Goal: Task Accomplishment & Management: Complete application form

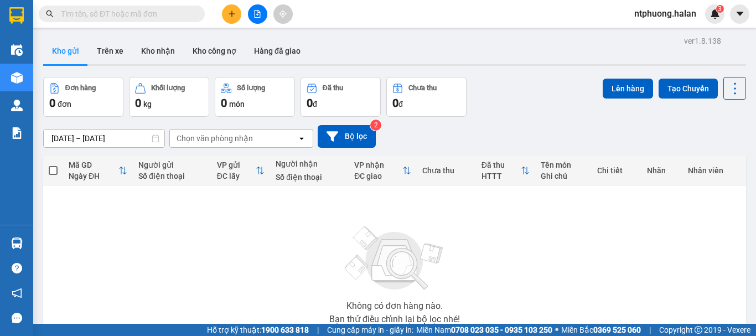
click at [143, 16] on input "text" at bounding box center [126, 14] width 131 height 12
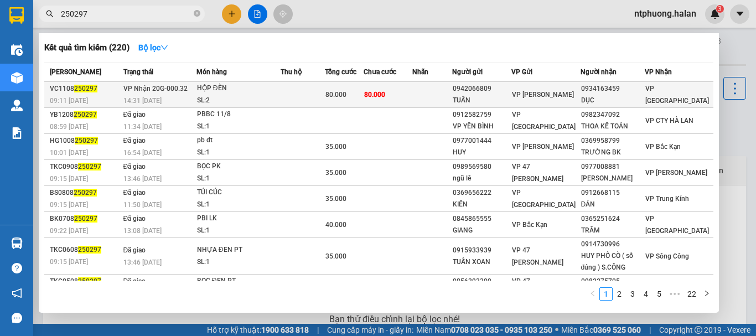
type input "250297"
click at [300, 92] on td at bounding box center [302, 95] width 45 height 26
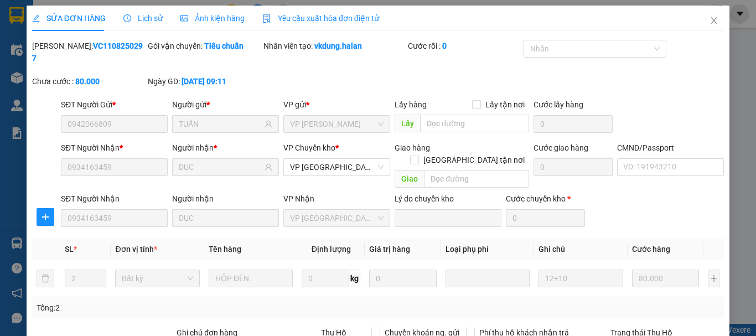
type input "0942066809"
type input "TUẤN"
type input "0934163459"
type input "DỤC"
type input "80.000"
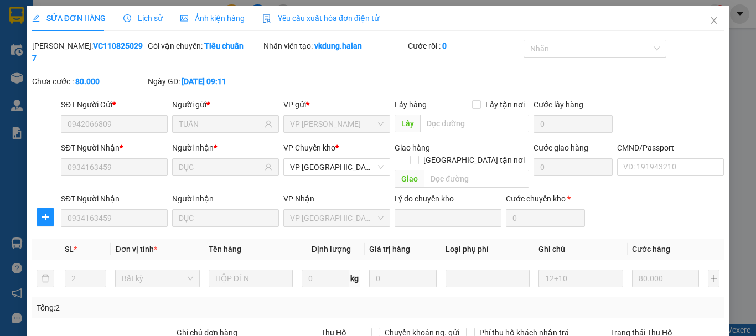
scroll to position [136, 0]
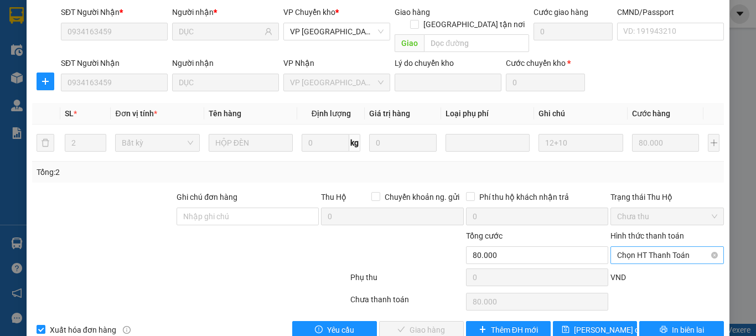
click at [656, 247] on span "Chọn HT Thanh Toán" at bounding box center [667, 255] width 100 height 17
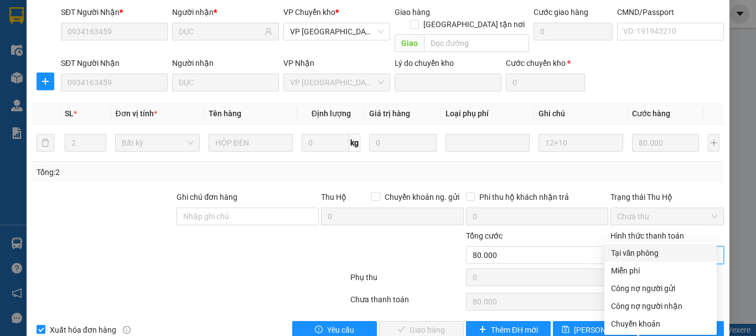
click at [643, 254] on div "Tại văn phòng" at bounding box center [660, 253] width 99 height 12
type input "0"
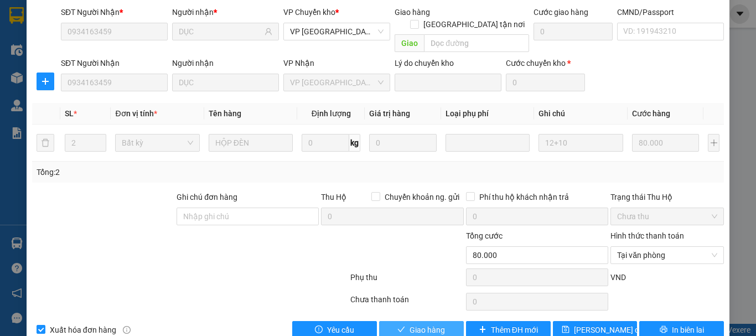
click at [439, 324] on span "Giao hàng" at bounding box center [426, 330] width 35 height 12
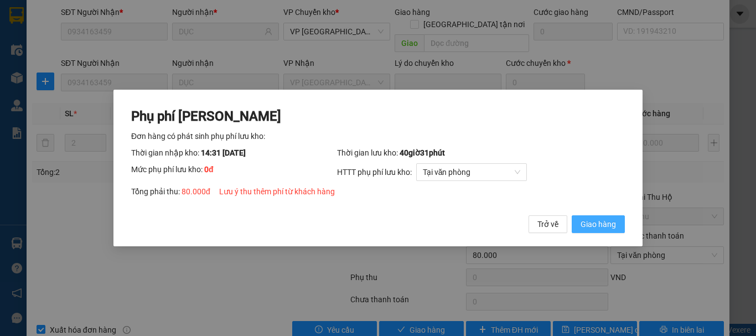
click at [599, 220] on span "Giao hàng" at bounding box center [597, 224] width 35 height 12
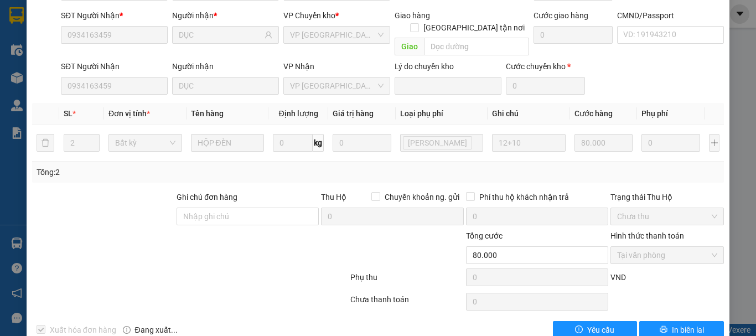
scroll to position [0, 0]
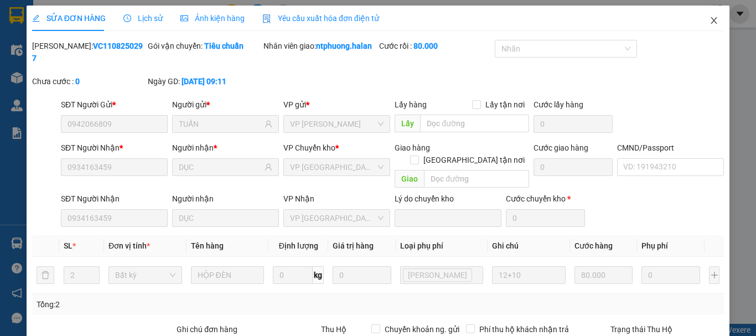
click at [709, 22] on icon "close" at bounding box center [713, 20] width 9 height 9
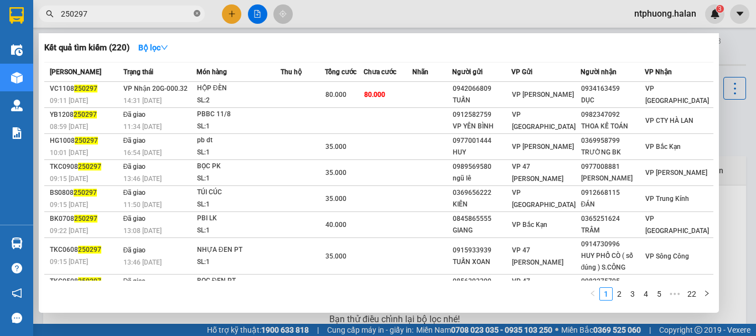
click at [198, 16] on icon "close-circle" at bounding box center [197, 13] width 7 height 7
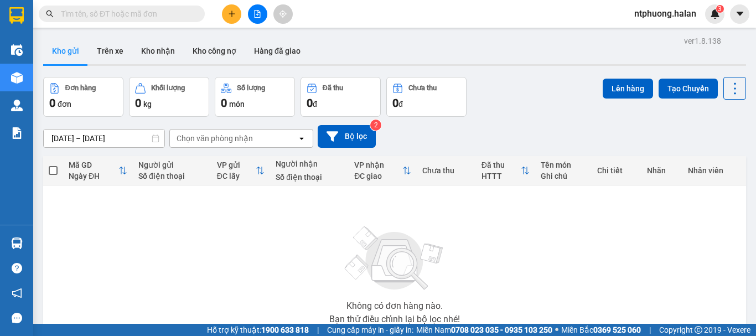
click at [163, 15] on input "text" at bounding box center [126, 14] width 131 height 12
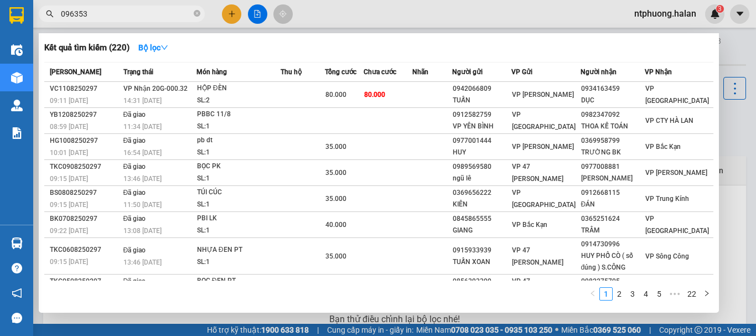
type input "0963530"
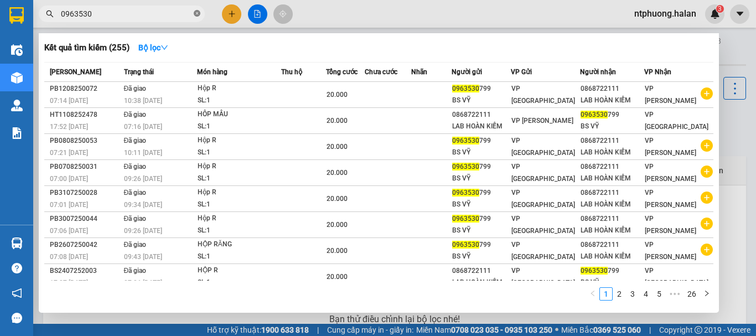
click at [198, 13] on icon "close-circle" at bounding box center [197, 13] width 7 height 7
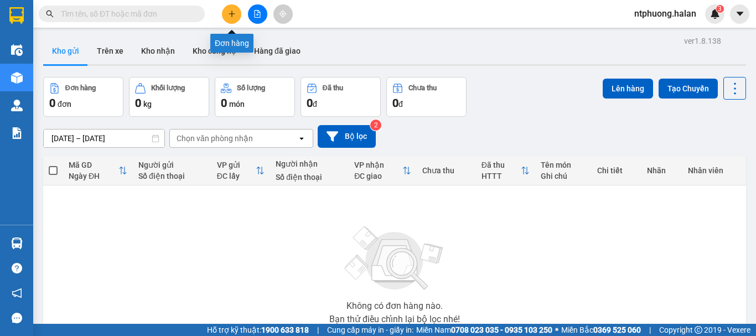
click at [230, 14] on icon "plus" at bounding box center [231, 13] width 6 height 1
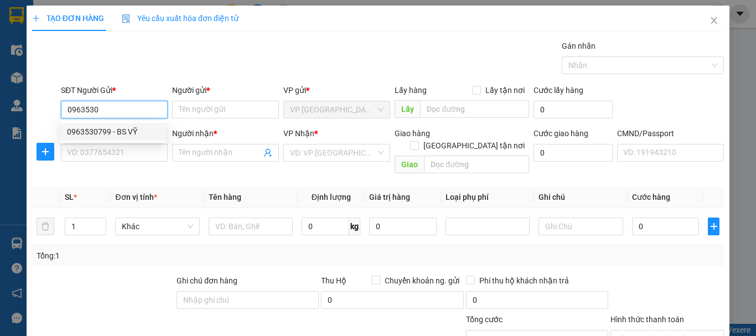
click at [132, 133] on div "0963530799 - BS VỸ" at bounding box center [113, 132] width 92 height 12
type input "0963530799"
type input "BS VỸ"
type input "0963530799"
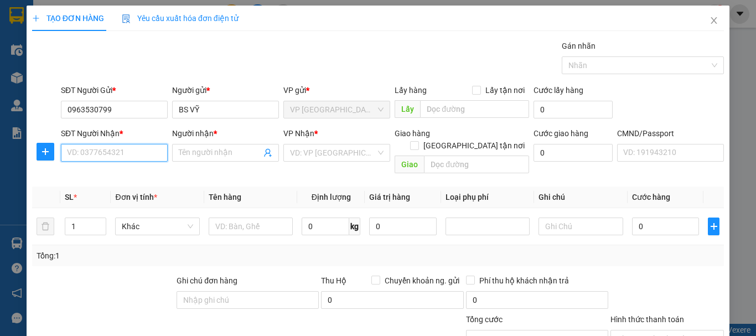
click at [115, 149] on input "SĐT Người Nhận *" at bounding box center [114, 153] width 107 height 18
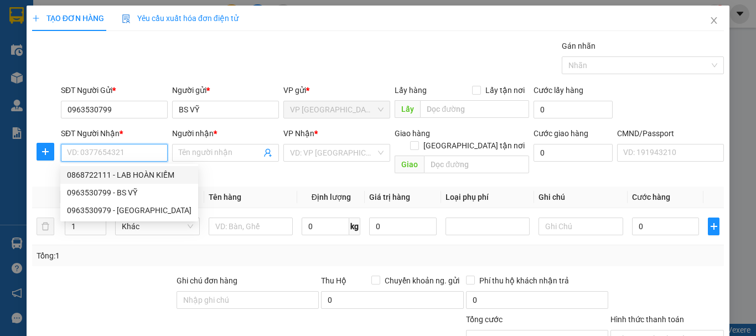
click at [98, 175] on div "0868722111 - LAB HOÀN KIẾM" at bounding box center [129, 175] width 124 height 12
type input "0868722111"
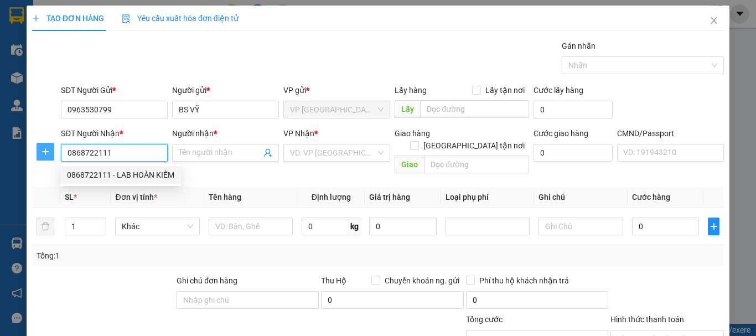
type input "LAB HOÀN KIẾM"
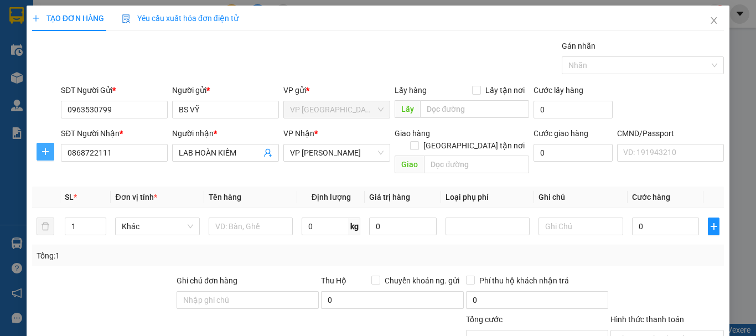
click at [48, 153] on icon "plus" at bounding box center [45, 151] width 9 height 9
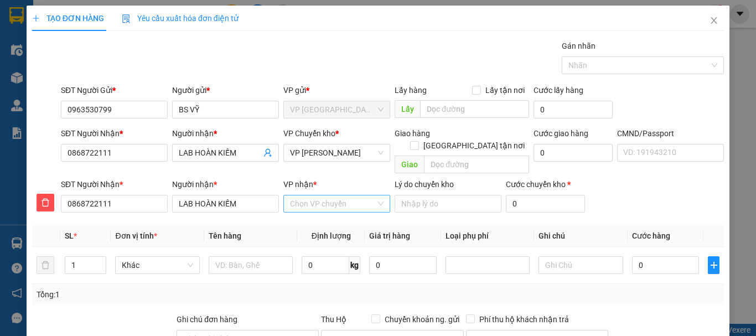
click at [315, 195] on input "VP nhận *" at bounding box center [333, 203] width 86 height 17
type input "thụ"
click at [339, 218] on div "VP [PERSON_NAME]" at bounding box center [333, 213] width 92 height 12
click at [333, 152] on span "VP [PERSON_NAME]" at bounding box center [336, 152] width 93 height 17
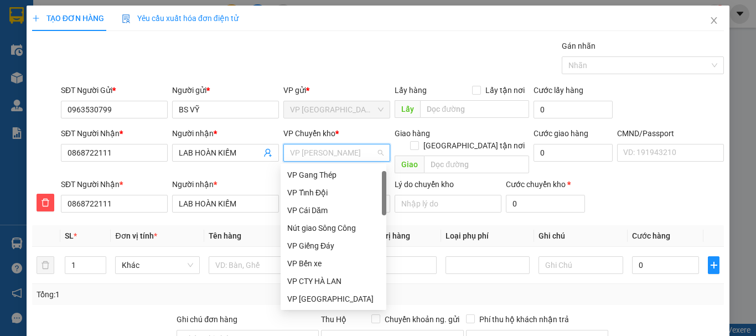
scroll to position [18, 0]
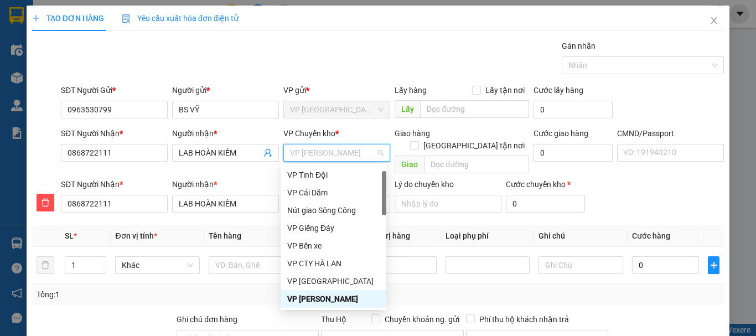
type input "b"
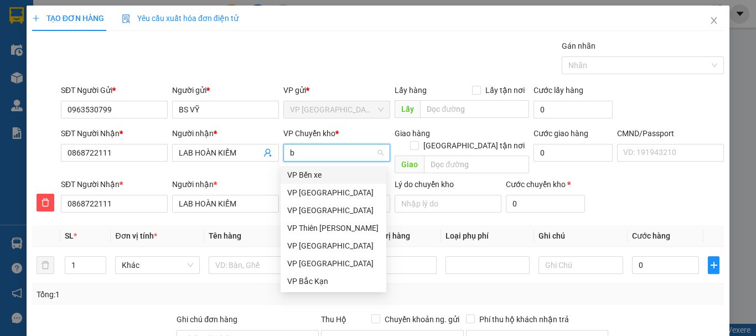
scroll to position [0, 0]
click at [307, 194] on div "VP [GEOGRAPHIC_DATA]" at bounding box center [333, 192] width 92 height 12
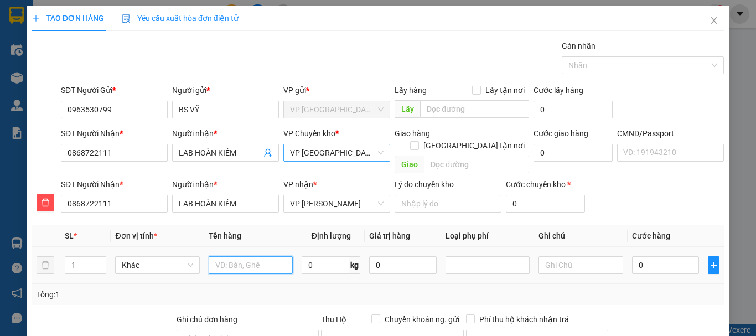
click at [244, 256] on input "text" at bounding box center [251, 265] width 84 height 18
type input "Hộp r"
click at [329, 256] on input "0" at bounding box center [326, 265] width 48 height 18
type input "0.5"
click at [655, 256] on input "0" at bounding box center [665, 265] width 67 height 18
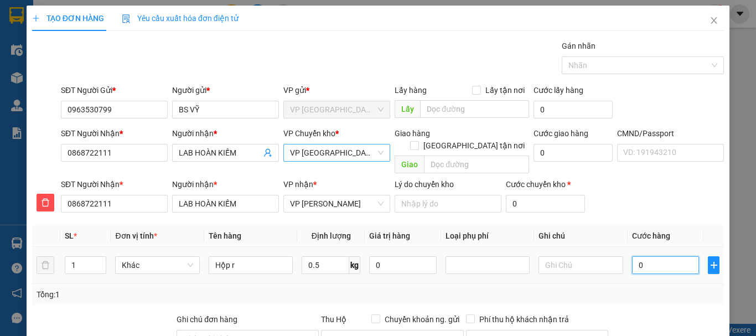
type input "2"
type input "20"
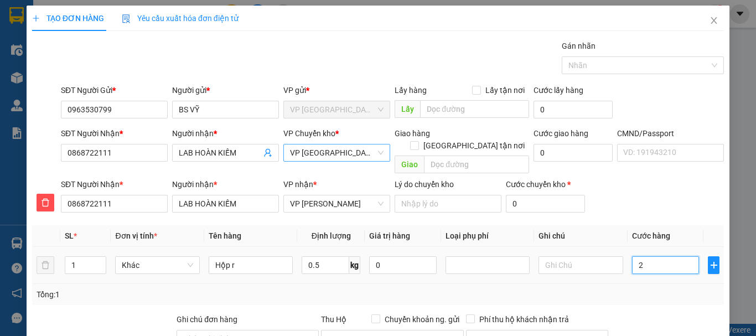
type input "20"
type input "200"
type input "2.000"
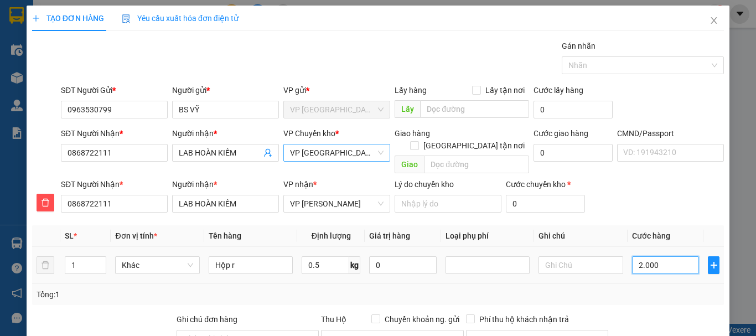
type input "2.000"
type input "20.000"
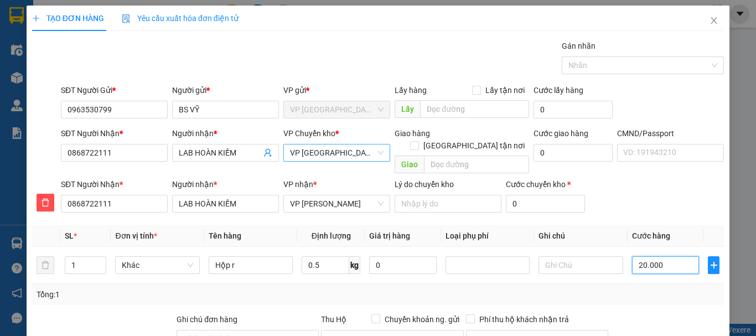
scroll to position [134, 0]
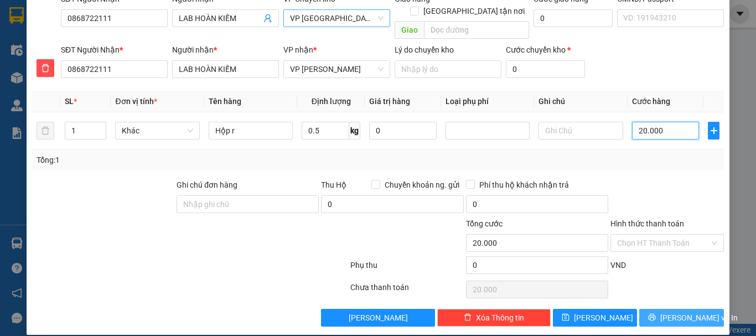
type input "20.000"
click at [676, 311] on span "[PERSON_NAME] và In" at bounding box center [698, 317] width 77 height 12
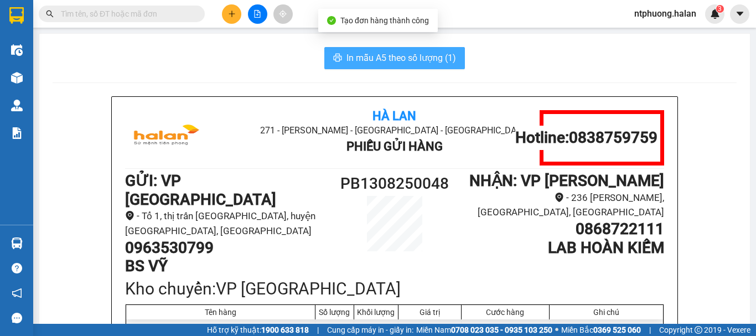
click at [350, 55] on span "In mẫu A5 theo số lượng (1)" at bounding box center [401, 58] width 110 height 14
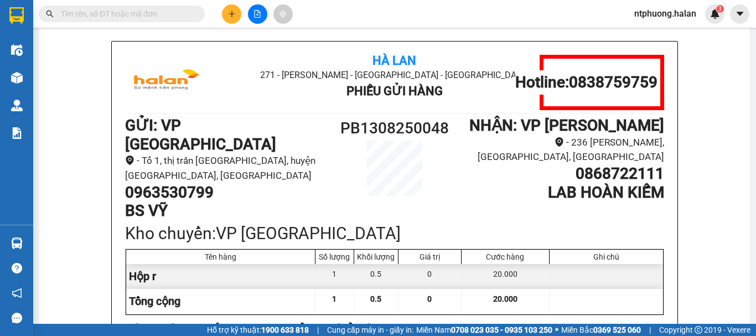
scroll to position [111, 0]
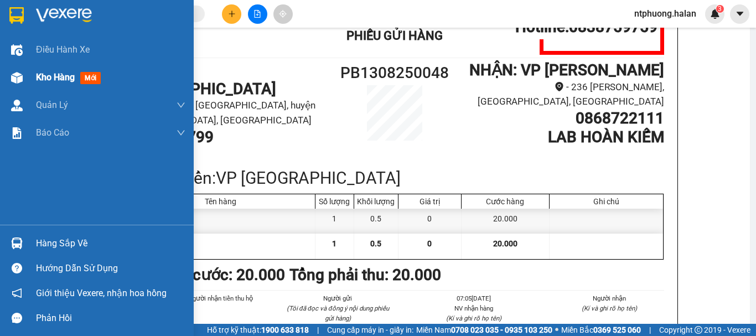
click at [49, 77] on span "Kho hàng" at bounding box center [55, 77] width 39 height 11
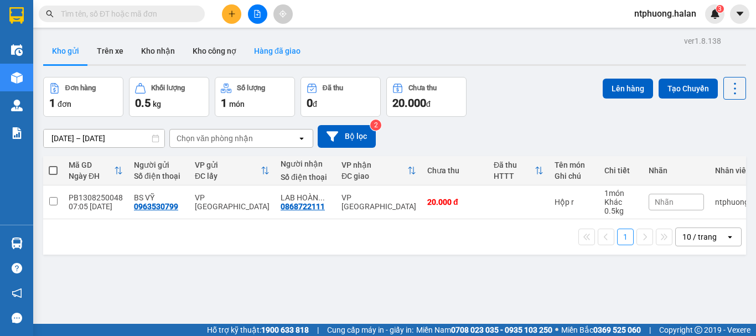
click at [279, 50] on button "Hàng đã giao" at bounding box center [277, 51] width 64 height 27
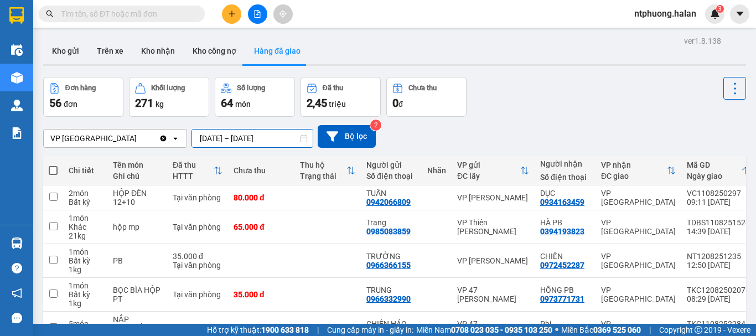
click at [238, 134] on div "ver 1.8.138 Kho gửi Trên xe Kho nhận Kho công nợ Hàng đã giao Đơn hàng 56 đơn K…" at bounding box center [394, 289] width 711 height 512
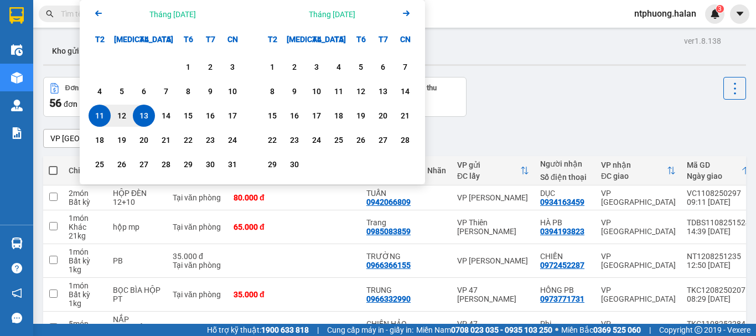
click at [147, 120] on div "13" at bounding box center [143, 115] width 15 height 13
type input "[DATE] – [DATE]"
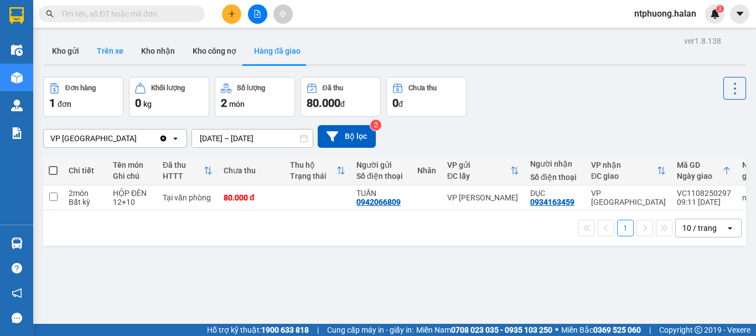
click at [106, 54] on button "Trên xe" at bounding box center [110, 51] width 44 height 27
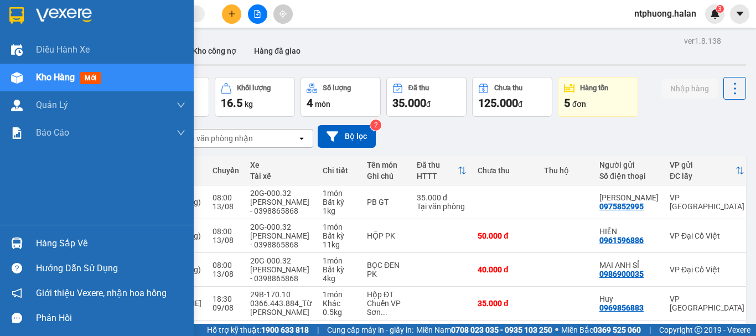
click at [45, 246] on div "Hàng sắp về" at bounding box center [110, 243] width 149 height 17
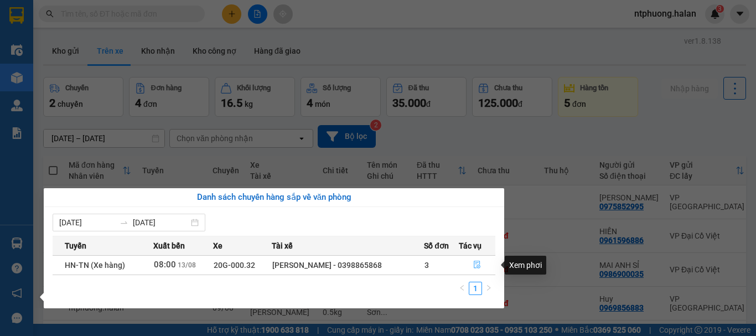
click at [476, 269] on span "file-done" at bounding box center [477, 265] width 8 height 9
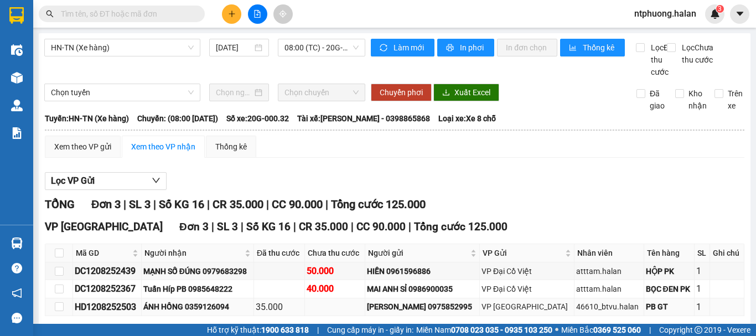
scroll to position [61, 0]
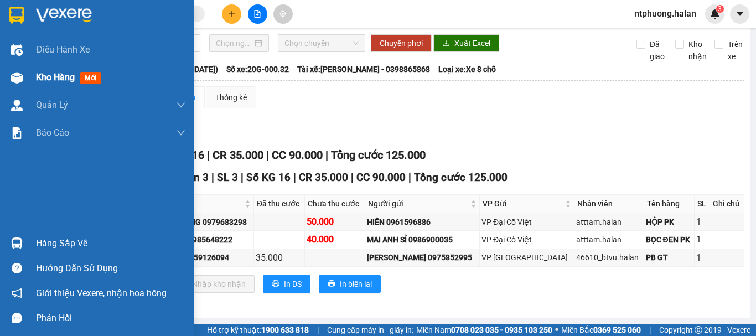
click at [53, 75] on span "Kho hàng" at bounding box center [55, 77] width 39 height 11
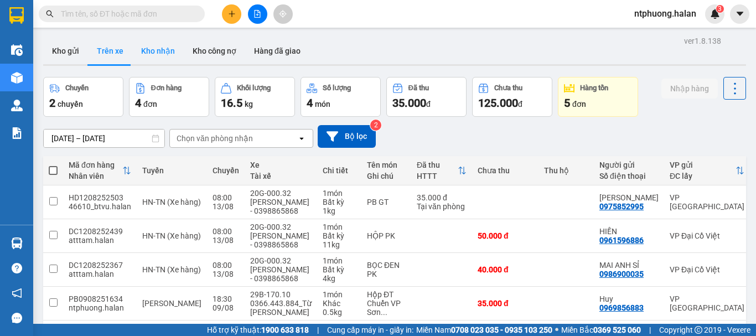
click at [157, 51] on button "Kho nhận" at bounding box center [157, 51] width 51 height 27
type input "[DATE] – [DATE]"
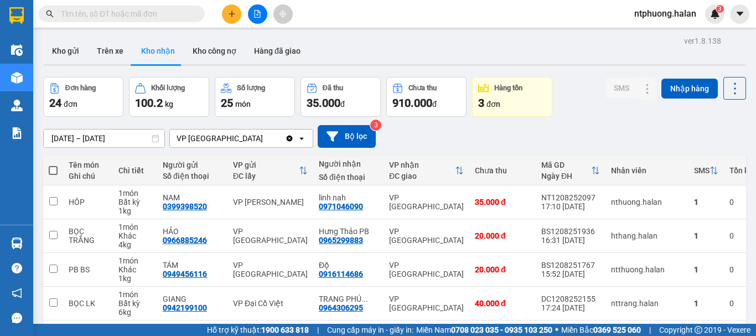
click at [126, 13] on input "text" at bounding box center [126, 14] width 131 height 12
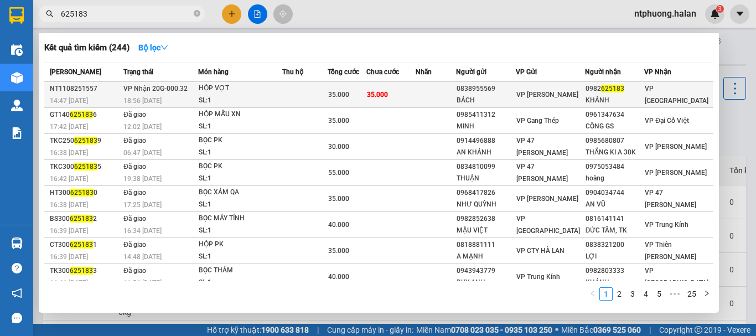
type input "625183"
click at [268, 97] on div "SL: 1" at bounding box center [240, 101] width 83 height 12
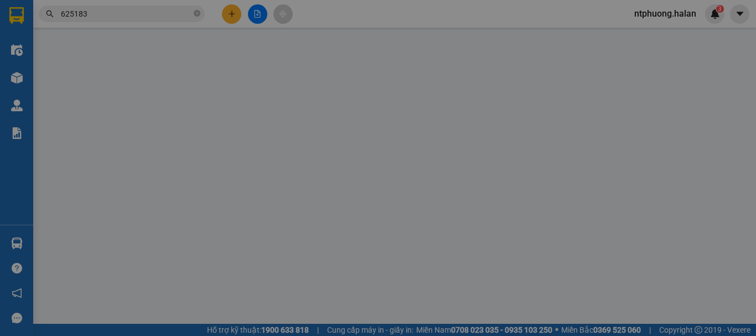
type input "0838955569"
type input "BÁCH"
type input "0982625183"
type input "KHÁNH"
type input "35.000"
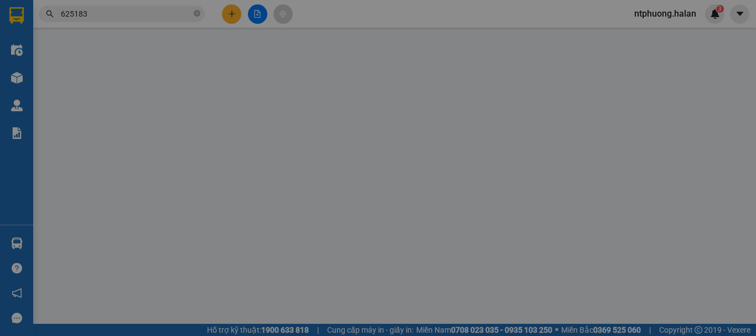
type input "35.000"
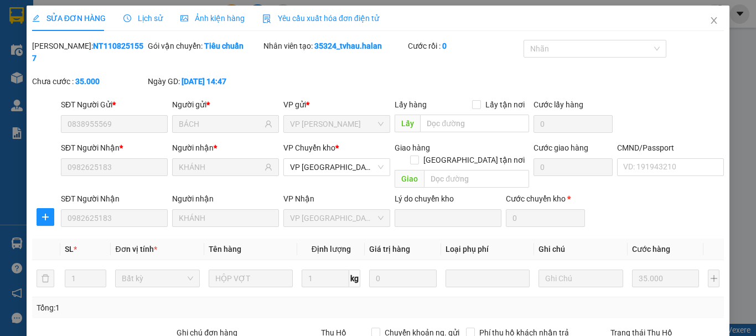
scroll to position [136, 0]
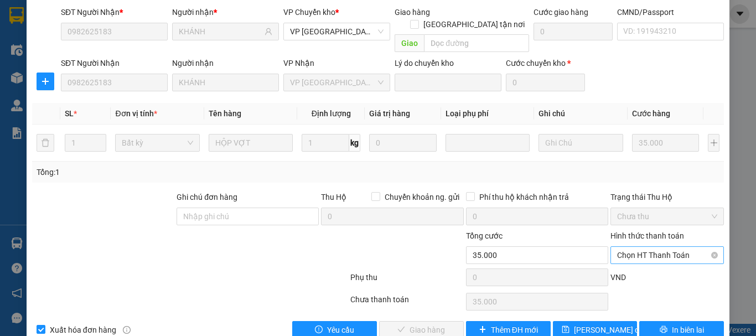
click at [646, 247] on span "Chọn HT Thanh Toán" at bounding box center [667, 255] width 100 height 17
click at [677, 324] on span "In biên lai" at bounding box center [688, 330] width 32 height 12
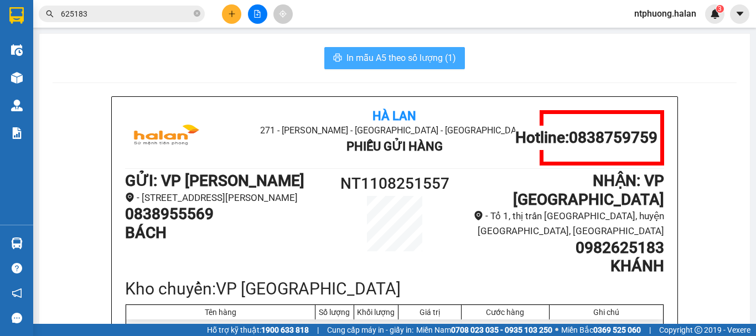
click at [395, 62] on span "In mẫu A5 theo số lượng (1)" at bounding box center [401, 58] width 110 height 14
click at [196, 13] on icon "close-circle" at bounding box center [197, 13] width 7 height 7
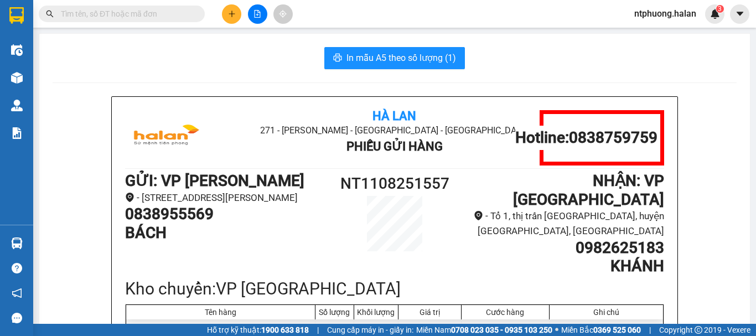
click at [153, 12] on input "text" at bounding box center [126, 14] width 131 height 12
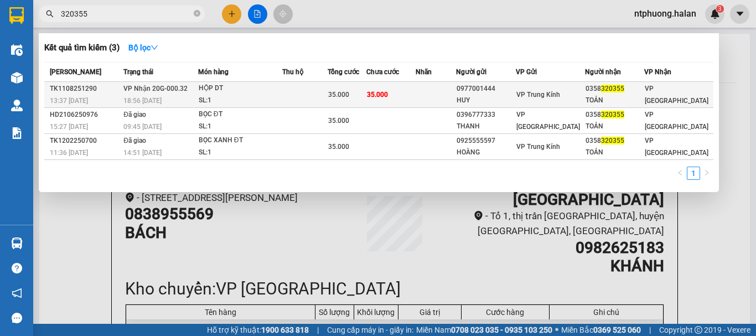
type input "320355"
click at [300, 91] on td at bounding box center [304, 95] width 45 height 26
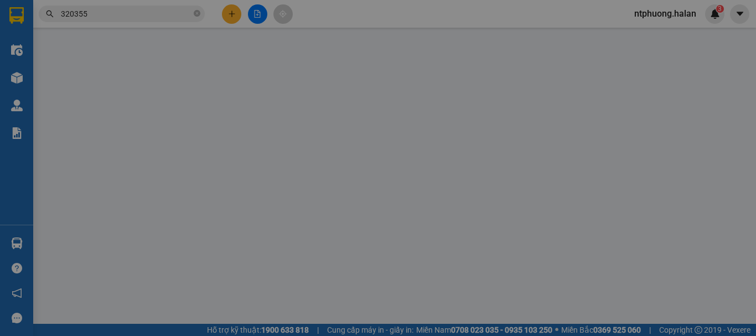
type input "0977001444"
type input "HUY"
type input "0358320355"
type input "TOẢN"
type input "35.000"
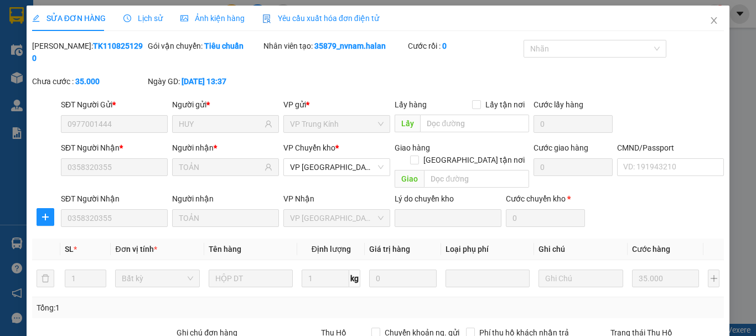
scroll to position [136, 0]
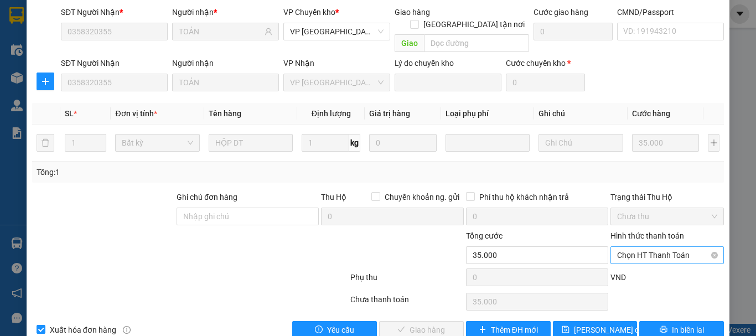
click at [646, 247] on span "Chọn HT Thanh Toán" at bounding box center [667, 255] width 100 height 17
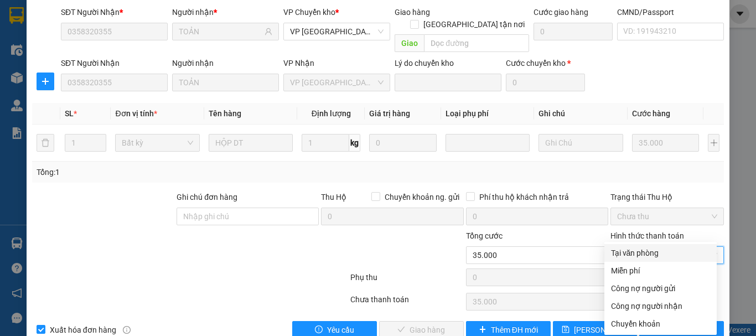
click at [637, 252] on div "Tại văn phòng" at bounding box center [660, 253] width 99 height 12
type input "0"
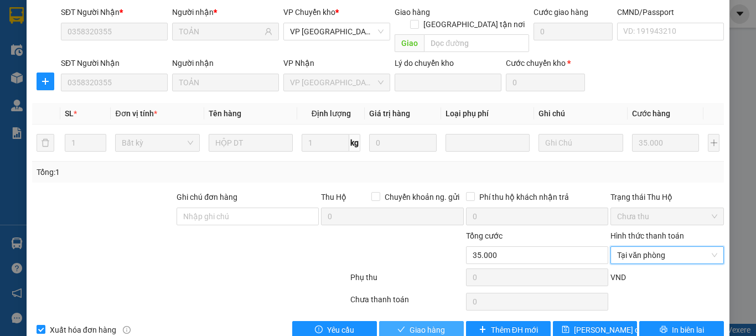
click at [437, 324] on span "Giao hàng" at bounding box center [426, 330] width 35 height 12
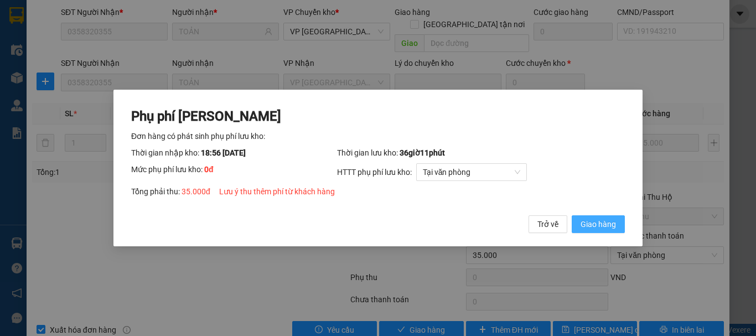
click at [594, 225] on span "Giao hàng" at bounding box center [597, 224] width 35 height 12
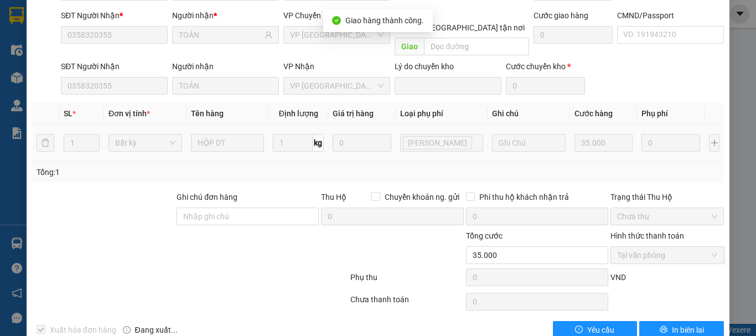
scroll to position [0, 0]
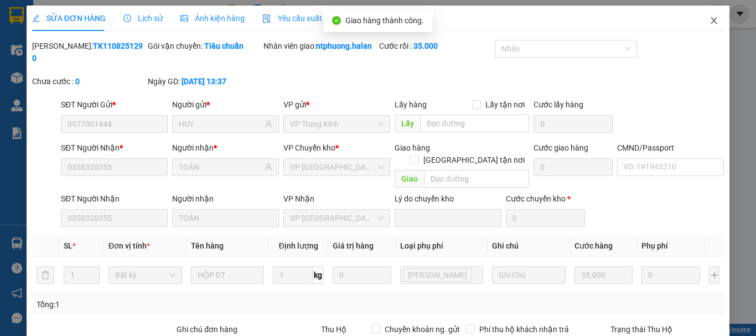
click at [709, 19] on icon "close" at bounding box center [713, 20] width 9 height 9
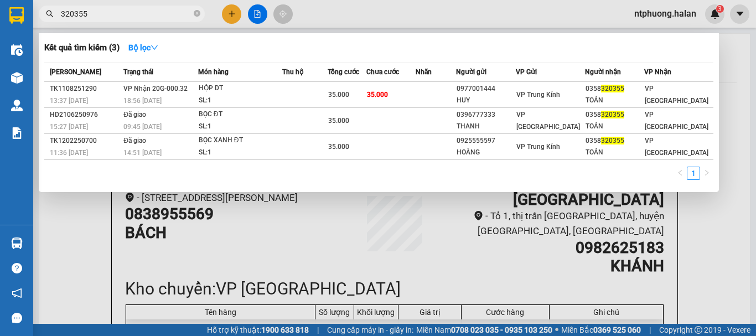
click at [196, 15] on icon "close-circle" at bounding box center [197, 13] width 7 height 7
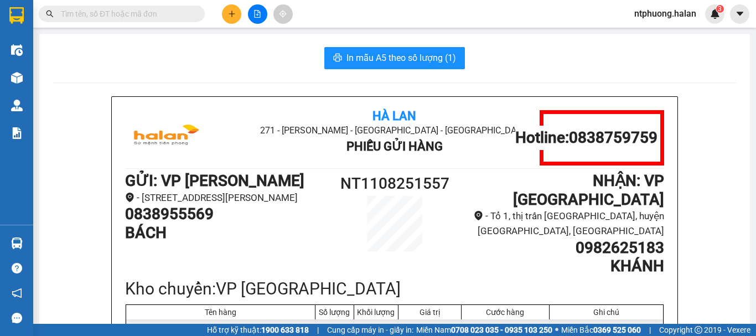
click at [153, 15] on input "text" at bounding box center [126, 14] width 131 height 12
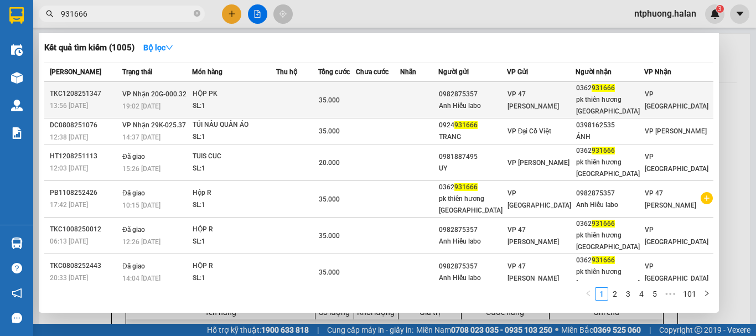
type input "931666"
click at [269, 98] on div "HỘP PK" at bounding box center [234, 94] width 83 height 12
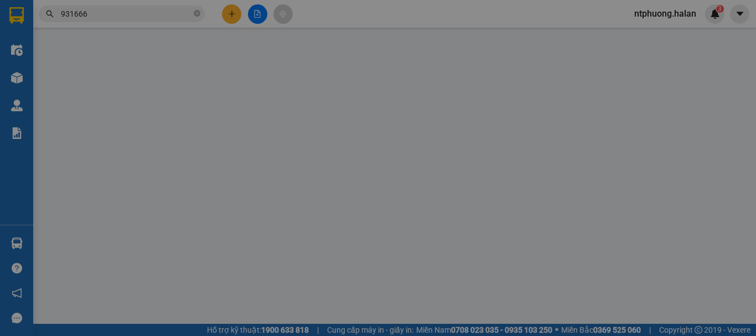
type input "0982875357"
type input "Anh Hiếu labo"
type input "0362931666"
type input "pk thiên hương [GEOGRAPHIC_DATA]"
type input "35.000"
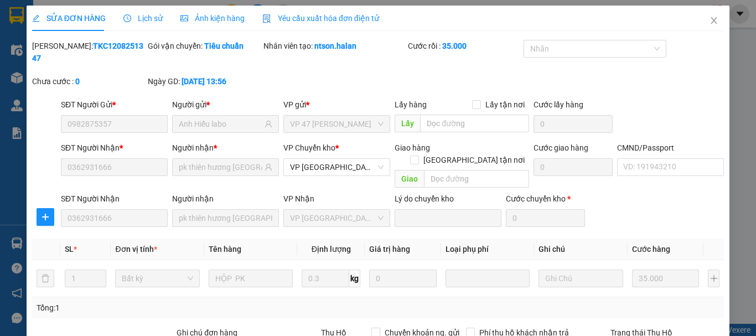
scroll to position [136, 0]
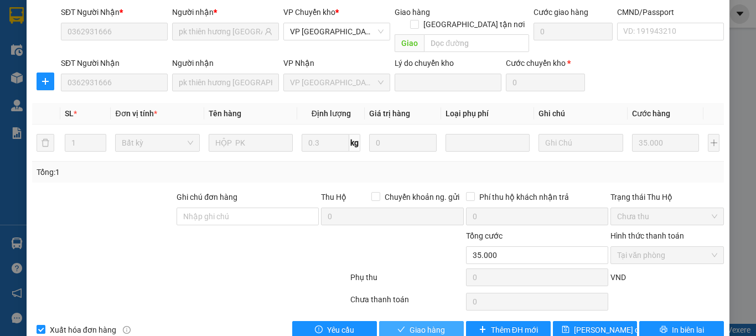
click at [418, 324] on span "Giao hàng" at bounding box center [426, 330] width 35 height 12
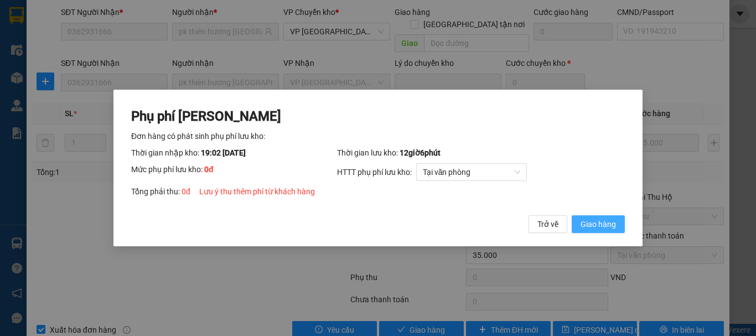
click at [598, 228] on span "Giao hàng" at bounding box center [597, 224] width 35 height 12
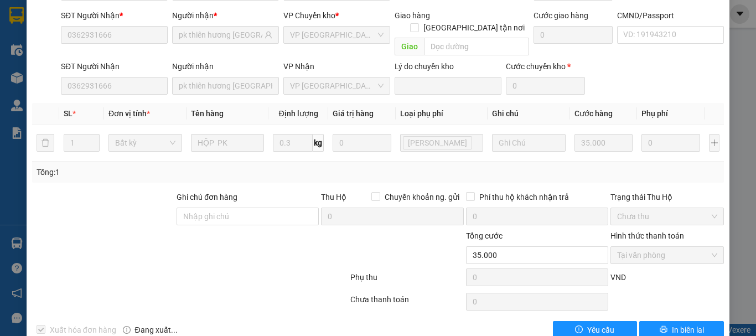
scroll to position [0, 0]
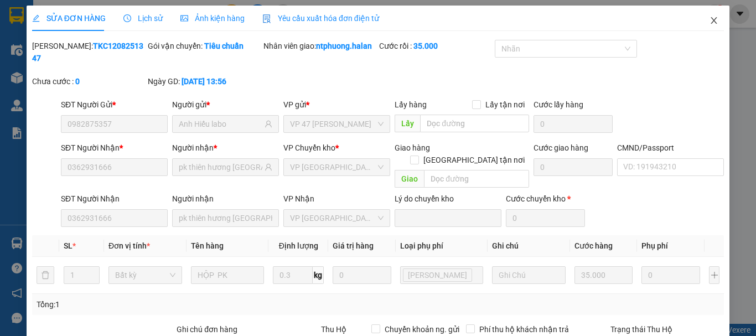
click at [711, 22] on icon "close" at bounding box center [714, 20] width 6 height 7
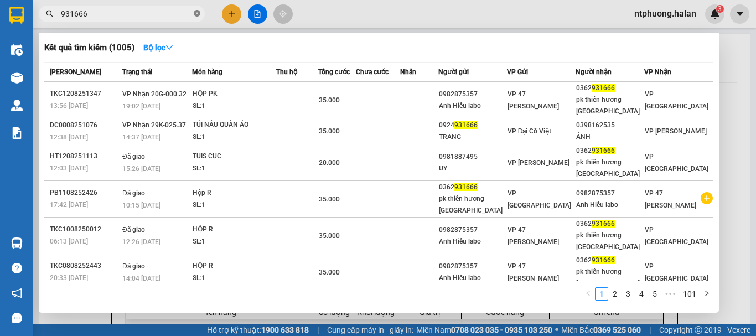
click at [195, 14] on icon "close-circle" at bounding box center [197, 13] width 7 height 7
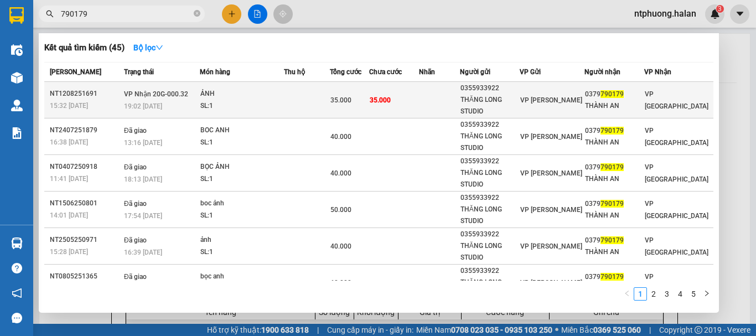
type input "790179"
click at [283, 101] on div "SL: 1" at bounding box center [241, 106] width 83 height 12
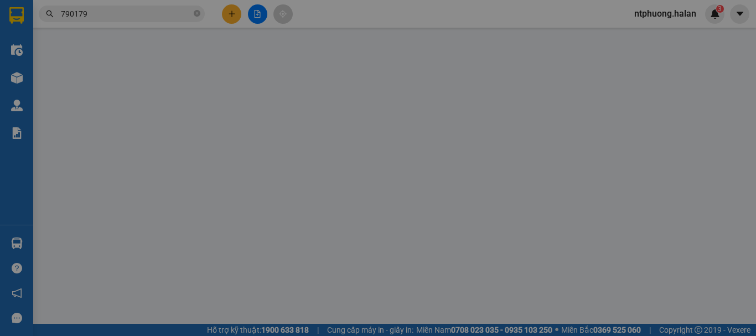
type input "0355933922"
type input "THĂNG LONG STUDIO"
type input "0379790179"
type input "THÀNH AN"
type input "35.000"
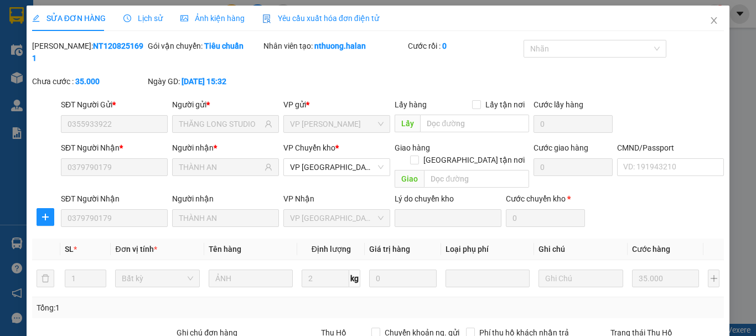
scroll to position [136, 0]
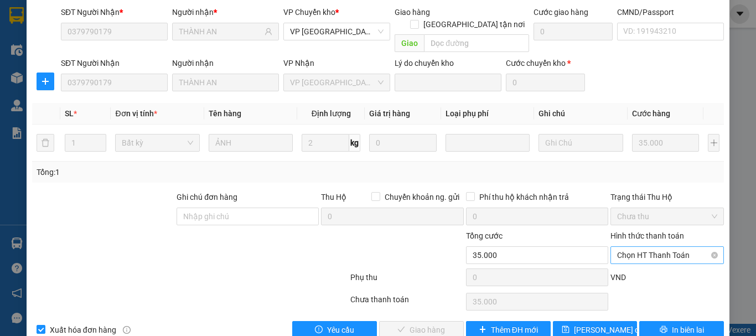
click at [676, 247] on span "Chọn HT Thanh Toán" at bounding box center [667, 255] width 100 height 17
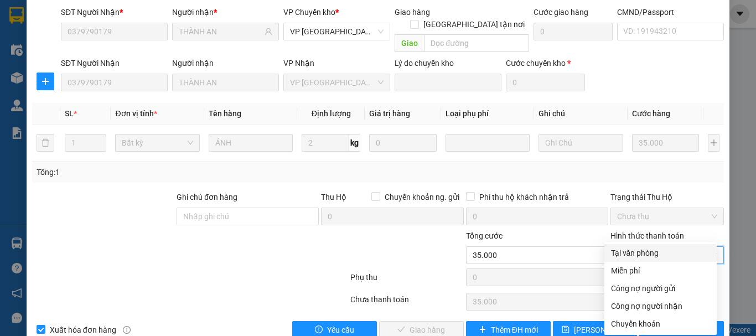
drag, startPoint x: 641, startPoint y: 251, endPoint x: 512, endPoint y: 280, distance: 132.1
click at [638, 251] on div "Tại văn phòng" at bounding box center [660, 253] width 99 height 12
type input "0"
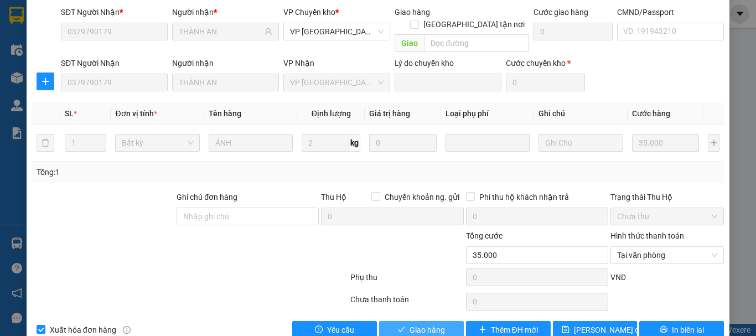
click at [423, 324] on span "Giao hàng" at bounding box center [426, 330] width 35 height 12
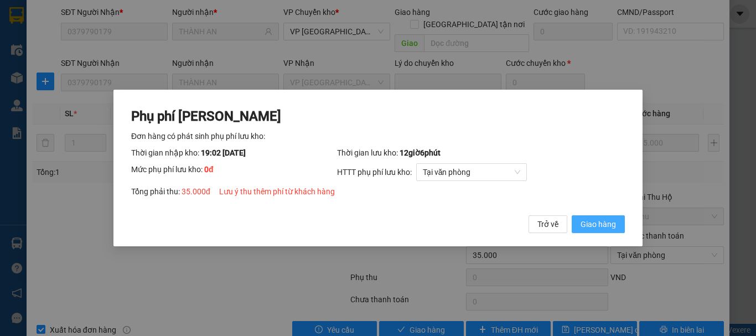
click at [598, 225] on span "Giao hàng" at bounding box center [597, 224] width 35 height 12
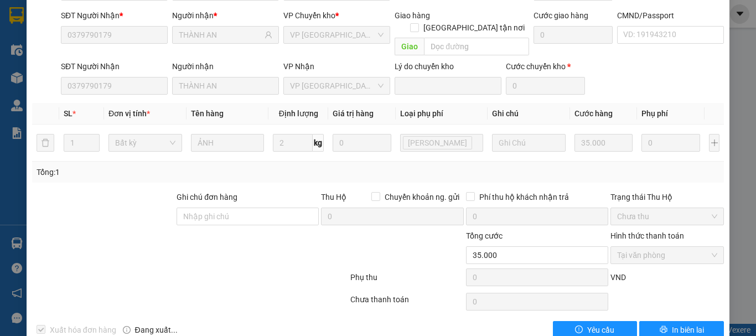
scroll to position [0, 0]
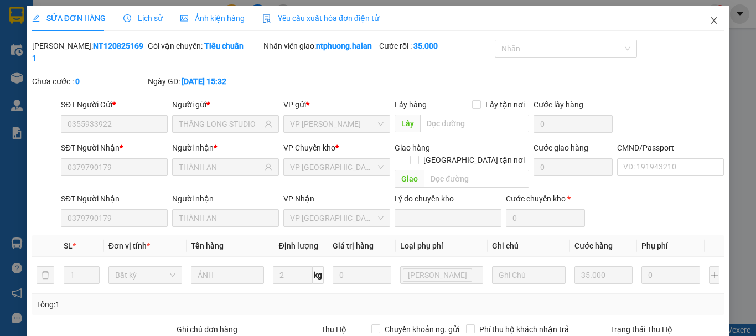
click at [709, 18] on icon "close" at bounding box center [713, 20] width 9 height 9
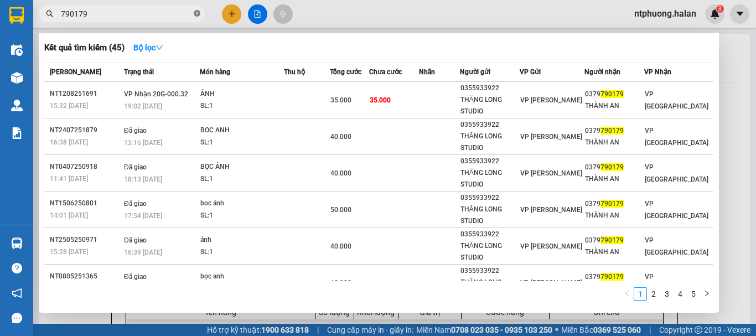
click at [196, 14] on icon "close-circle" at bounding box center [197, 13] width 7 height 7
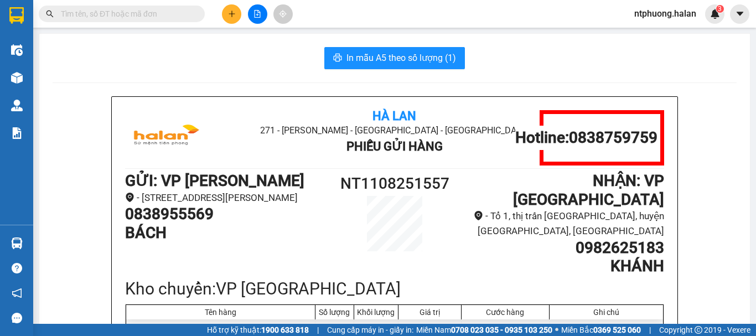
type input "8"
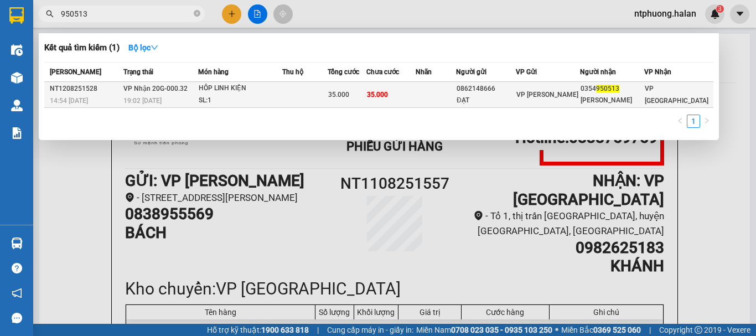
type input "950513"
click at [311, 98] on td at bounding box center [304, 95] width 45 height 26
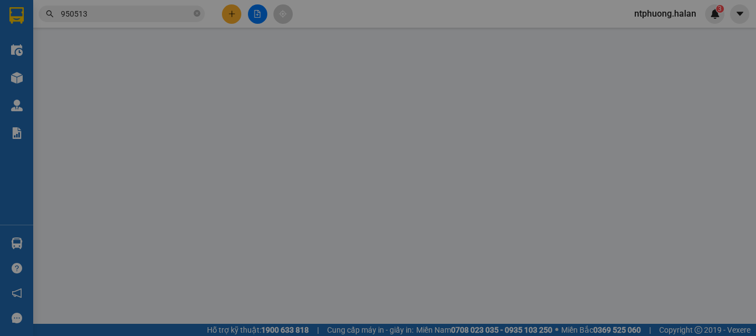
type input "0862148666"
type input "ĐẠT"
type input "0354950513"
type input "[PERSON_NAME]"
type input "35.000"
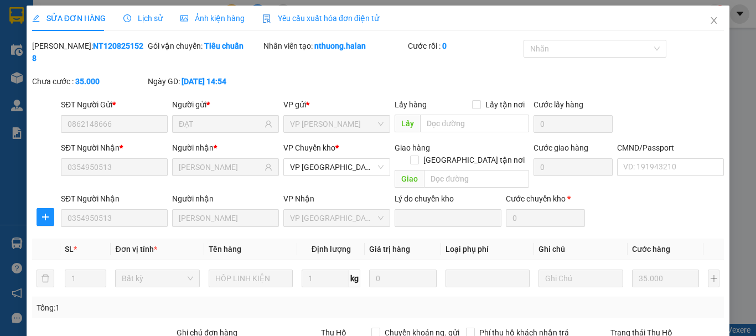
scroll to position [136, 0]
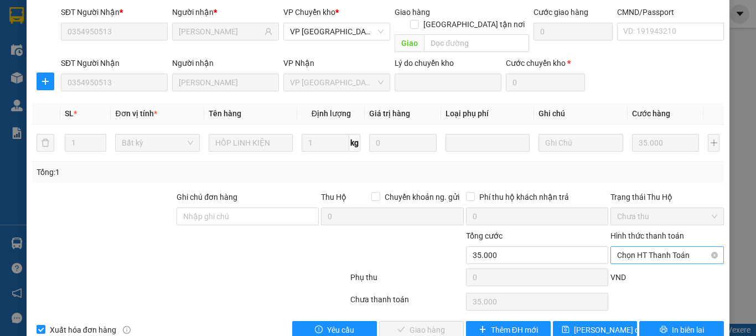
click at [664, 247] on span "Chọn HT Thanh Toán" at bounding box center [667, 255] width 100 height 17
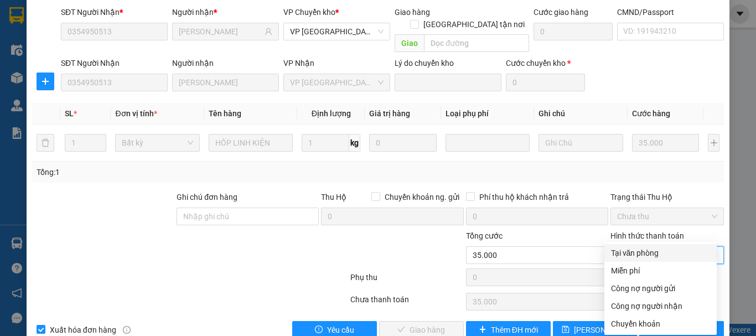
drag, startPoint x: 645, startPoint y: 250, endPoint x: 547, endPoint y: 278, distance: 102.1
click at [645, 250] on div "Tại văn phòng" at bounding box center [660, 253] width 99 height 12
type input "0"
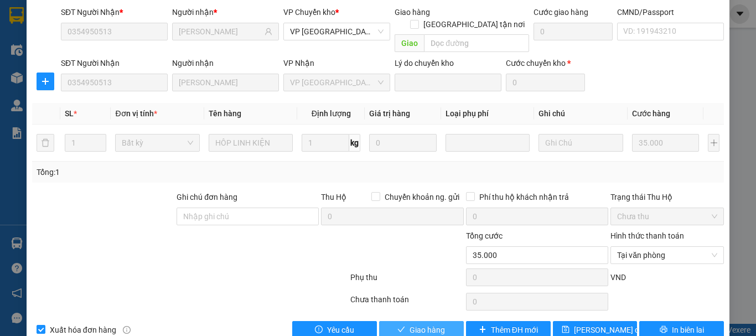
click at [422, 324] on span "Giao hàng" at bounding box center [426, 330] width 35 height 12
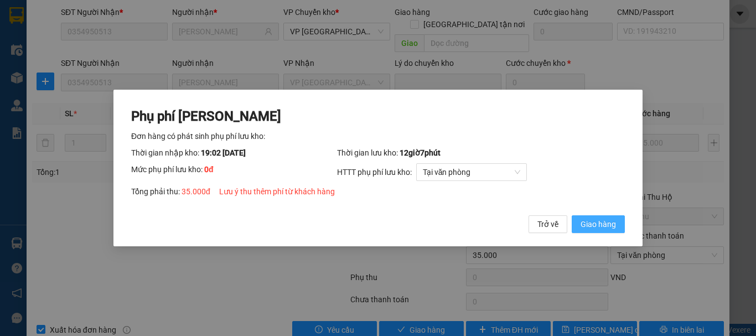
click at [610, 217] on button "Giao hàng" at bounding box center [598, 224] width 53 height 18
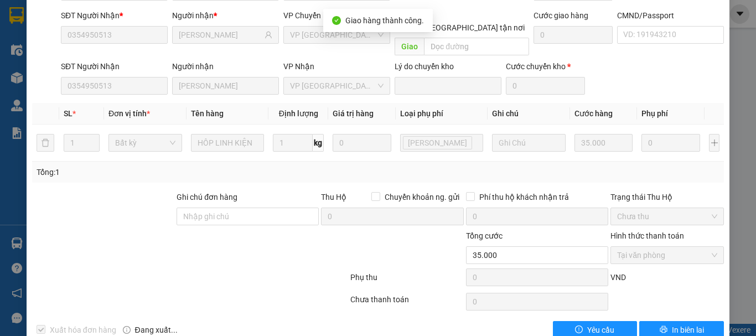
scroll to position [0, 0]
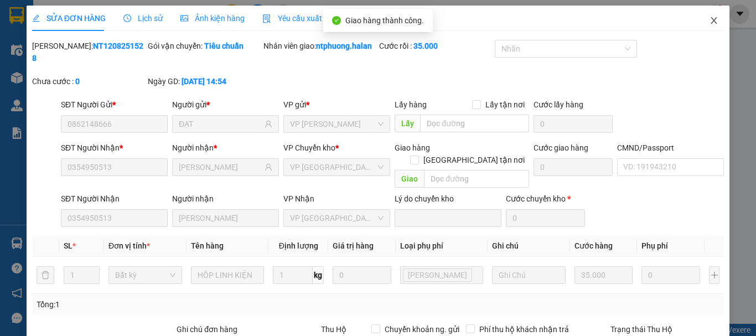
click at [711, 19] on icon "close" at bounding box center [714, 20] width 6 height 7
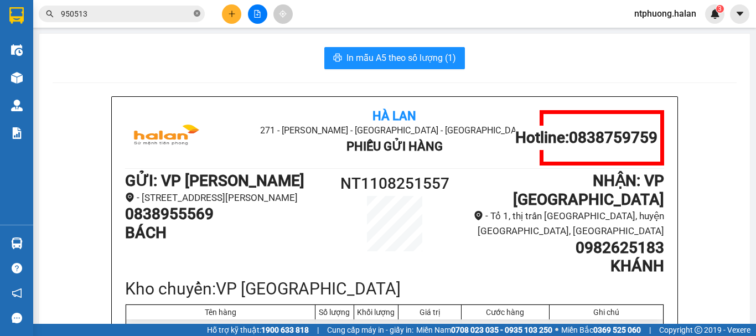
click at [196, 14] on icon "close-circle" at bounding box center [197, 13] width 7 height 7
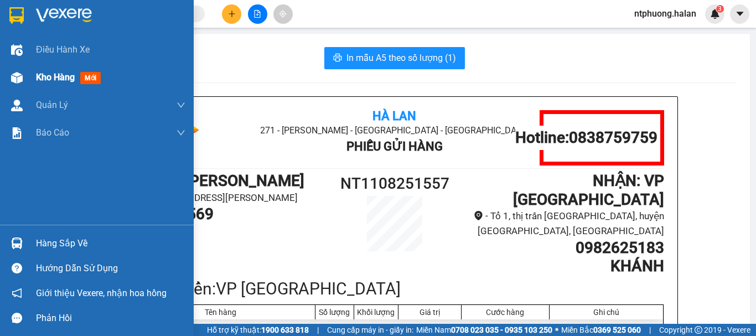
click at [53, 77] on span "Kho hàng" at bounding box center [55, 77] width 39 height 11
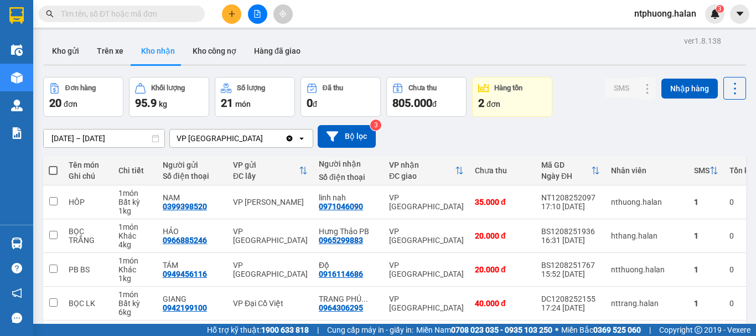
click at [169, 15] on input "text" at bounding box center [126, 14] width 131 height 12
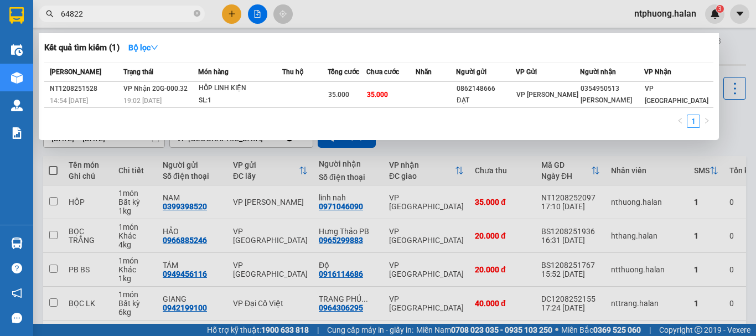
type input "648222"
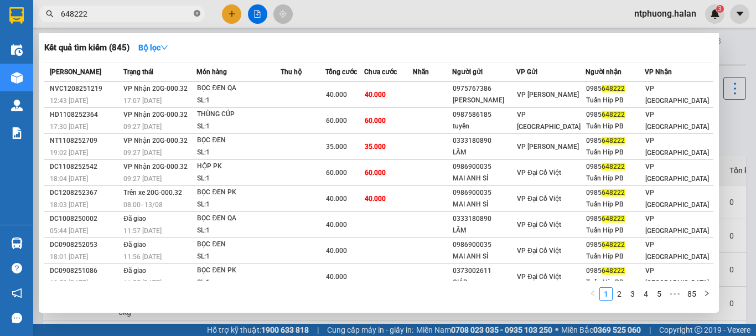
click at [196, 13] on icon "close-circle" at bounding box center [197, 13] width 7 height 7
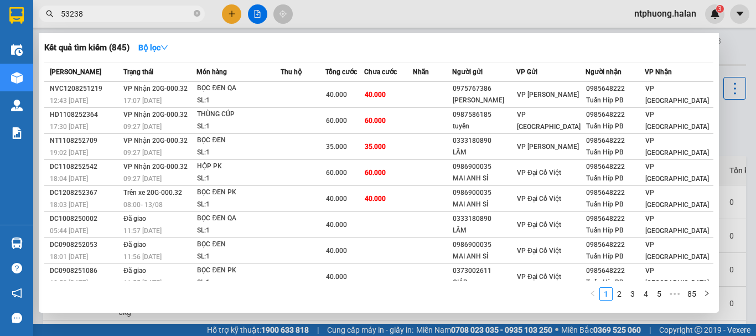
type input "532386"
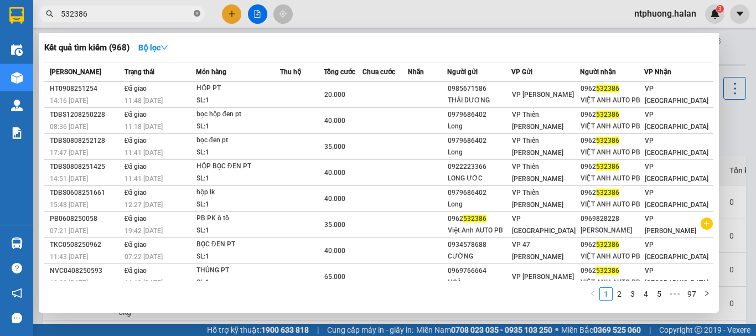
click at [197, 13] on icon "close-circle" at bounding box center [197, 13] width 7 height 7
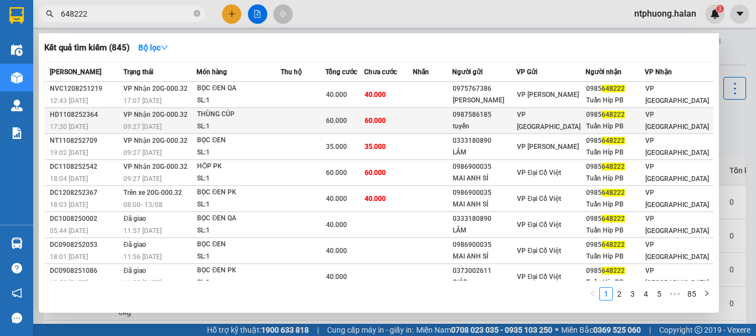
type input "648222"
click at [105, 121] on div "17:30 [DATE]" at bounding box center [85, 127] width 70 height 12
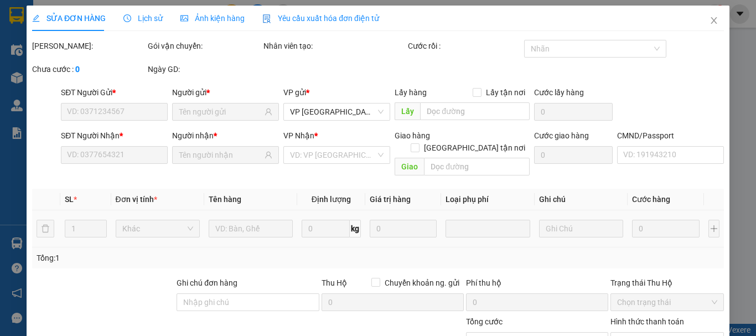
type input "0987586185"
type input "tuyến"
type input "0985648222"
type input "Tuấn Híp PB"
type input "60.000"
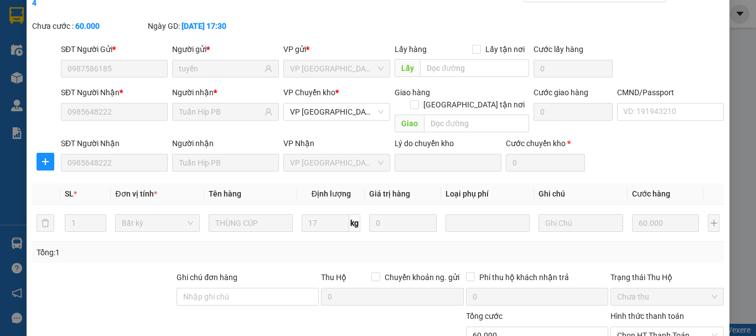
scroll to position [136, 0]
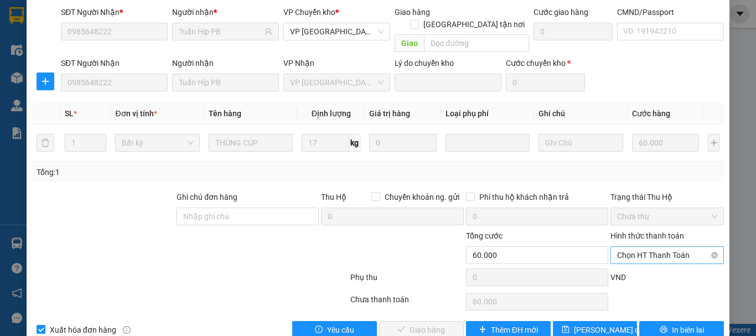
click at [645, 247] on span "Chọn HT Thanh Toán" at bounding box center [667, 255] width 100 height 17
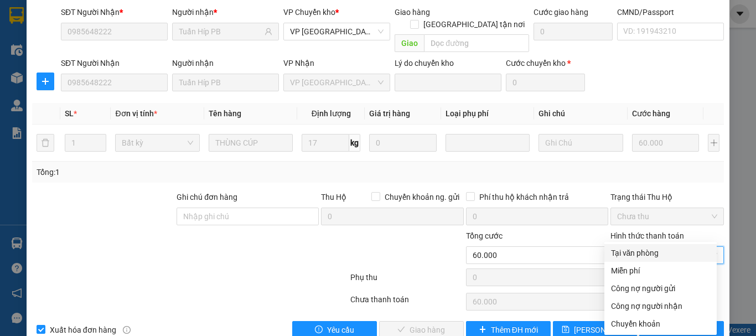
drag, startPoint x: 645, startPoint y: 257, endPoint x: 638, endPoint y: 257, distance: 6.1
click at [644, 257] on div "Tại văn phòng" at bounding box center [660, 253] width 99 height 12
type input "0"
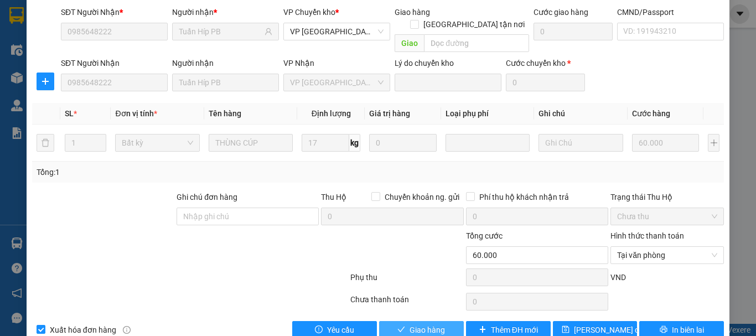
click at [420, 324] on span "Giao hàng" at bounding box center [426, 330] width 35 height 12
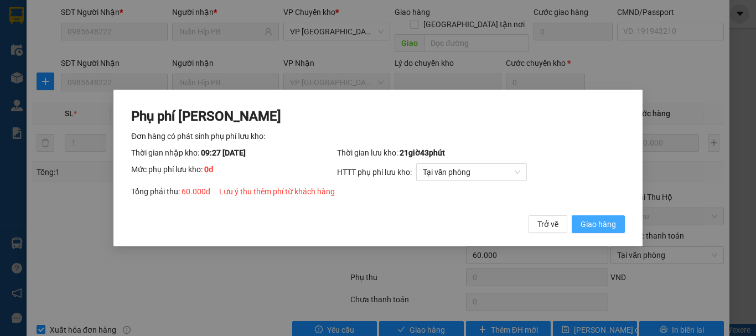
click at [600, 225] on span "Giao hàng" at bounding box center [597, 224] width 35 height 12
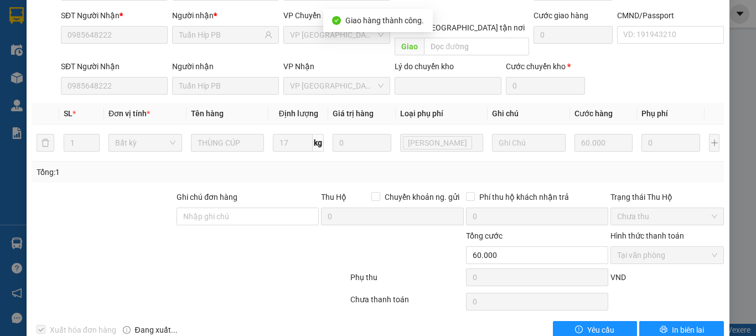
scroll to position [0, 0]
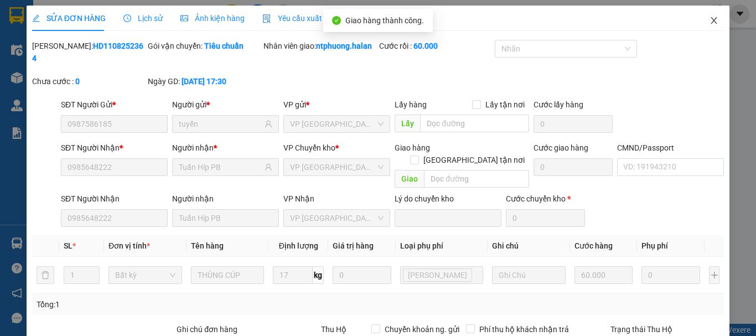
click at [711, 20] on icon "close" at bounding box center [714, 20] width 6 height 7
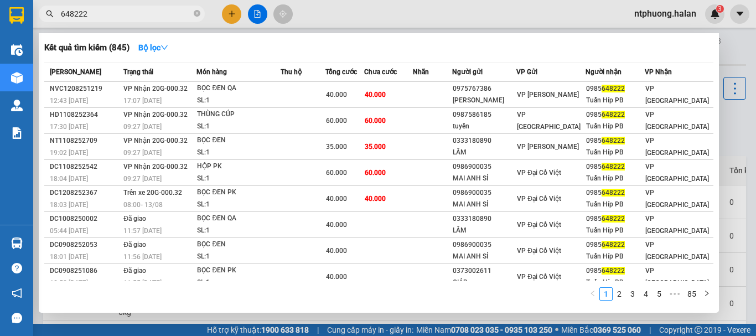
click at [145, 9] on input "648222" at bounding box center [126, 14] width 131 height 12
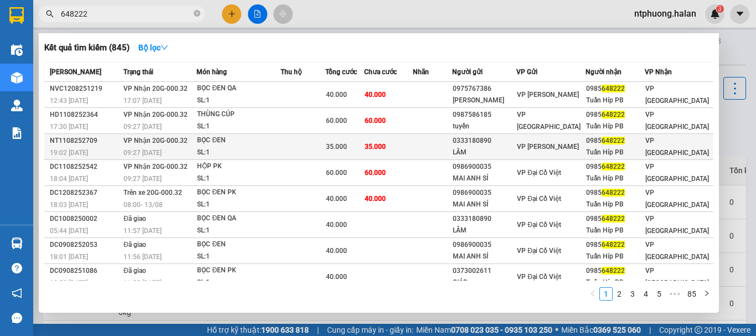
click at [100, 144] on div "NT1108252709" at bounding box center [85, 141] width 70 height 12
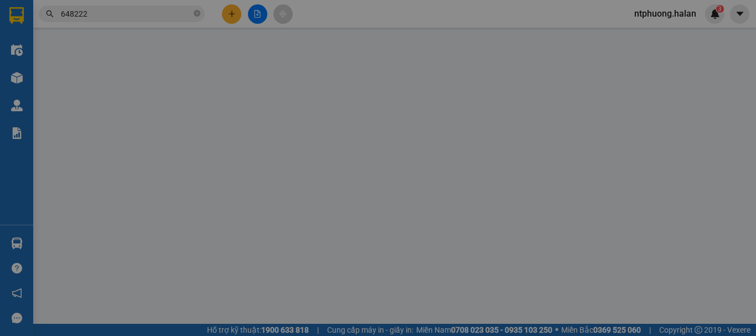
type input "0333180890"
type input "LÂM"
type input "0985648222"
type input "Tuấn Híp PB"
type input "35.000"
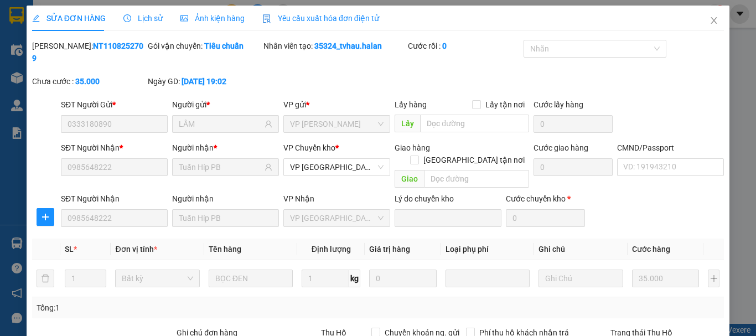
scroll to position [136, 0]
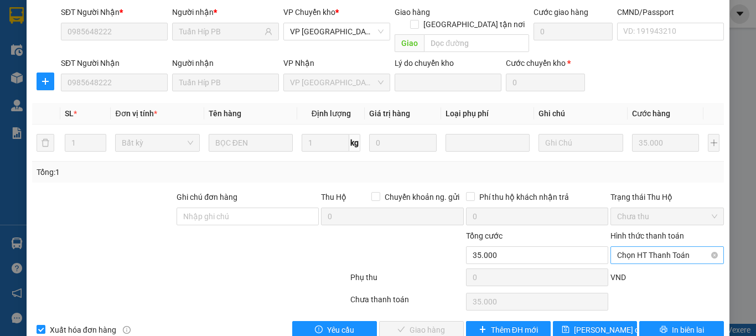
click at [651, 247] on span "Chọn HT Thanh Toán" at bounding box center [667, 255] width 100 height 17
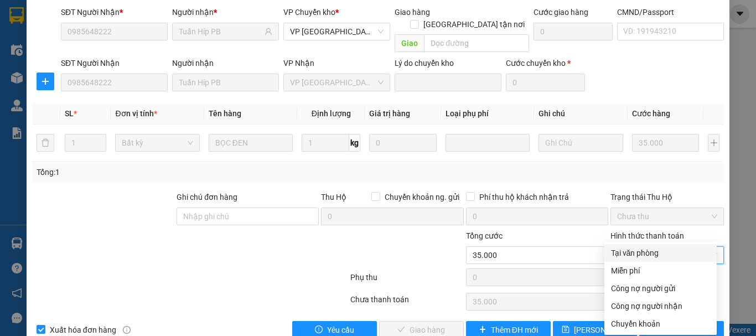
click at [646, 252] on div "Tại văn phòng" at bounding box center [660, 253] width 99 height 12
type input "0"
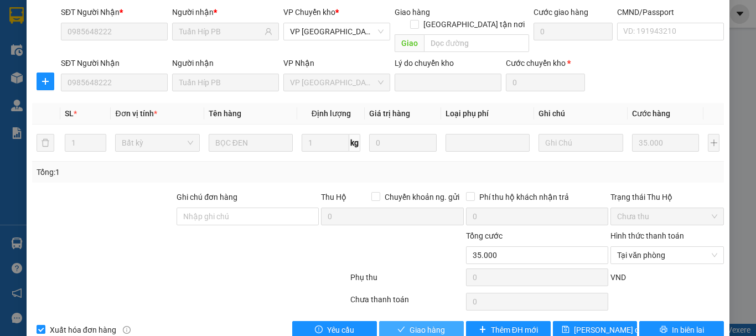
drag, startPoint x: 414, startPoint y: 303, endPoint x: 443, endPoint y: 295, distance: 29.8
click at [415, 324] on span "Giao hàng" at bounding box center [426, 330] width 35 height 12
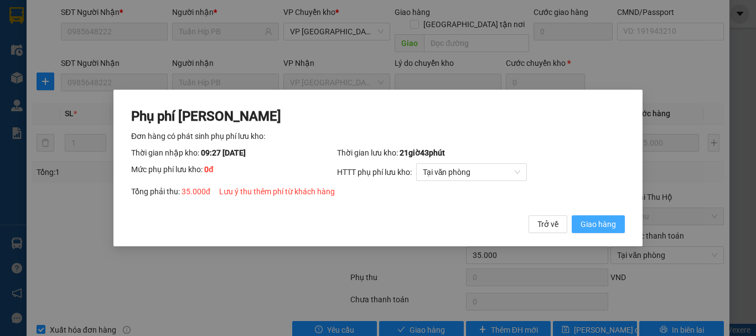
click at [601, 224] on span "Giao hàng" at bounding box center [597, 224] width 35 height 12
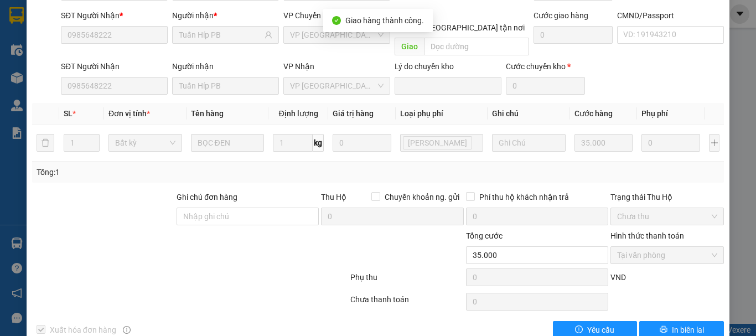
scroll to position [0, 0]
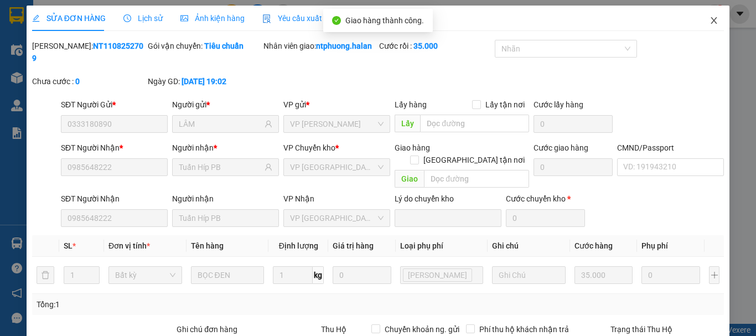
click at [709, 22] on icon "close" at bounding box center [713, 20] width 9 height 9
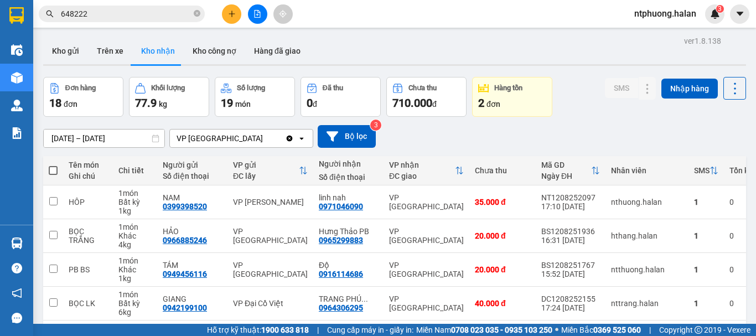
click at [131, 10] on input "648222" at bounding box center [126, 14] width 131 height 12
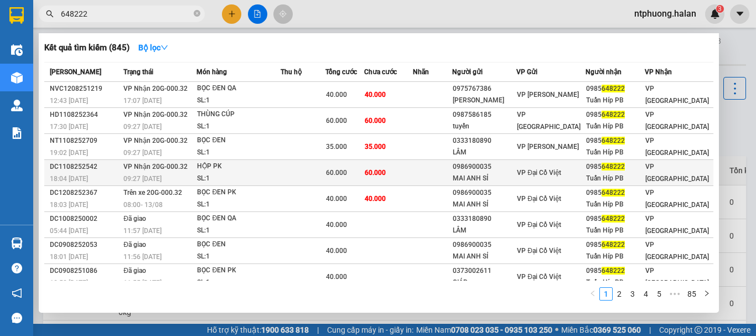
click at [96, 173] on div "18:04 [DATE]" at bounding box center [85, 179] width 70 height 12
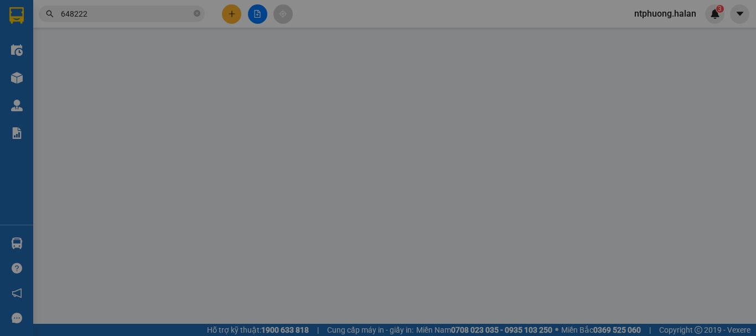
type input "0986900035"
type input "MAI ANH SỈ"
type input "0985648222"
type input "Tuấn Híp PB"
type input "60.000"
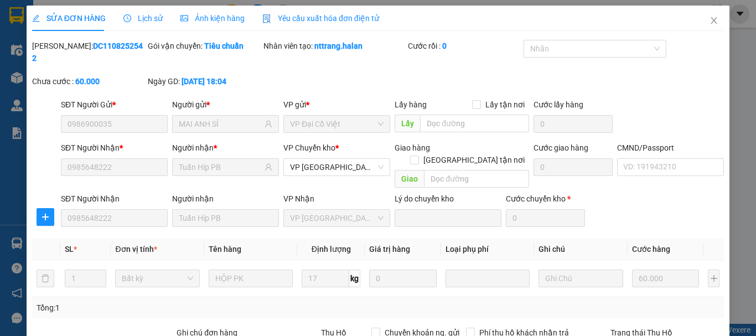
scroll to position [136, 0]
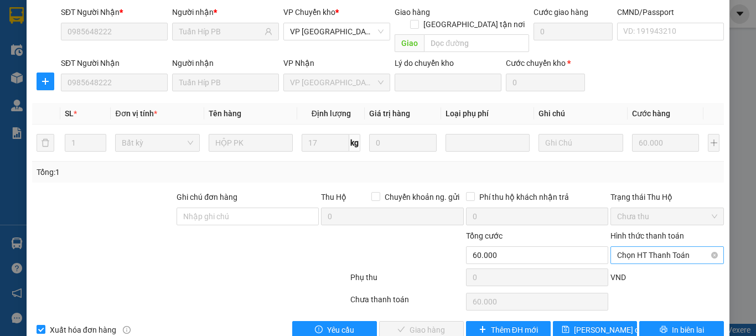
click at [652, 247] on span "Chọn HT Thanh Toán" at bounding box center [667, 255] width 100 height 17
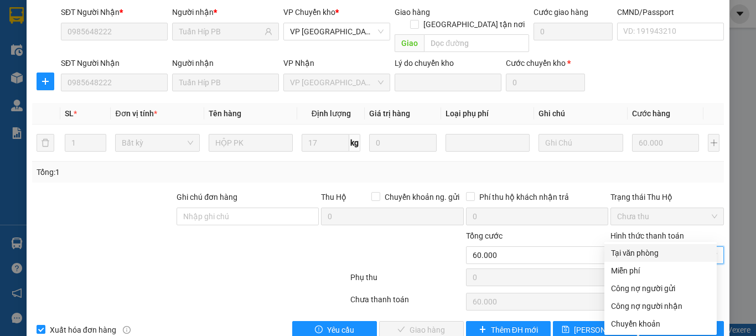
click at [636, 257] on div "Tại văn phòng" at bounding box center [660, 253] width 99 height 12
type input "0"
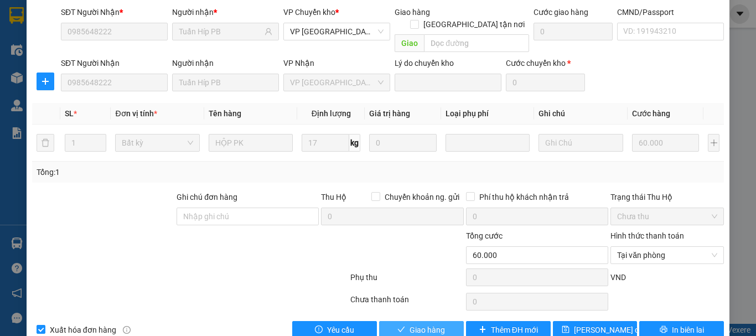
drag, startPoint x: 426, startPoint y: 300, endPoint x: 441, endPoint y: 294, distance: 16.3
click at [427, 324] on span "Giao hàng" at bounding box center [426, 330] width 35 height 12
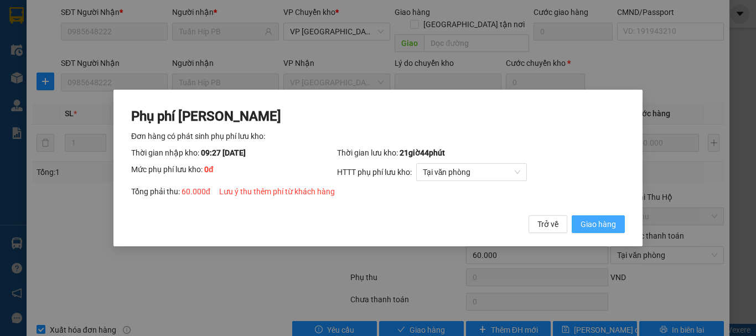
click at [604, 224] on span "Giao hàng" at bounding box center [597, 224] width 35 height 12
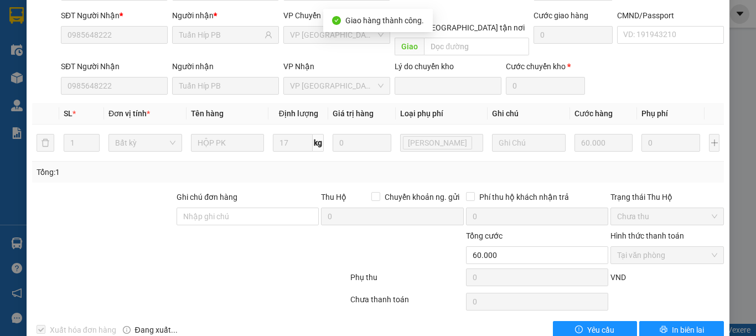
scroll to position [0, 0]
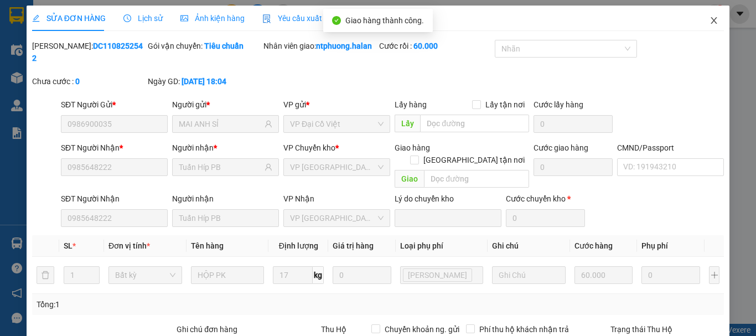
click at [709, 17] on icon "close" at bounding box center [713, 20] width 9 height 9
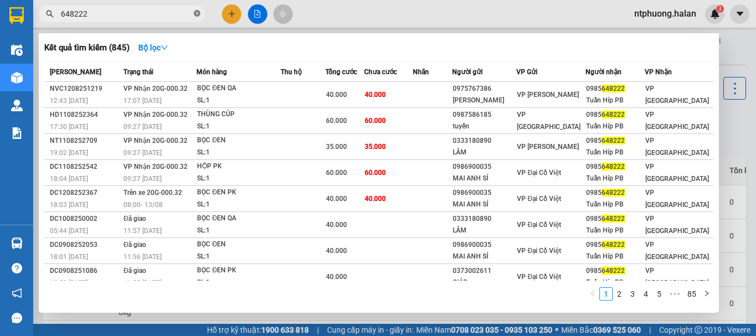
click at [198, 13] on icon "close-circle" at bounding box center [197, 13] width 7 height 7
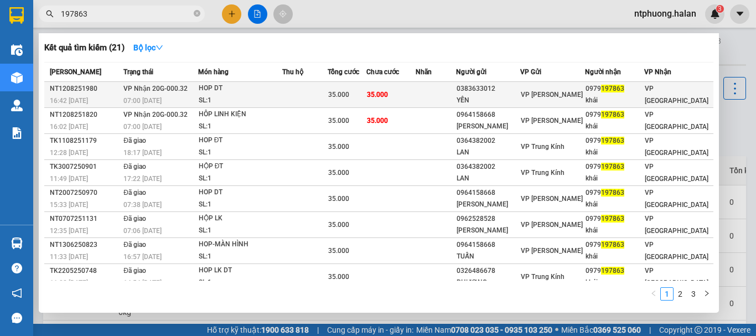
type input "197863"
click at [104, 91] on div "NT1208251980" at bounding box center [85, 89] width 70 height 12
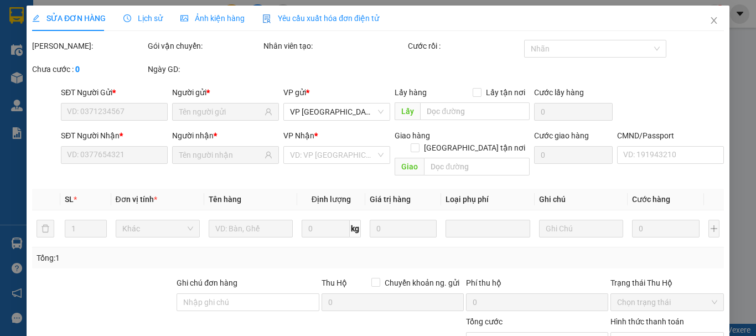
type input "0383633012"
type input "YẾN"
type input "0979197863"
type input "khải"
type input "35.000"
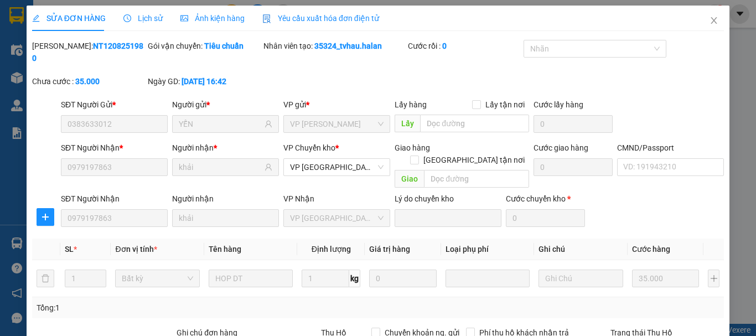
scroll to position [136, 0]
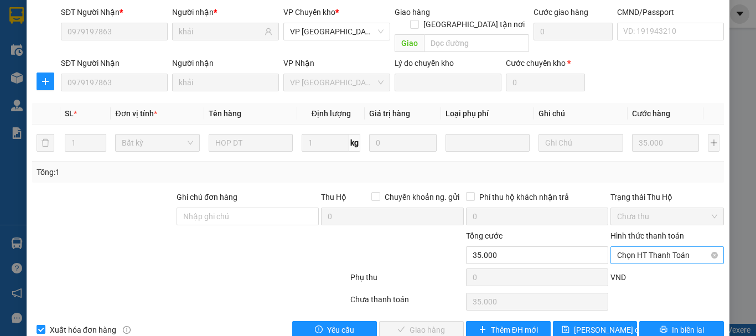
click at [643, 247] on span "Chọn HT Thanh Toán" at bounding box center [667, 255] width 100 height 17
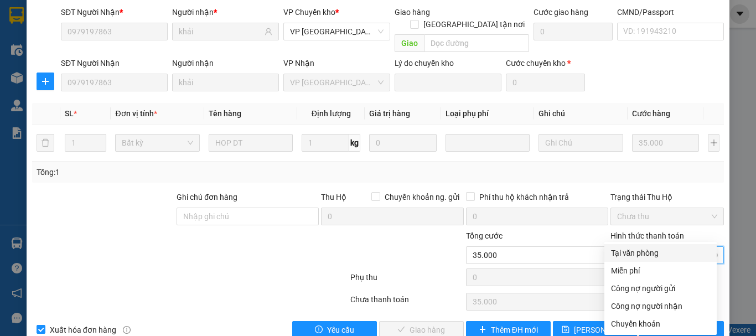
click at [638, 251] on div "Tại văn phòng" at bounding box center [660, 253] width 99 height 12
type input "0"
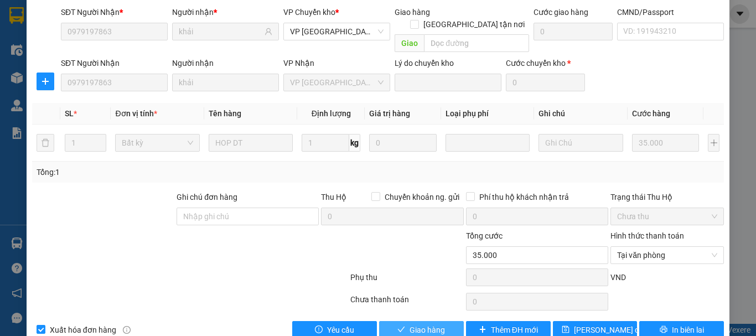
click at [445, 321] on button "Giao hàng" at bounding box center [421, 330] width 85 height 18
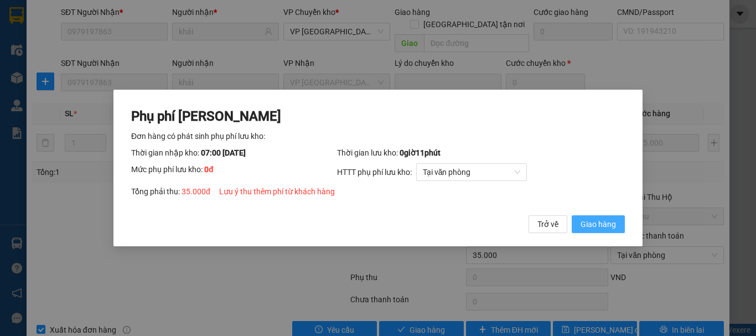
click at [594, 222] on span "Giao hàng" at bounding box center [597, 224] width 35 height 12
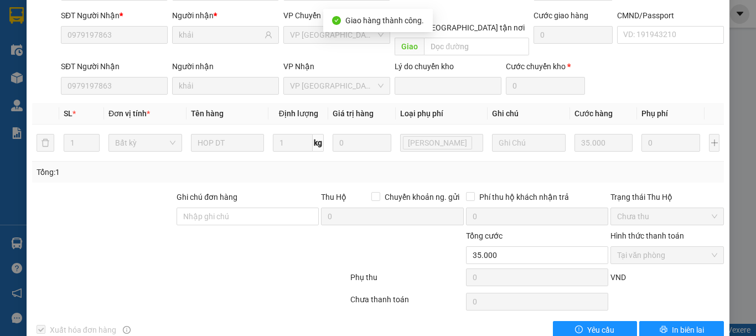
scroll to position [0, 0]
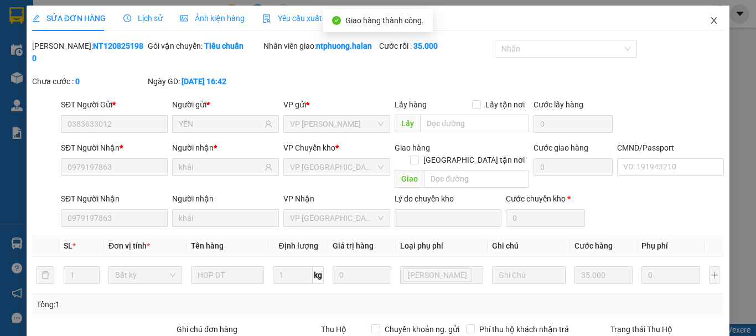
click at [711, 19] on icon "close" at bounding box center [714, 20] width 6 height 7
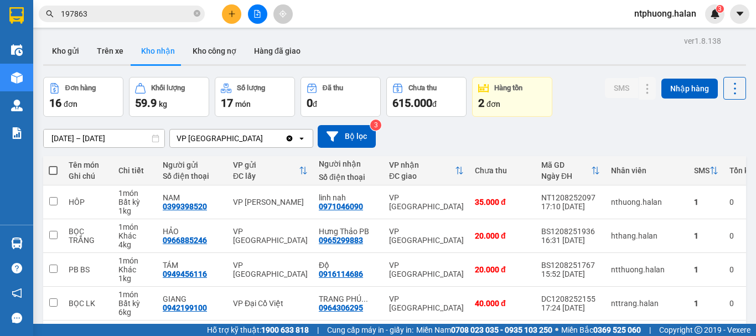
click at [164, 9] on input "197863" at bounding box center [126, 14] width 131 height 12
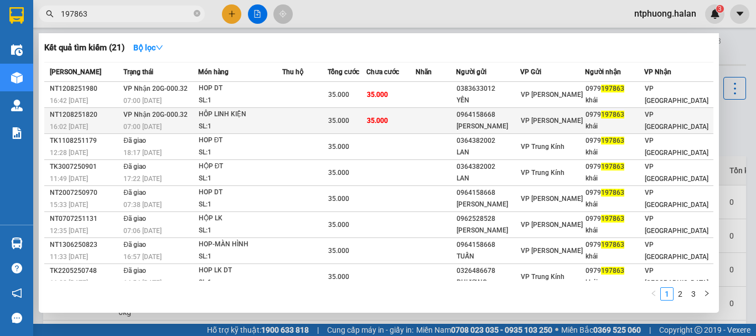
click at [268, 118] on div "HÔP LINH KIỆN" at bounding box center [240, 114] width 83 height 12
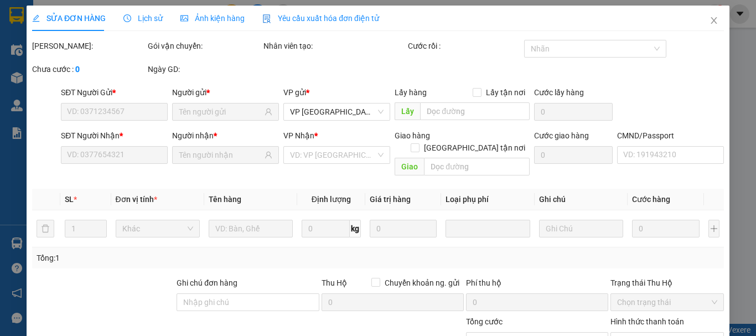
type input "0964158668"
type input "[PERSON_NAME]"
type input "0979197863"
type input "khải"
type input "35.000"
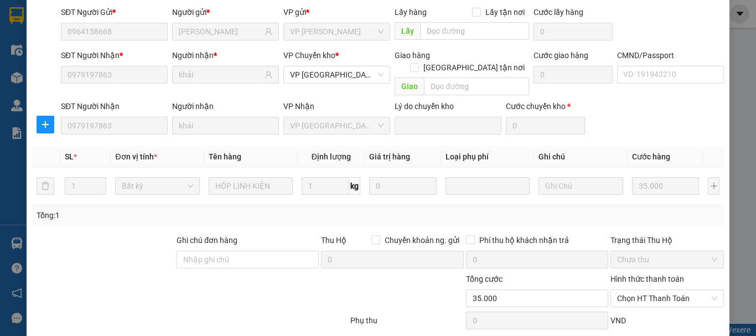
scroll to position [136, 0]
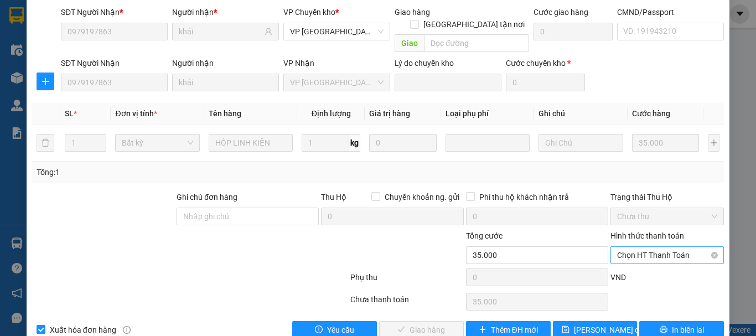
click at [636, 247] on span "Chọn HT Thanh Toán" at bounding box center [667, 255] width 100 height 17
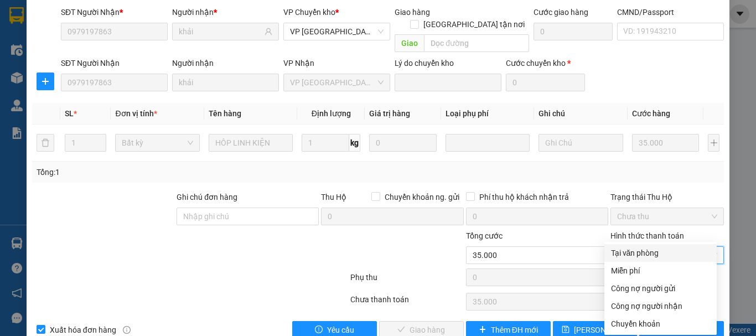
click at [633, 252] on div "Tại văn phòng" at bounding box center [660, 253] width 99 height 12
type input "0"
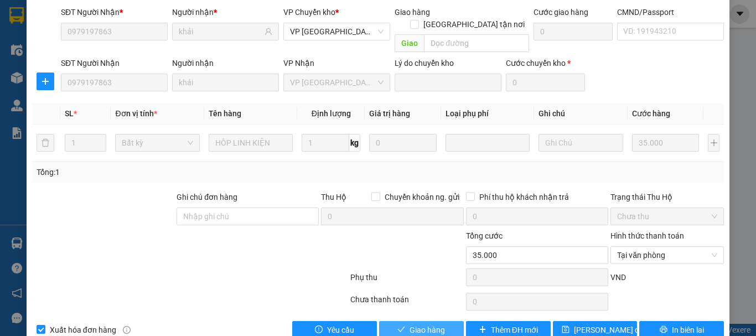
drag, startPoint x: 439, startPoint y: 308, endPoint x: 475, endPoint y: 285, distance: 42.5
click at [440, 324] on span "Giao hàng" at bounding box center [426, 330] width 35 height 12
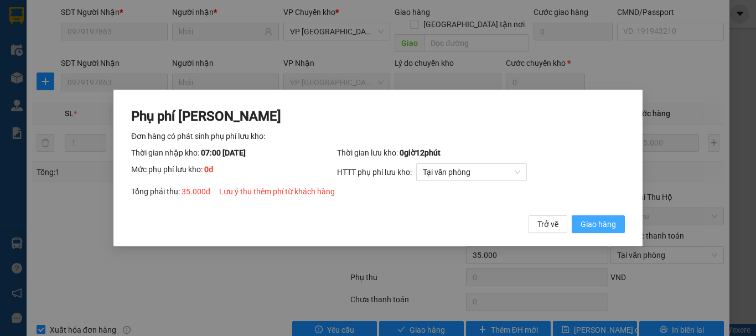
click at [599, 228] on span "Giao hàng" at bounding box center [597, 224] width 35 height 12
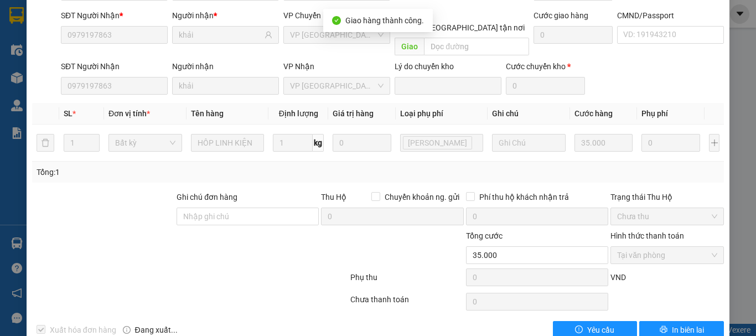
scroll to position [0, 0]
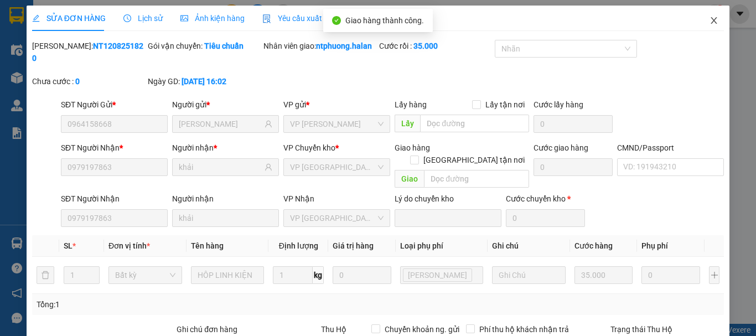
click at [711, 20] on icon "close" at bounding box center [714, 20] width 6 height 7
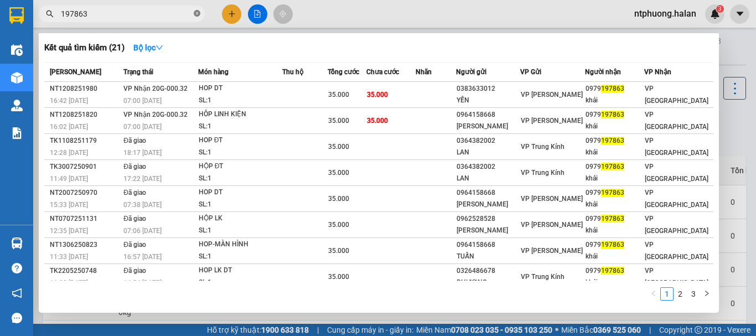
click at [196, 14] on icon "close-circle" at bounding box center [197, 13] width 7 height 7
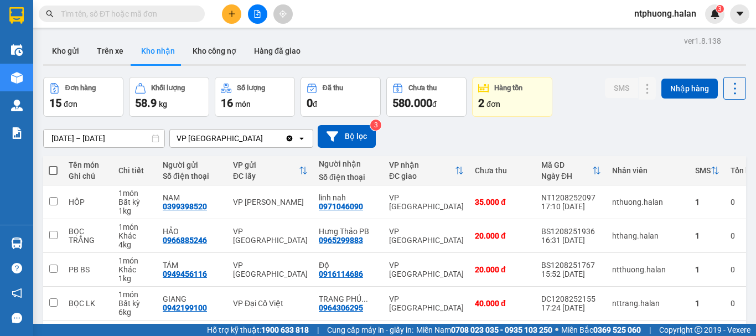
click at [190, 13] on input "text" at bounding box center [126, 14] width 131 height 12
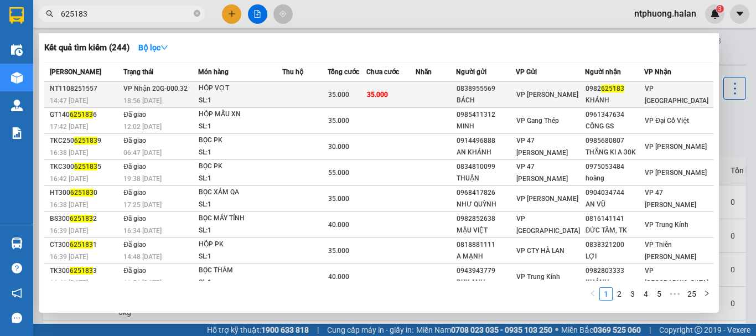
type input "625183"
click at [278, 94] on div "HỘP VỢT" at bounding box center [240, 88] width 83 height 12
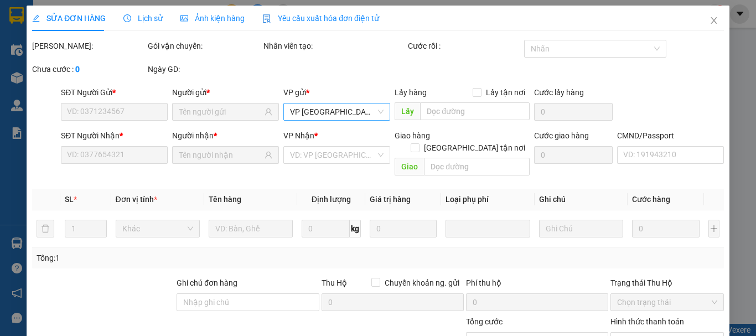
type input "0838955569"
type input "BÁCH"
type input "0982625183"
type input "KHÁNH"
type input "35.000"
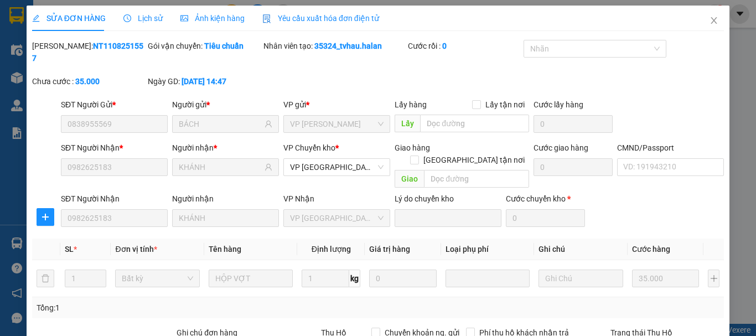
scroll to position [136, 0]
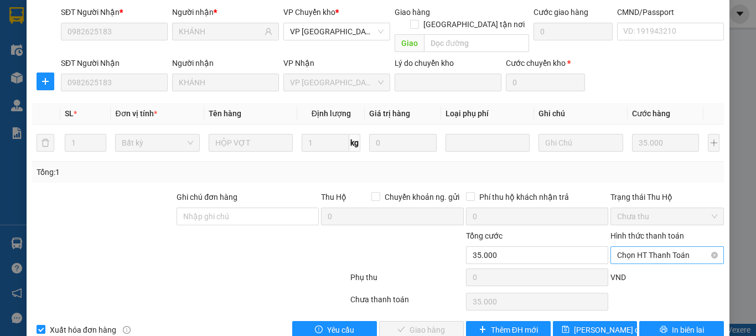
click at [666, 247] on span "Chọn HT Thanh Toán" at bounding box center [667, 255] width 100 height 17
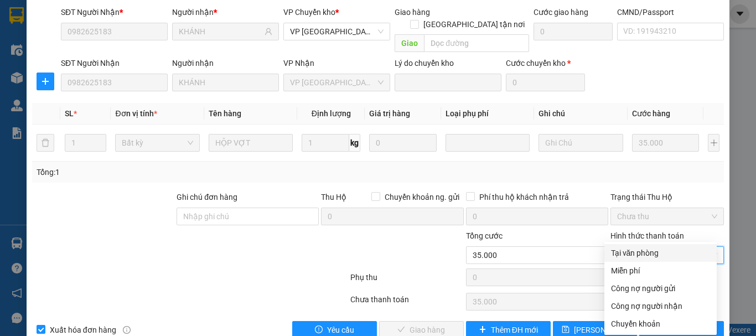
click at [658, 248] on div "Tại văn phòng" at bounding box center [660, 253] width 99 height 12
type input "0"
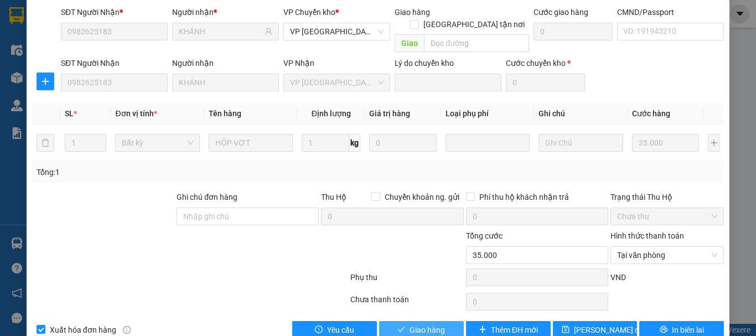
click at [409, 324] on span "Giao hàng" at bounding box center [426, 330] width 35 height 12
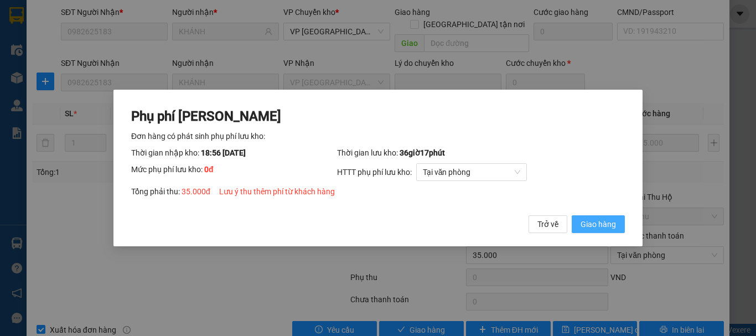
click at [592, 220] on span "Giao hàng" at bounding box center [597, 224] width 35 height 12
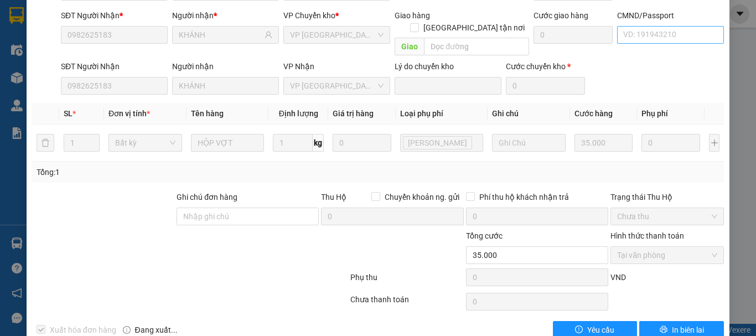
scroll to position [0, 0]
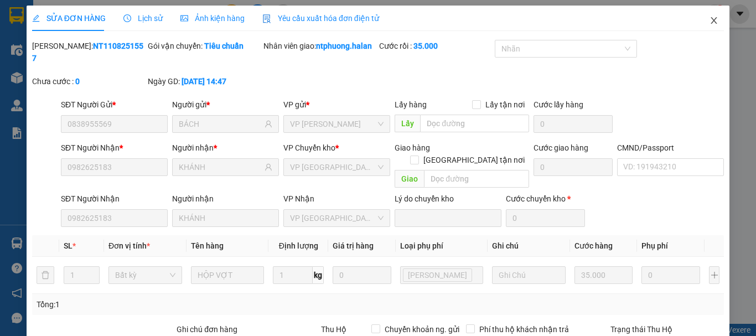
click at [709, 20] on icon "close" at bounding box center [713, 20] width 9 height 9
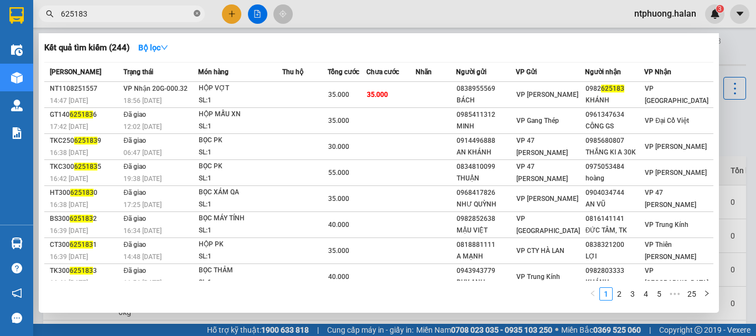
click at [194, 9] on span at bounding box center [197, 14] width 7 height 11
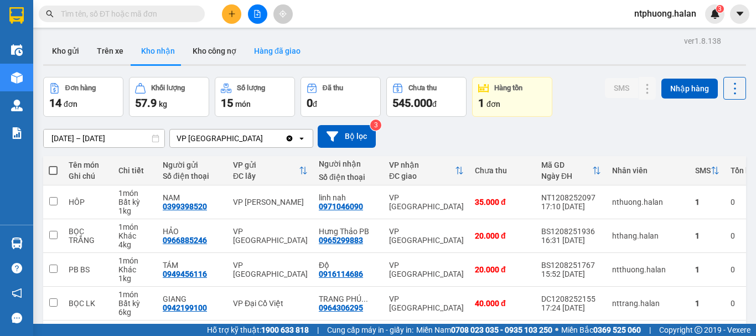
click at [274, 49] on button "Hàng đã giao" at bounding box center [277, 51] width 64 height 27
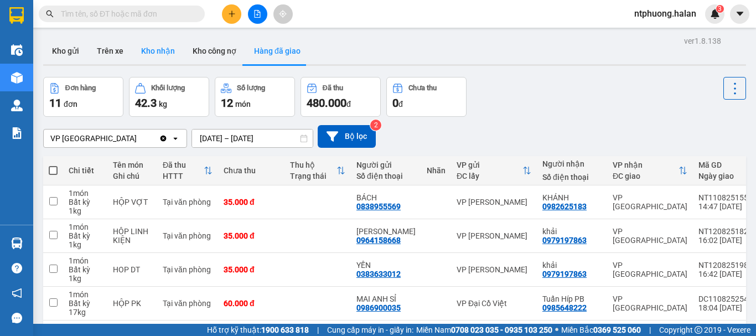
click at [152, 47] on button "Kho nhận" at bounding box center [157, 51] width 51 height 27
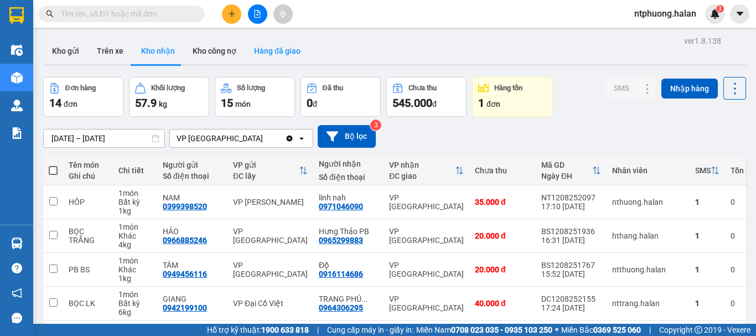
click at [273, 54] on button "Hàng đã giao" at bounding box center [277, 51] width 64 height 27
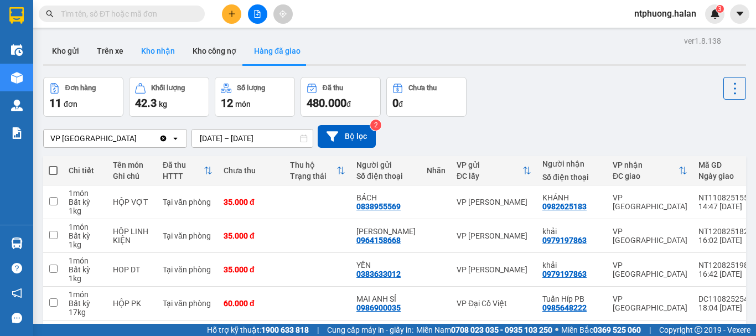
click at [163, 53] on button "Kho nhận" at bounding box center [157, 51] width 51 height 27
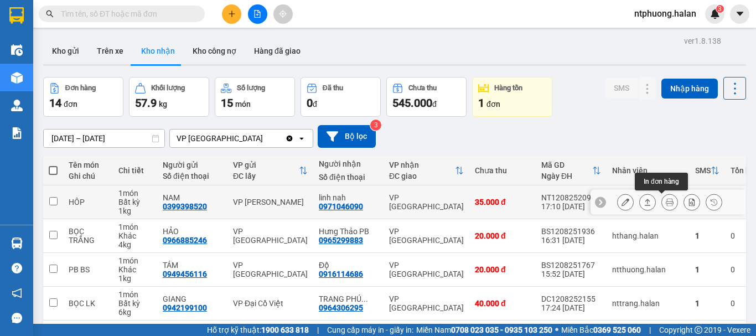
click at [666, 202] on icon at bounding box center [670, 202] width 8 height 8
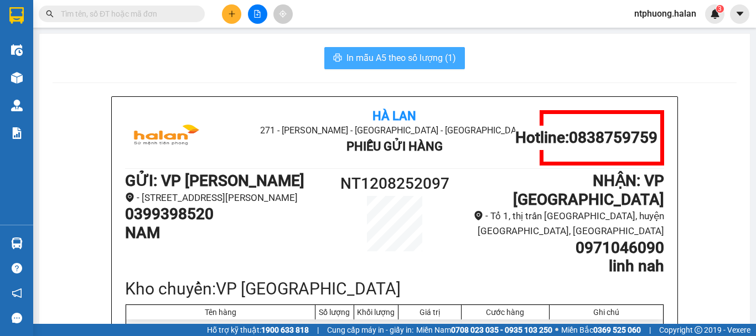
click at [393, 56] on span "In mẫu A5 theo số lượng (1)" at bounding box center [401, 58] width 110 height 14
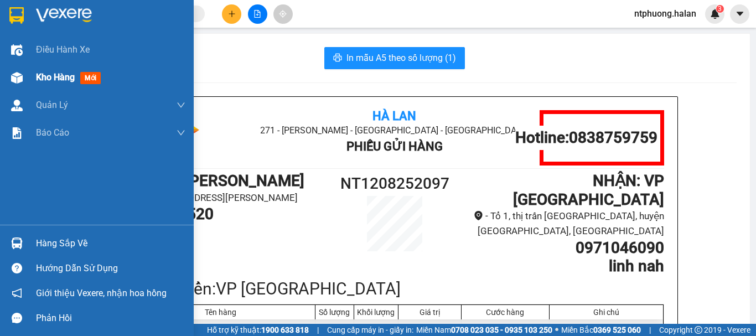
click at [44, 75] on span "Kho hàng" at bounding box center [55, 77] width 39 height 11
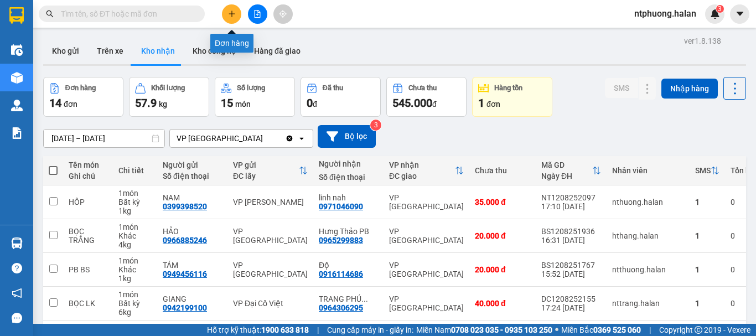
click at [237, 12] on button at bounding box center [231, 13] width 19 height 19
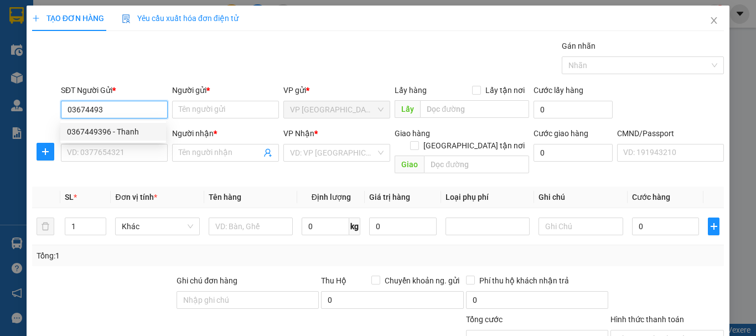
click at [102, 133] on div "0367449396 - Thanh" at bounding box center [113, 132] width 92 height 12
type input "0367449396"
type input "[PERSON_NAME]"
type input "0367449396"
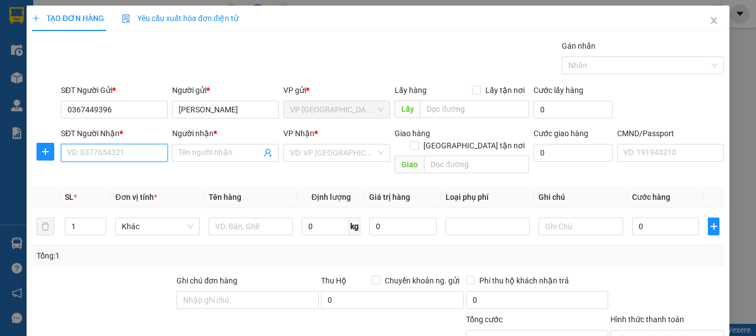
click at [106, 146] on input "SĐT Người Nhận *" at bounding box center [114, 153] width 107 height 18
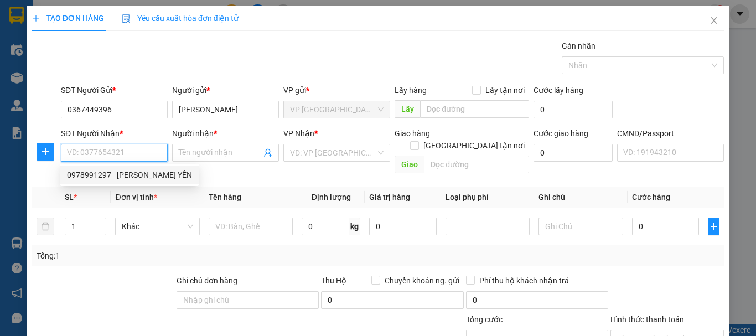
click at [102, 176] on div "0978991297 - [PERSON_NAME] YẾN" at bounding box center [129, 175] width 125 height 12
type input "0978991297"
type input "HẢI YẾN"
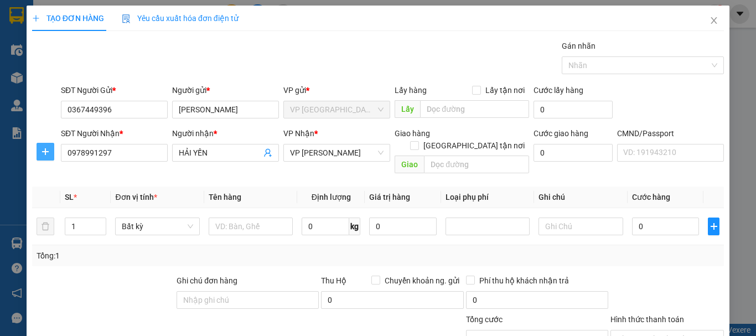
click at [44, 151] on icon "plus" at bounding box center [45, 151] width 9 height 9
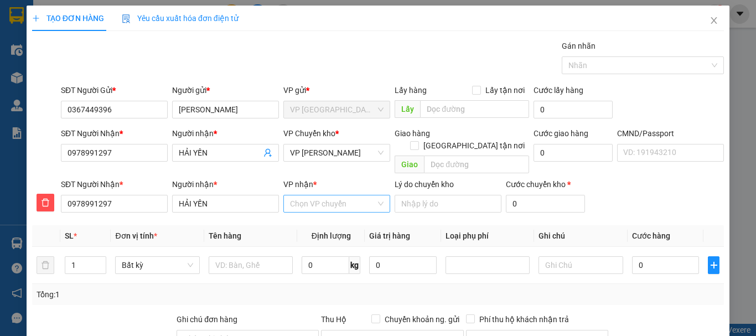
click at [318, 195] on input "VP nhận *" at bounding box center [333, 203] width 86 height 17
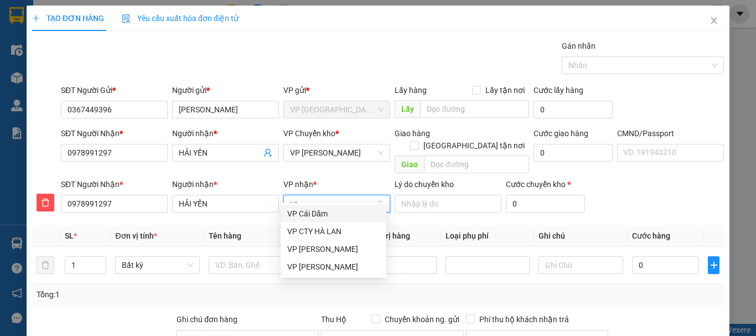
type input "vcc"
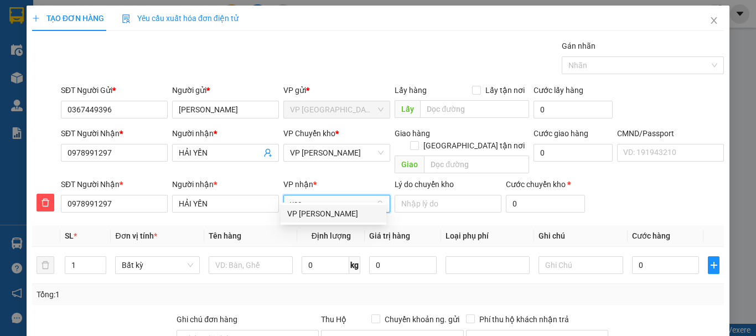
click at [329, 215] on div "VP [PERSON_NAME]" at bounding box center [333, 213] width 92 height 12
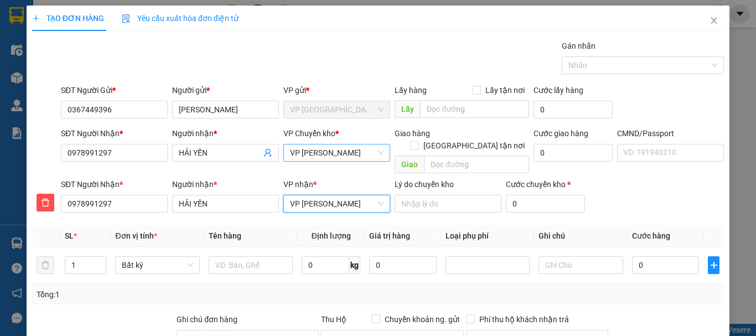
click at [335, 152] on span "VP [PERSON_NAME]" at bounding box center [336, 152] width 93 height 17
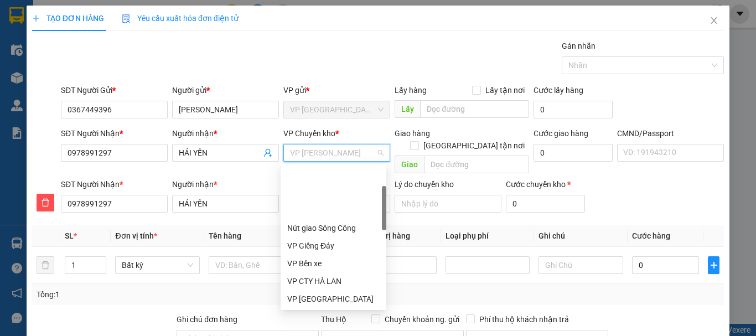
scroll to position [71, 0]
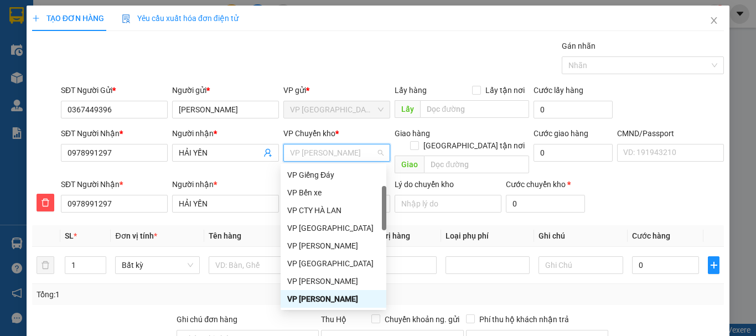
type input "b"
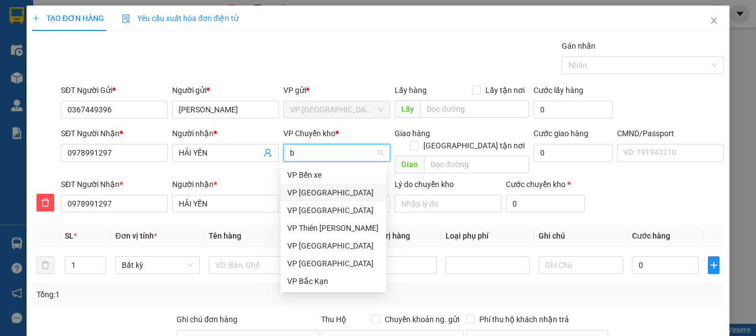
click at [313, 193] on div "VP [GEOGRAPHIC_DATA]" at bounding box center [333, 192] width 92 height 12
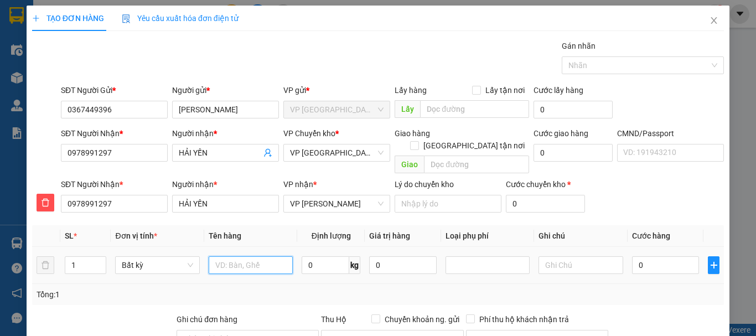
click at [229, 258] on input "text" at bounding box center [251, 265] width 84 height 18
type input "Thùng xốp đồ ăn"
click at [326, 256] on input "0" at bounding box center [326, 265] width 48 height 18
type input "15"
click at [663, 256] on input "0" at bounding box center [665, 265] width 67 height 18
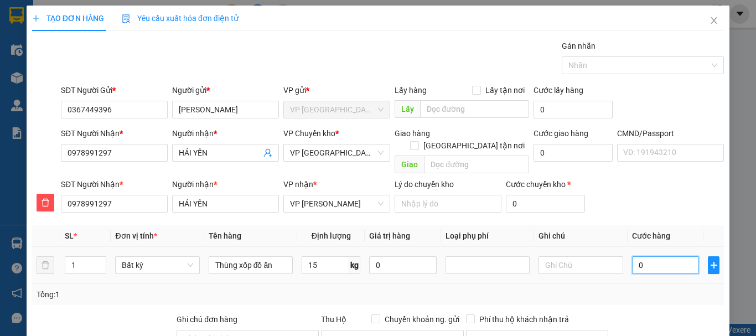
type input "50.000"
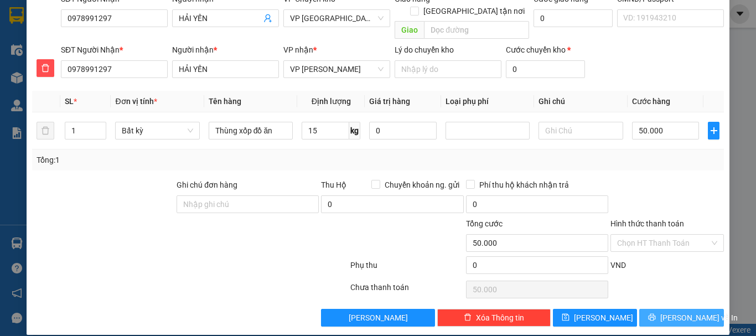
click at [685, 311] on span "[PERSON_NAME] và In" at bounding box center [698, 317] width 77 height 12
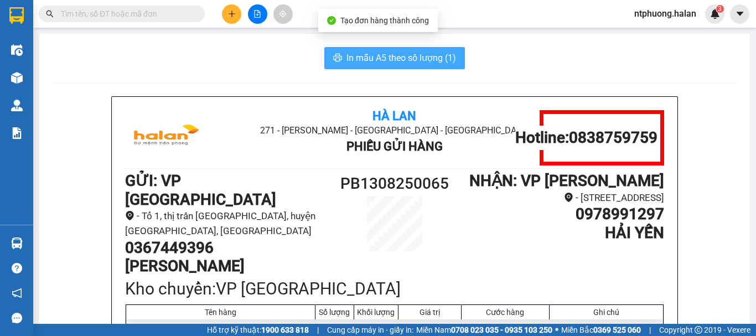
click at [429, 62] on span "In mẫu A5 theo số lượng (1)" at bounding box center [401, 58] width 110 height 14
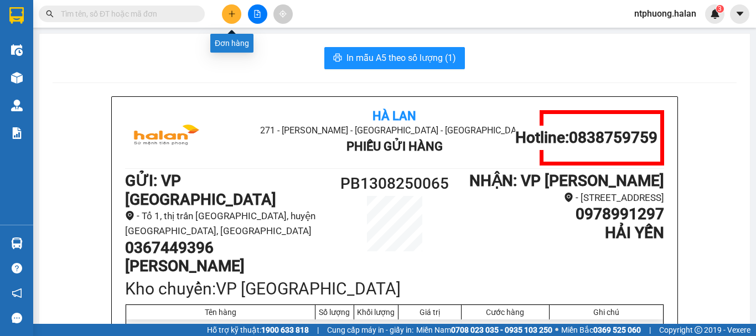
click at [235, 11] on icon "plus" at bounding box center [232, 14] width 8 height 8
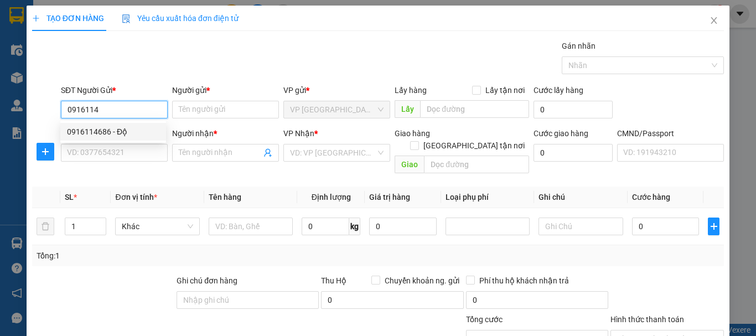
click at [105, 132] on div "0916114686 - Độ" at bounding box center [113, 132] width 92 height 12
type input "0916114686"
type input "Độ"
type input "0916114686"
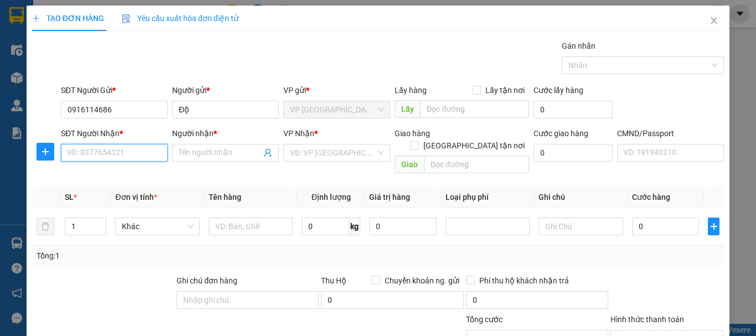
click at [141, 158] on input "SĐT Người Nhận *" at bounding box center [114, 153] width 107 height 18
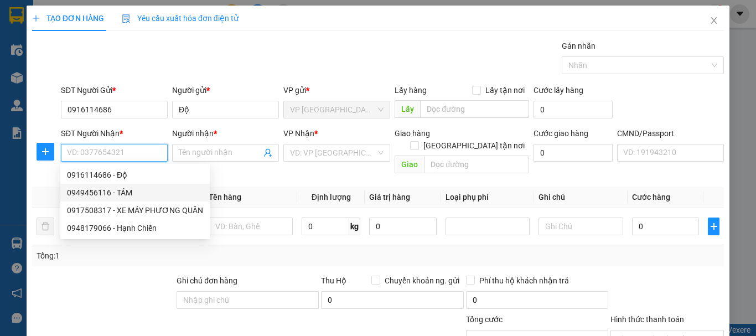
click at [99, 194] on div "0949456116 - TÁM" at bounding box center [135, 192] width 136 height 12
type input "0949456116"
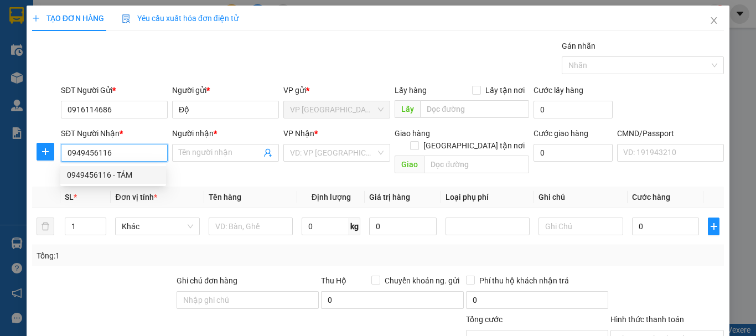
type input "TÁM"
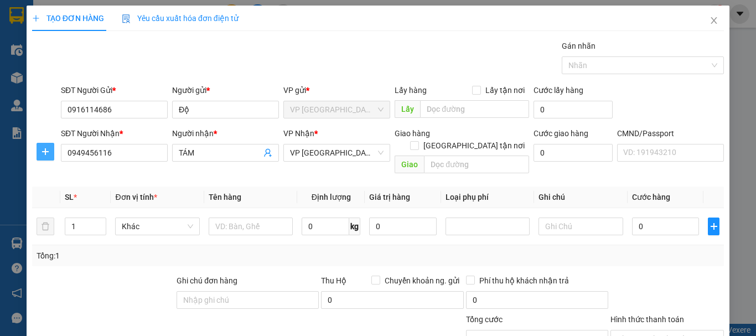
click at [48, 153] on icon "plus" at bounding box center [45, 151] width 9 height 9
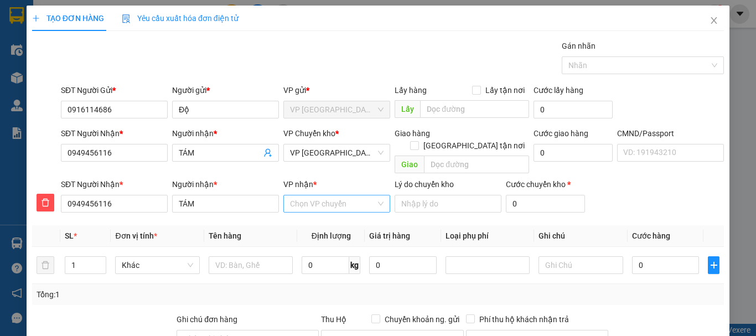
click at [313, 195] on input "VP nhận *" at bounding box center [333, 203] width 86 height 17
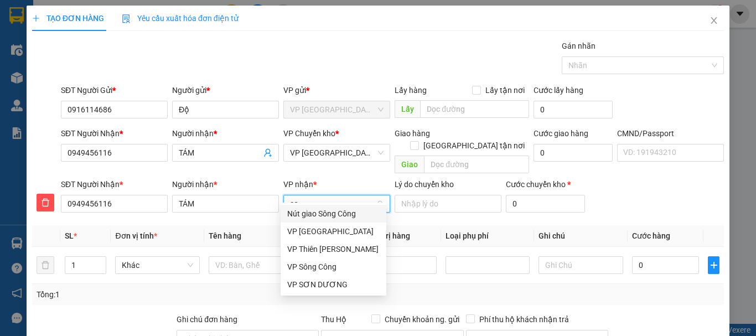
type input "son"
click at [311, 228] on div "VP [GEOGRAPHIC_DATA]" at bounding box center [333, 231] width 92 height 12
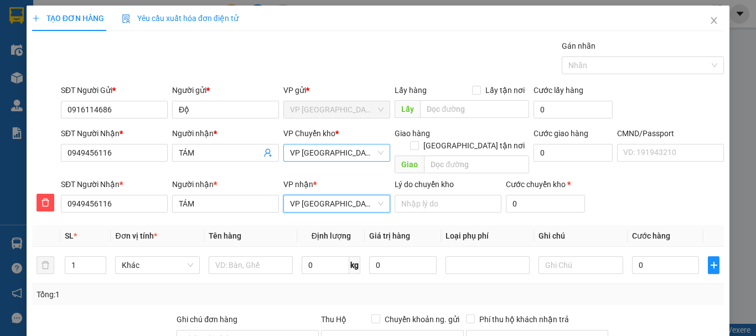
click at [325, 152] on span "VP [GEOGRAPHIC_DATA]" at bounding box center [336, 152] width 93 height 17
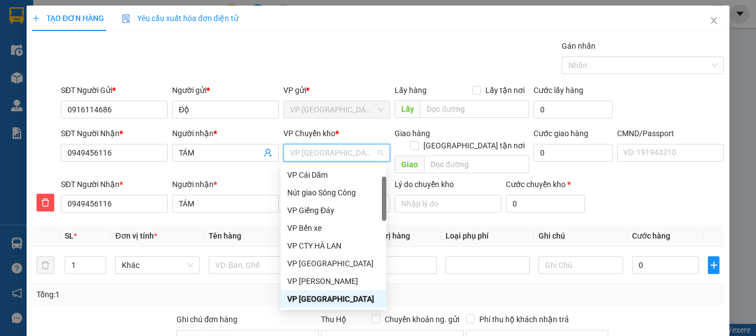
type input "b"
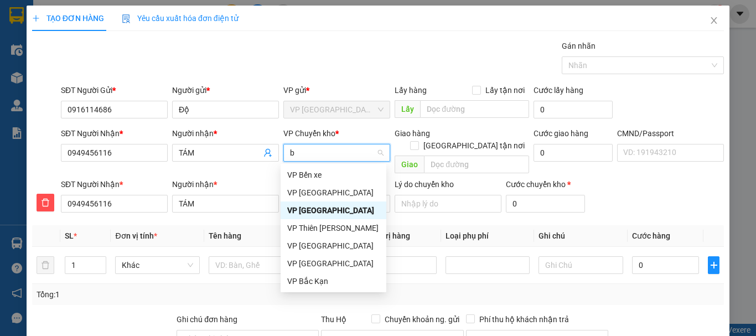
scroll to position [0, 0]
click at [311, 194] on div "VP [GEOGRAPHIC_DATA]" at bounding box center [333, 192] width 92 height 12
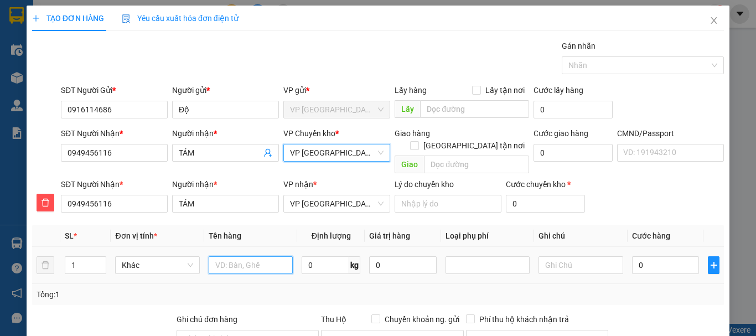
click at [257, 258] on input "text" at bounding box center [251, 265] width 84 height 18
type input "PB ha lan GTX"
click at [321, 256] on input "0" at bounding box center [326, 265] width 48 height 18
type input "0.1"
click at [671, 256] on input "0" at bounding box center [665, 265] width 67 height 18
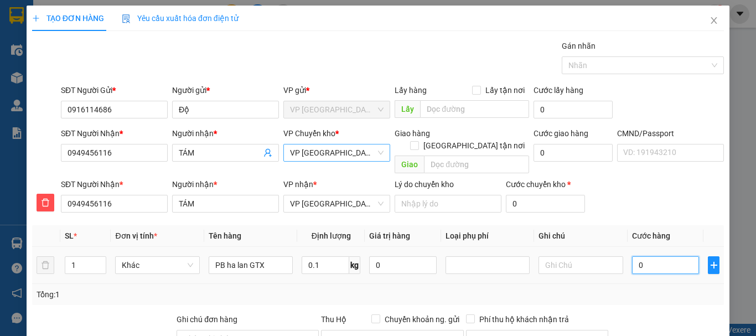
type input "2"
type input "20"
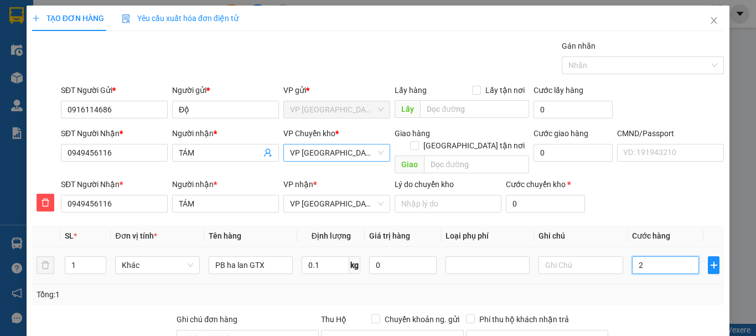
type input "20"
type input "200"
type input "2.000"
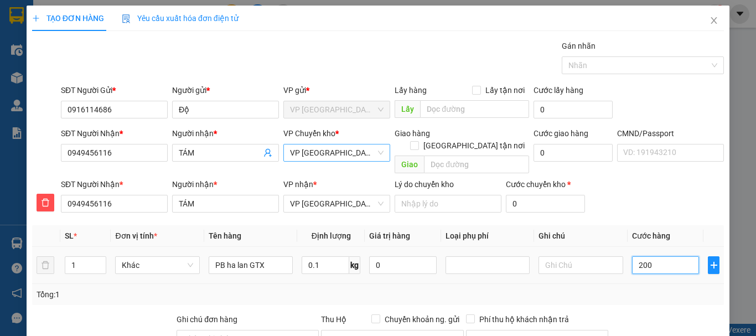
type input "2.000"
type input "20.000"
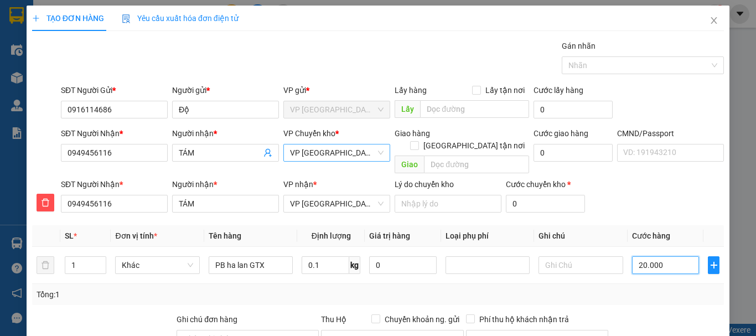
scroll to position [134, 0]
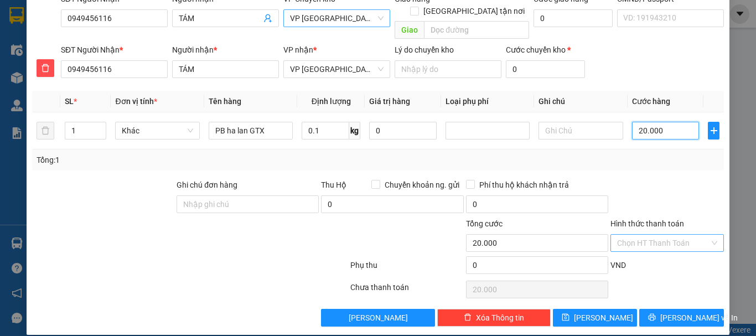
type input "20.000"
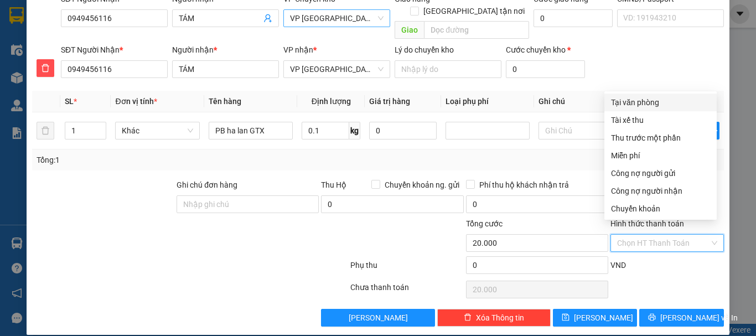
click at [658, 235] on input "Hình thức thanh toán" at bounding box center [663, 243] width 92 height 17
click at [646, 102] on div "Tại văn phòng" at bounding box center [660, 102] width 99 height 12
type input "0"
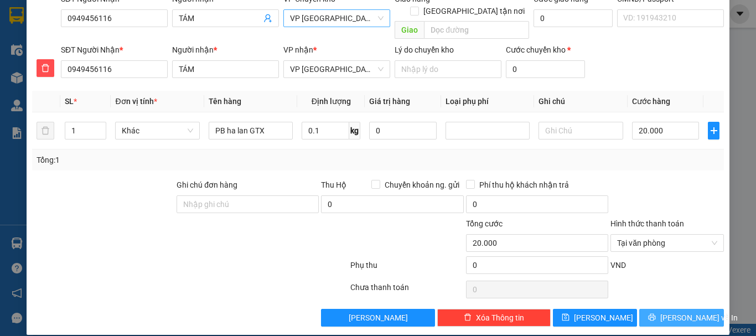
click at [683, 311] on span "[PERSON_NAME] và In" at bounding box center [698, 317] width 77 height 12
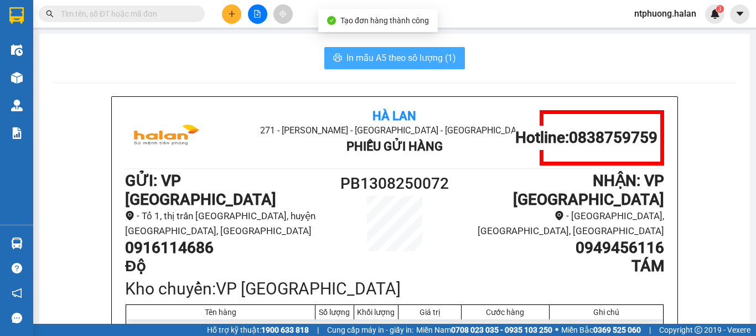
click at [383, 56] on span "In mẫu A5 theo số lượng (1)" at bounding box center [401, 58] width 110 height 14
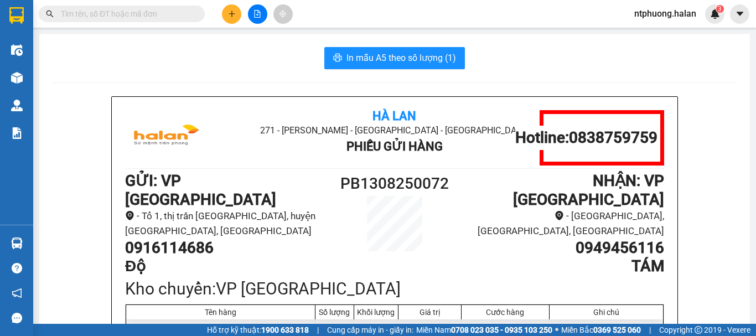
click at [166, 13] on input "text" at bounding box center [126, 14] width 131 height 12
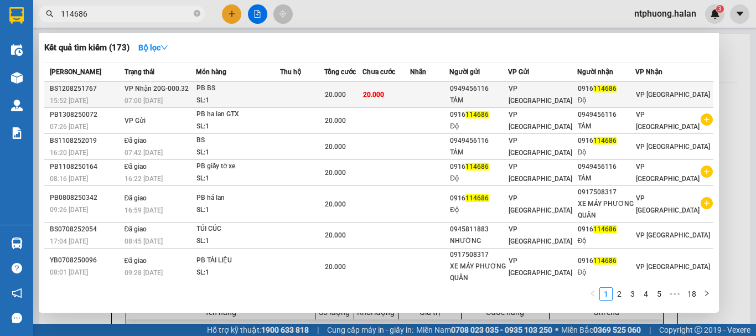
type input "114686"
click at [274, 101] on div "SL: 1" at bounding box center [237, 101] width 83 height 12
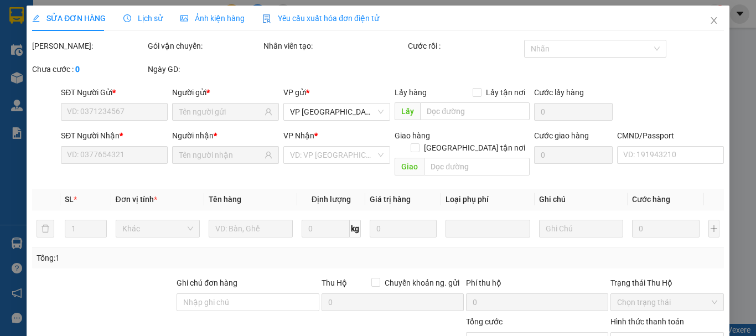
type input "0949456116"
type input "TÁM"
type input "0916114686"
type input "Độ"
type input "20.000"
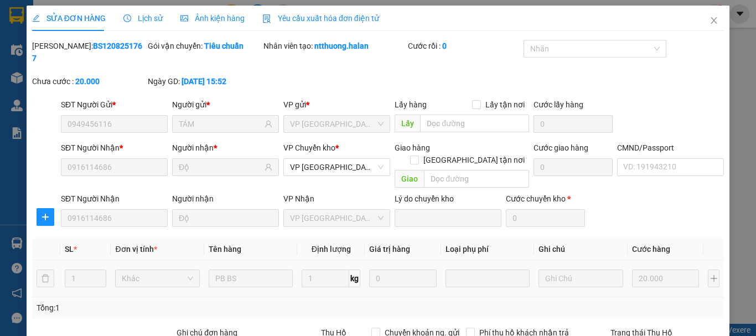
scroll to position [131, 0]
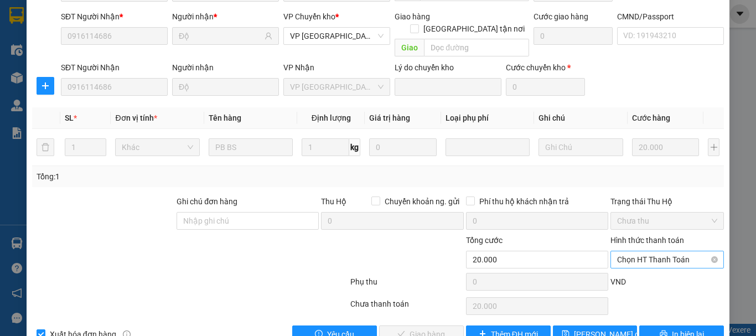
click at [638, 251] on span "Chọn HT Thanh Toán" at bounding box center [667, 259] width 100 height 17
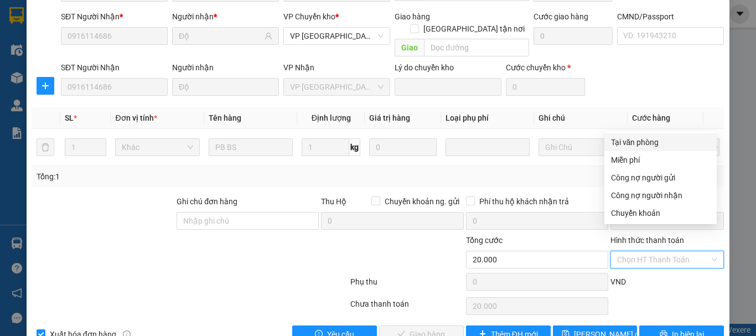
click at [633, 142] on div "Tại văn phòng" at bounding box center [660, 142] width 99 height 12
type input "0"
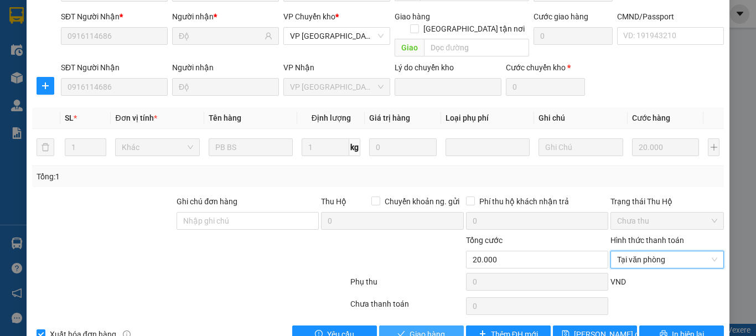
drag, startPoint x: 422, startPoint y: 309, endPoint x: 453, endPoint y: 300, distance: 32.2
click at [422, 328] on span "Giao hàng" at bounding box center [426, 334] width 35 height 12
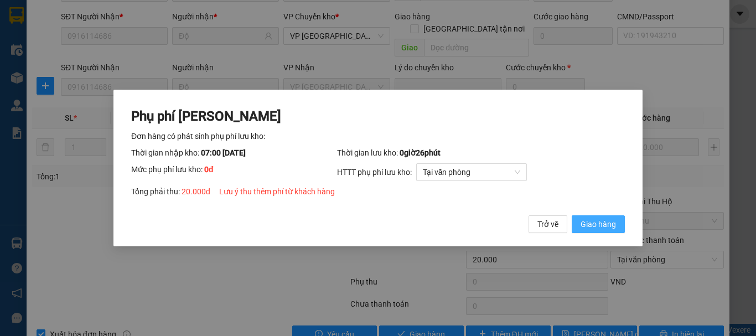
click at [601, 229] on span "Giao hàng" at bounding box center [597, 224] width 35 height 12
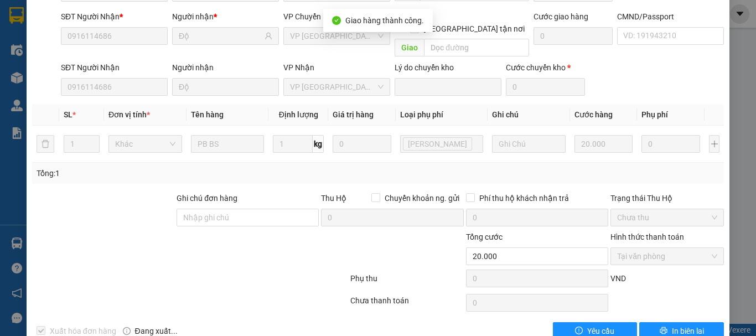
scroll to position [0, 0]
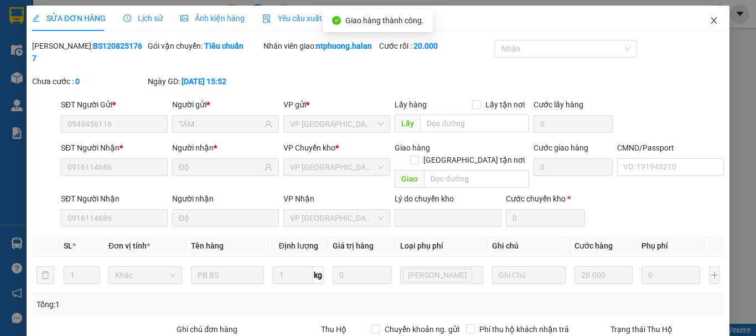
click at [711, 20] on icon "close" at bounding box center [714, 20] width 6 height 7
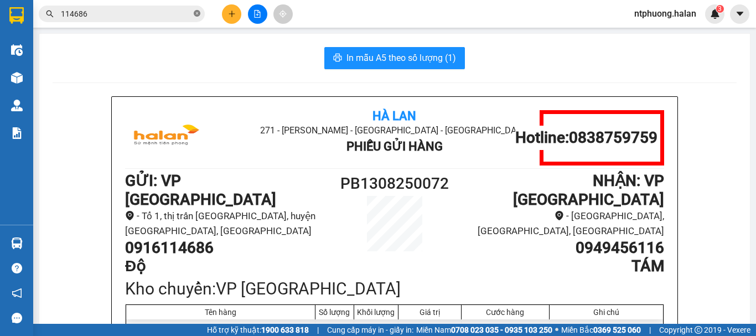
click at [198, 13] on icon "close-circle" at bounding box center [197, 13] width 7 height 7
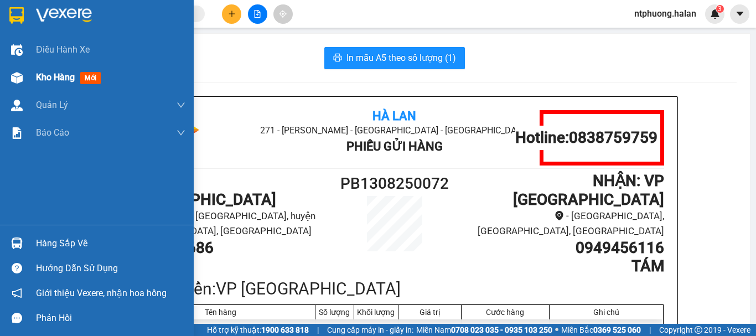
click at [53, 79] on span "Kho hàng" at bounding box center [55, 77] width 39 height 11
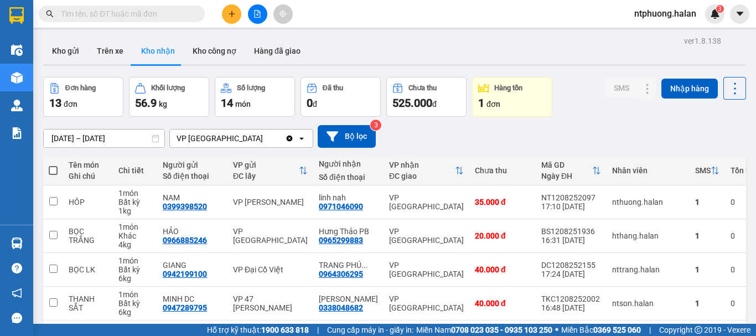
drag, startPoint x: 59, startPoint y: 50, endPoint x: 60, endPoint y: 74, distance: 23.2
click at [59, 54] on button "Kho gửi" at bounding box center [65, 51] width 45 height 27
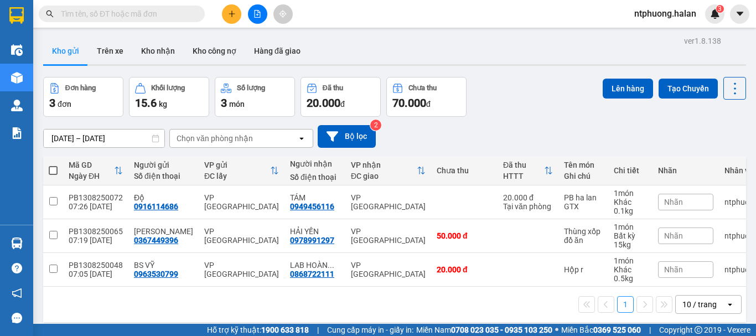
drag, startPoint x: 54, startPoint y: 170, endPoint x: 81, endPoint y: 161, distance: 28.0
click at [55, 169] on span at bounding box center [53, 170] width 9 height 9
click at [53, 165] on input "checkbox" at bounding box center [53, 165] width 0 height 0
checkbox input "true"
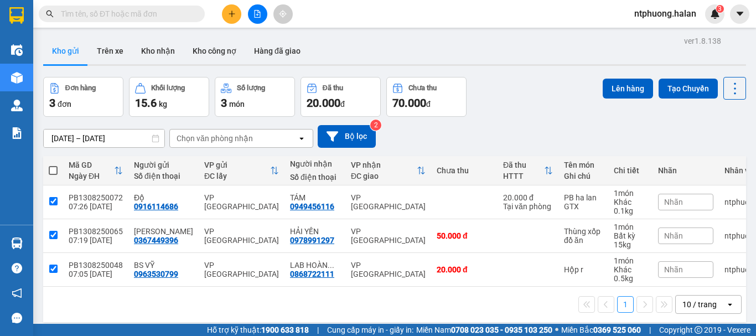
checkbox input "true"
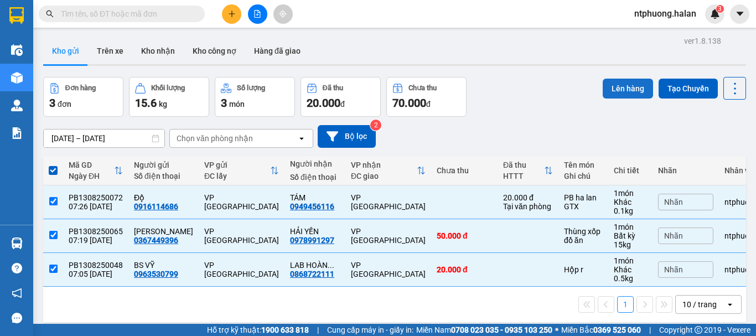
click at [627, 87] on button "Lên hàng" at bounding box center [627, 89] width 50 height 20
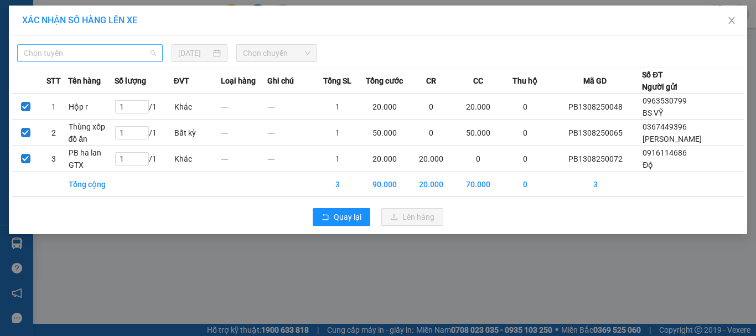
click at [133, 56] on span "Chọn tuyến" at bounding box center [90, 53] width 132 height 17
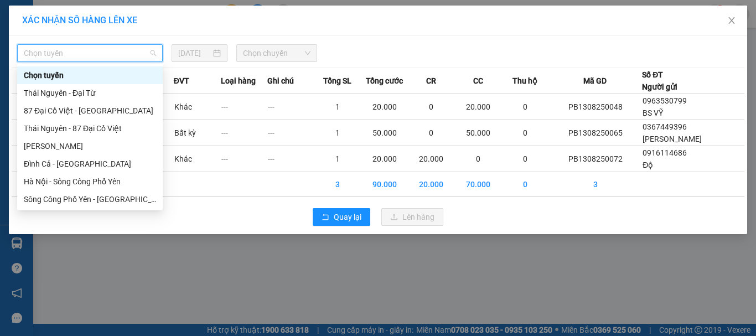
type input "x"
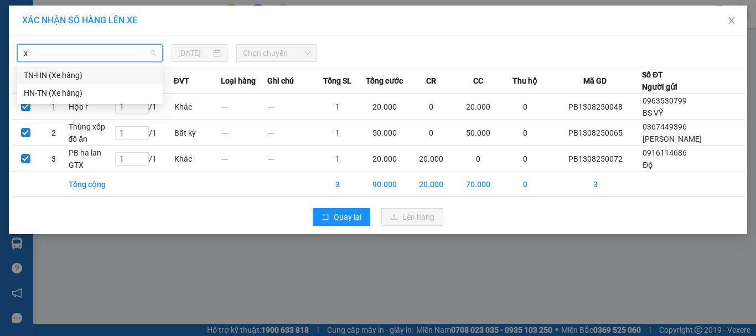
drag, startPoint x: 55, startPoint y: 75, endPoint x: 100, endPoint y: 67, distance: 46.0
click at [64, 75] on div "TN-HN (Xe hàng)" at bounding box center [90, 75] width 132 height 12
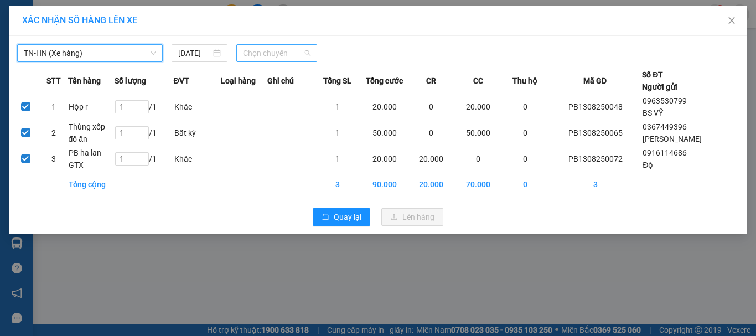
click at [307, 50] on span "Chọn chuyến" at bounding box center [277, 53] width 68 height 17
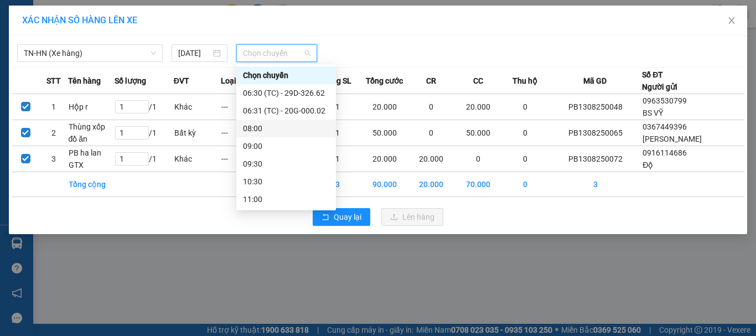
click at [258, 128] on div "08:00" at bounding box center [286, 128] width 86 height 12
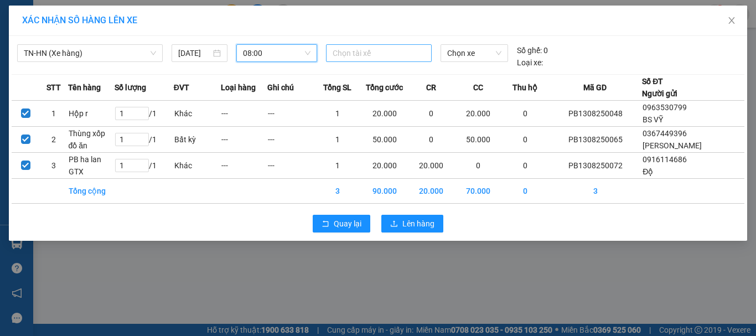
click at [333, 54] on input "search" at bounding box center [334, 52] width 2 height 13
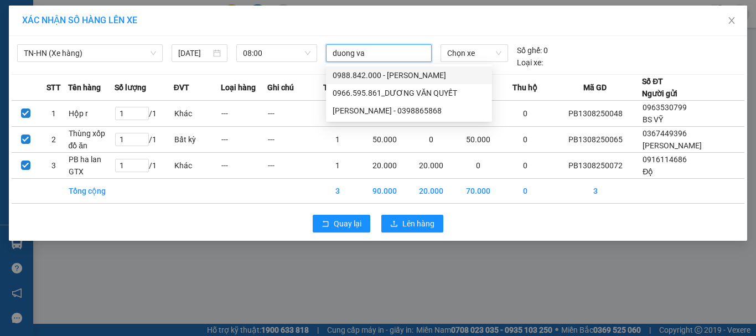
type input "duong van"
click at [385, 111] on div "[PERSON_NAME] - 0398865868" at bounding box center [409, 111] width 153 height 12
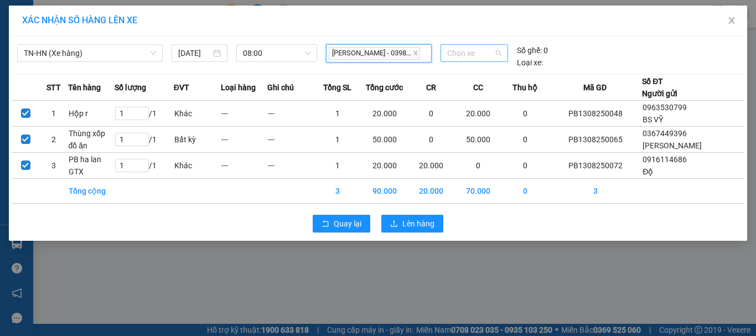
click at [495, 54] on span "Chọn xe" at bounding box center [474, 53] width 54 height 17
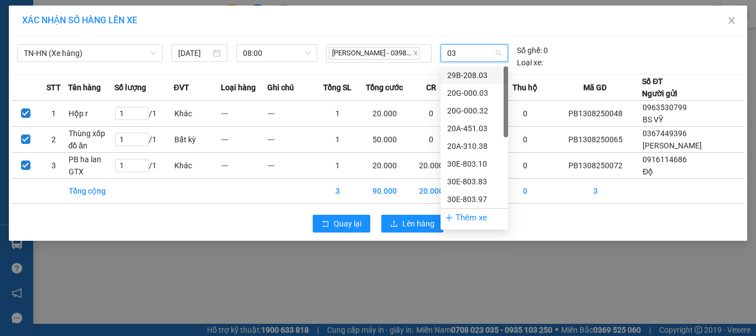
type input "032"
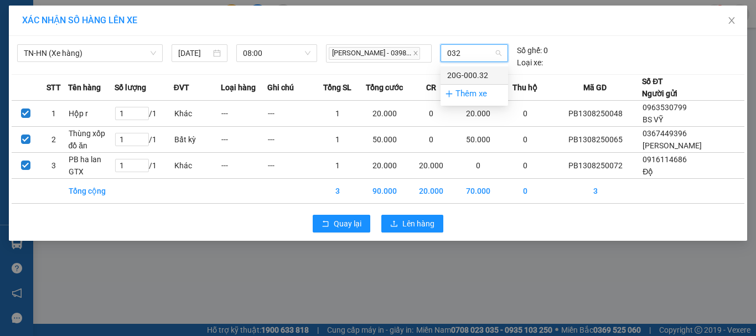
click at [476, 77] on div "20G-000.32" at bounding box center [474, 75] width 54 height 12
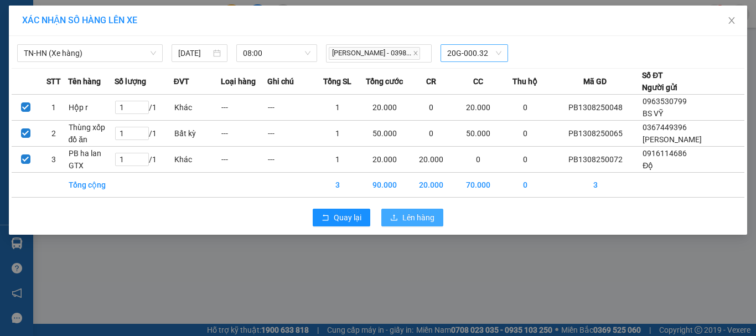
click at [427, 220] on span "Lên hàng" at bounding box center [418, 217] width 32 height 12
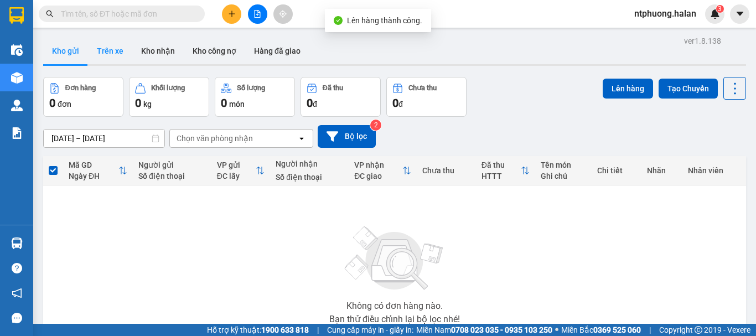
click at [97, 51] on button "Trên xe" at bounding box center [110, 51] width 44 height 27
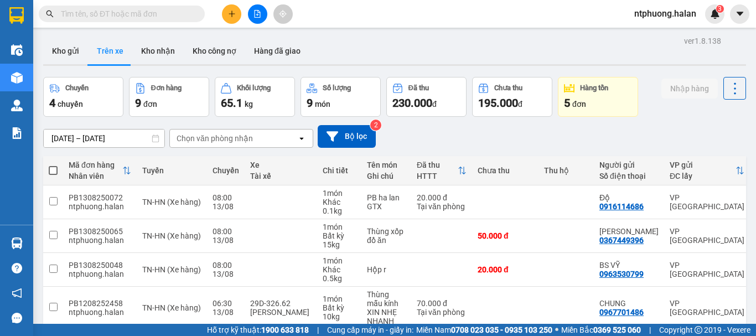
drag, startPoint x: 67, startPoint y: 50, endPoint x: 100, endPoint y: 50, distance: 33.2
click at [70, 50] on button "Kho gửi" at bounding box center [65, 51] width 45 height 27
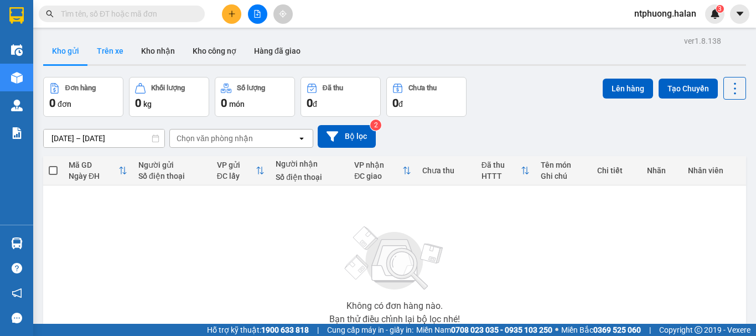
click at [111, 50] on button "Trên xe" at bounding box center [110, 51] width 44 height 27
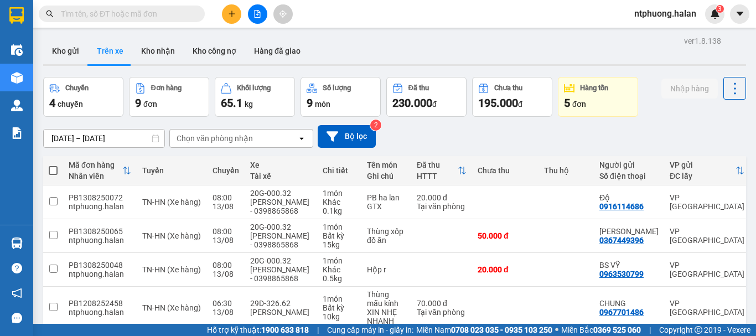
click at [164, 12] on input "text" at bounding box center [126, 14] width 131 height 12
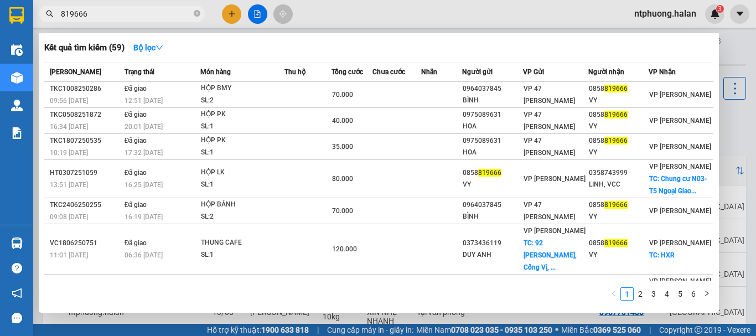
click at [64, 15] on input "819666" at bounding box center [126, 14] width 131 height 12
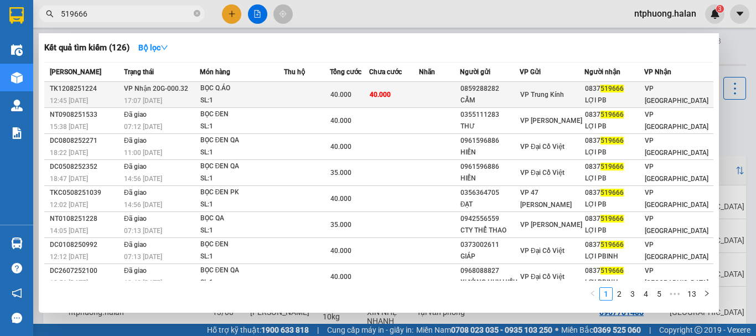
type input "519666"
click at [283, 101] on div "SL: 1" at bounding box center [241, 101] width 83 height 12
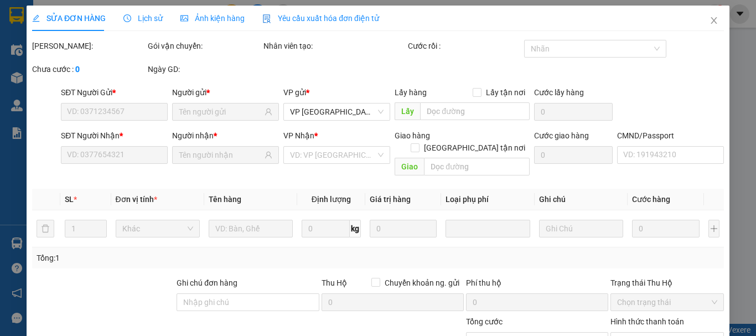
type input "0859288282"
type input "CẨM"
type input "0837519666"
type input "LỢI PB"
type input "40.000"
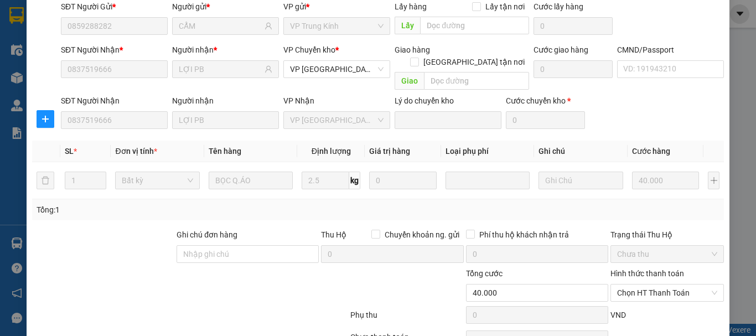
scroll to position [136, 0]
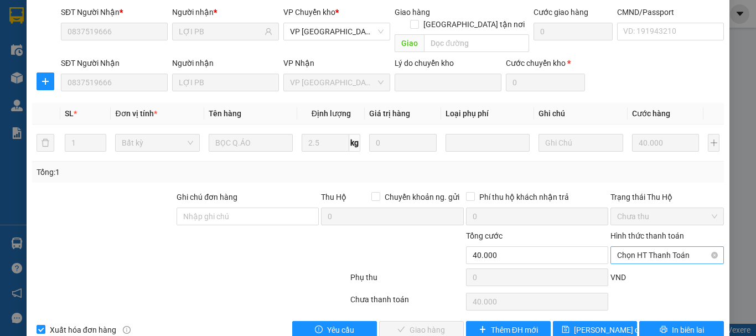
click at [651, 247] on span "Chọn HT Thanh Toán" at bounding box center [667, 255] width 100 height 17
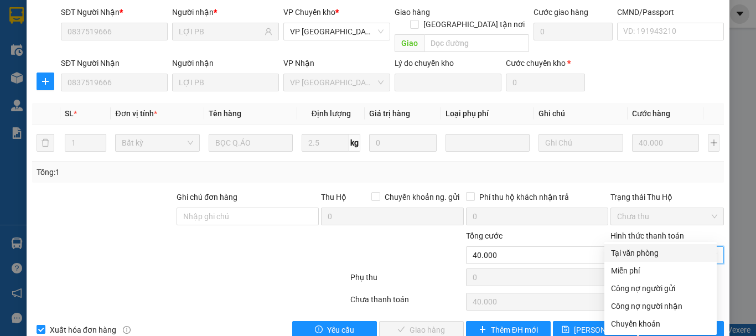
drag, startPoint x: 648, startPoint y: 247, endPoint x: 633, endPoint y: 253, distance: 15.8
click at [646, 249] on div "Tại văn phòng" at bounding box center [660, 253] width 99 height 12
type input "0"
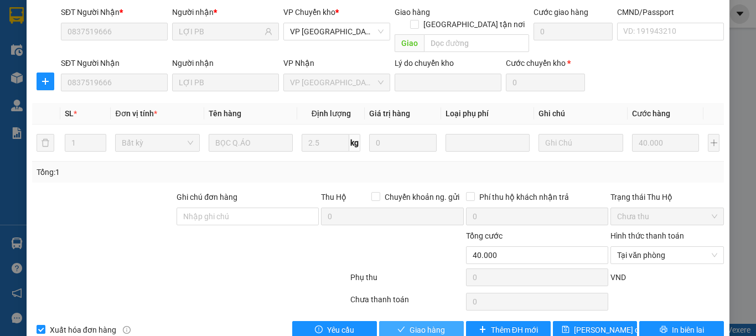
click at [422, 324] on span "Giao hàng" at bounding box center [426, 330] width 35 height 12
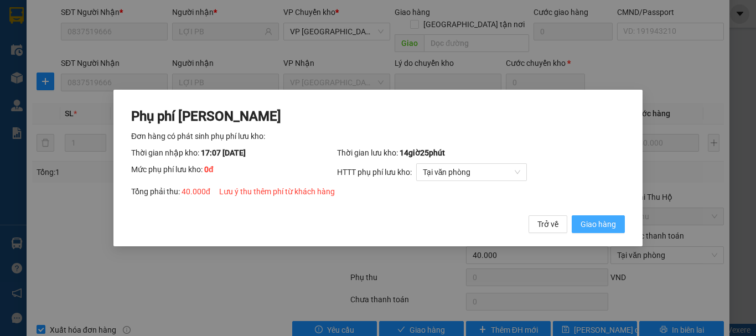
click at [596, 223] on span "Giao hàng" at bounding box center [597, 224] width 35 height 12
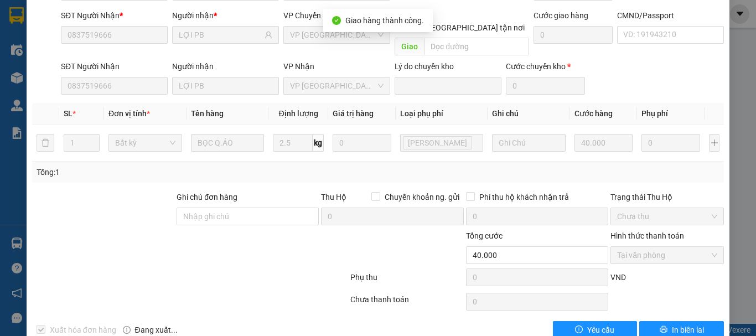
scroll to position [0, 0]
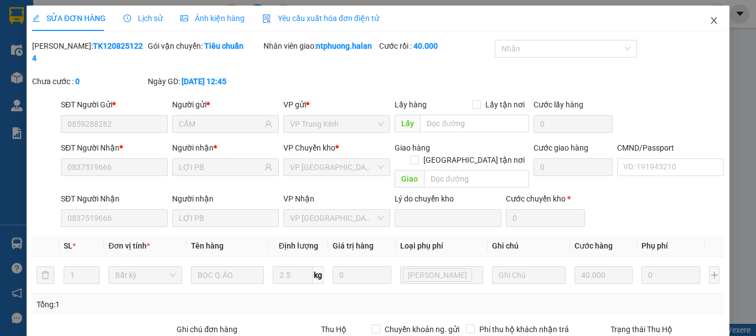
click at [711, 22] on icon "close" at bounding box center [714, 20] width 6 height 7
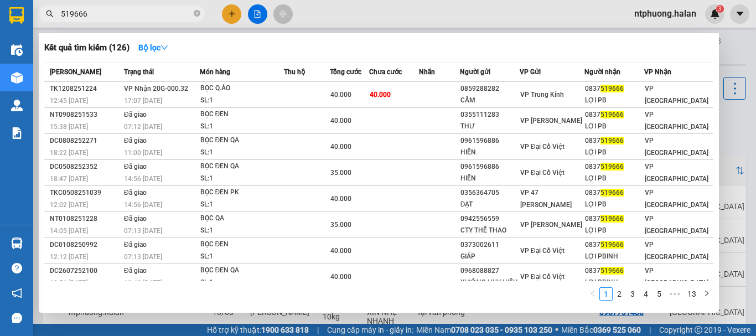
click at [126, 17] on input "519666" at bounding box center [126, 14] width 131 height 12
click at [195, 15] on icon "close-circle" at bounding box center [197, 13] width 7 height 7
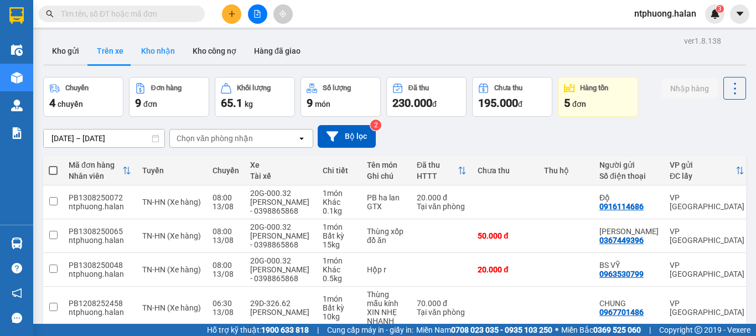
click at [152, 53] on button "Kho nhận" at bounding box center [157, 51] width 51 height 27
type input "[DATE] – [DATE]"
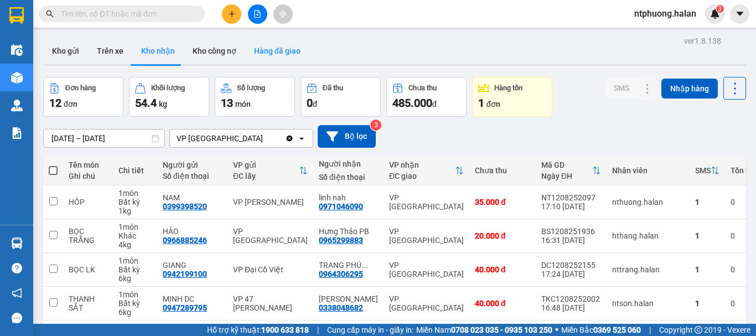
click at [262, 46] on button "Hàng đã giao" at bounding box center [277, 51] width 64 height 27
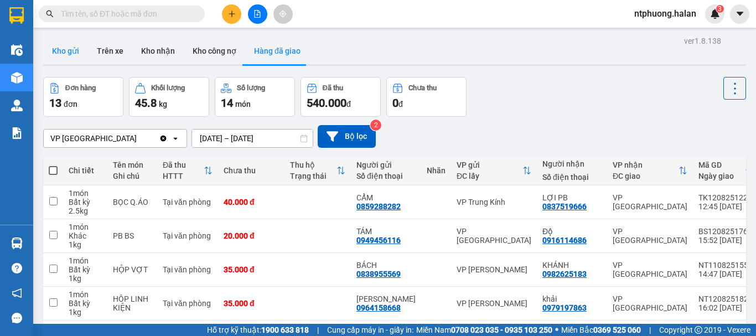
click at [60, 43] on button "Kho gửi" at bounding box center [65, 51] width 45 height 27
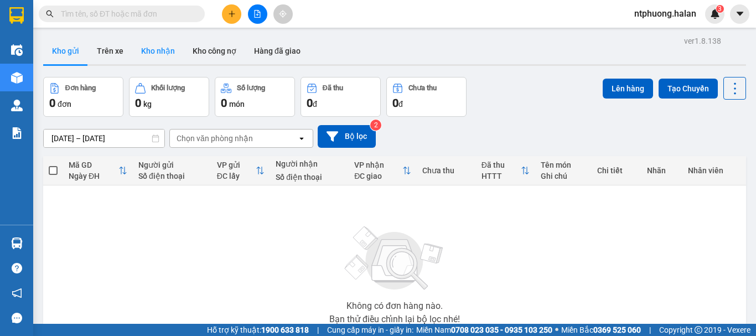
click at [140, 50] on button "Kho nhận" at bounding box center [157, 51] width 51 height 27
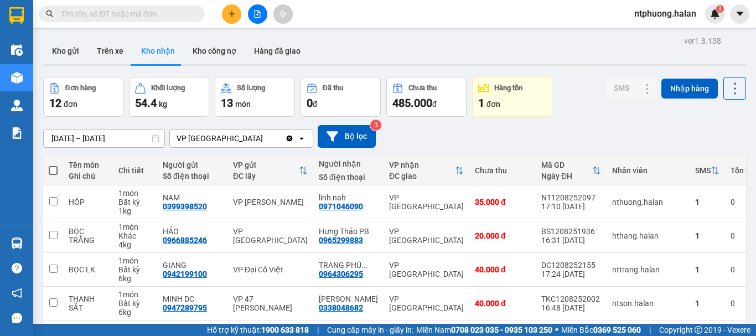
scroll to position [249, 0]
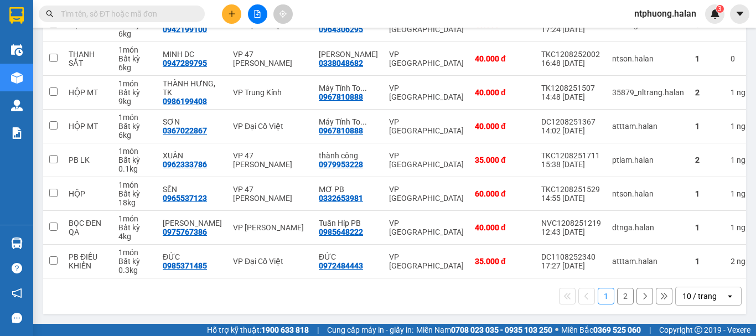
click at [617, 300] on button "2" at bounding box center [625, 296] width 17 height 17
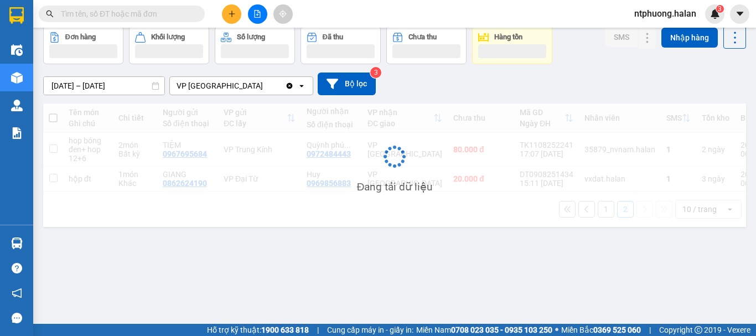
scroll to position [51, 0]
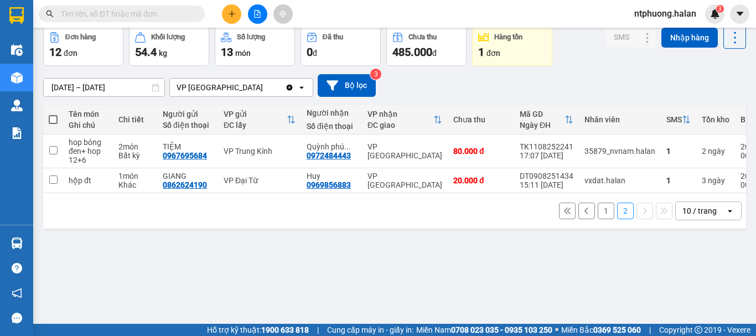
click at [602, 218] on button "1" at bounding box center [606, 210] width 17 height 17
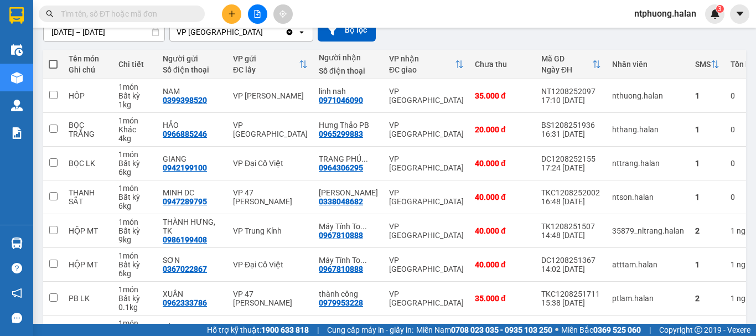
scroll to position [249, 0]
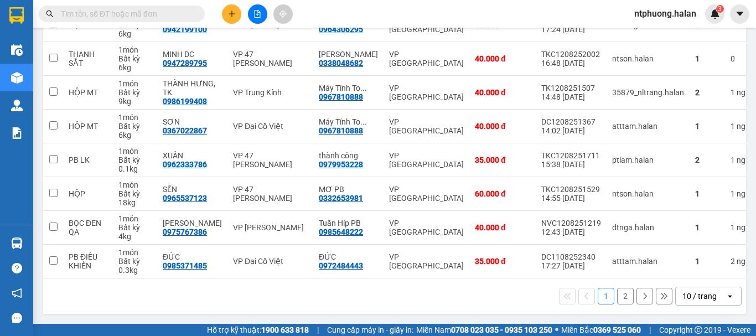
click at [617, 300] on button "2" at bounding box center [625, 296] width 17 height 17
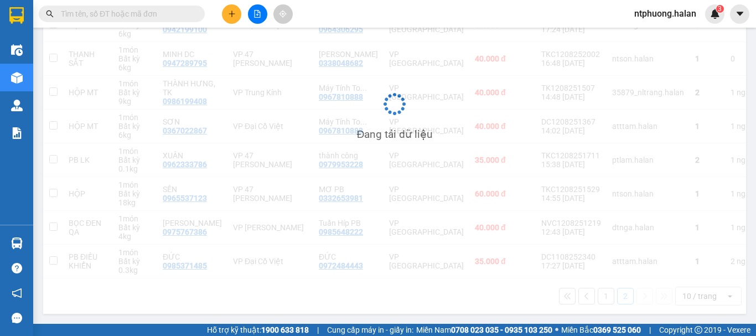
scroll to position [51, 0]
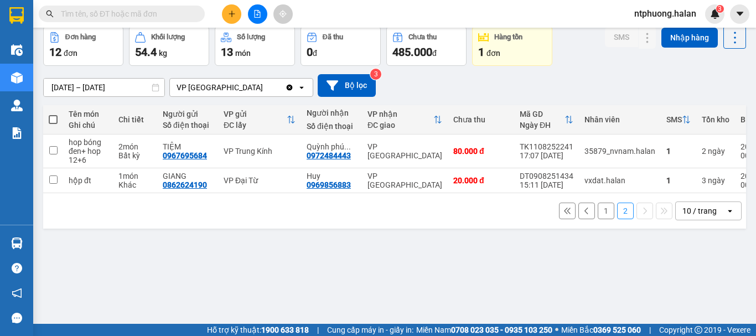
click at [123, 9] on input "text" at bounding box center [126, 14] width 131 height 12
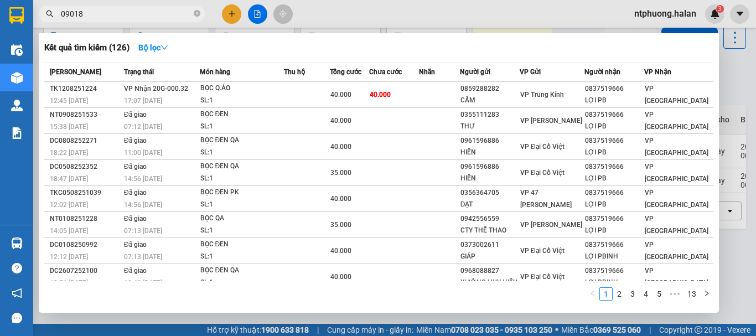
type input "090186"
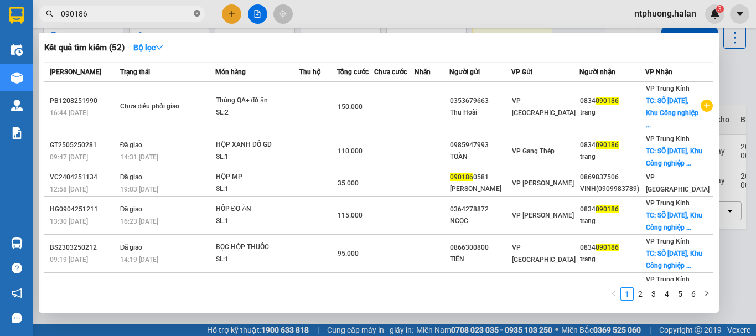
click at [197, 12] on icon "close-circle" at bounding box center [197, 13] width 7 height 7
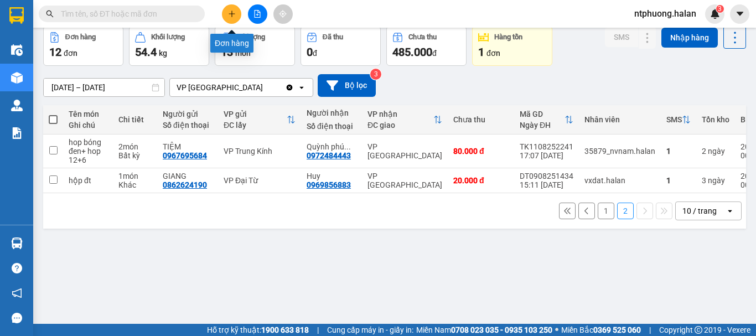
click at [235, 12] on icon "plus" at bounding box center [232, 14] width 8 height 8
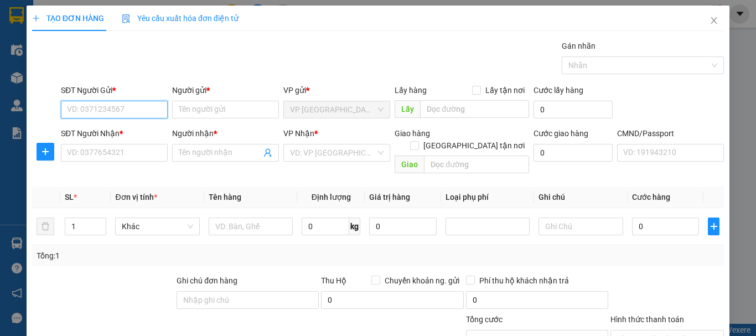
click at [125, 102] on input "SĐT Người Gửi *" at bounding box center [114, 110] width 107 height 18
type input "0964306295"
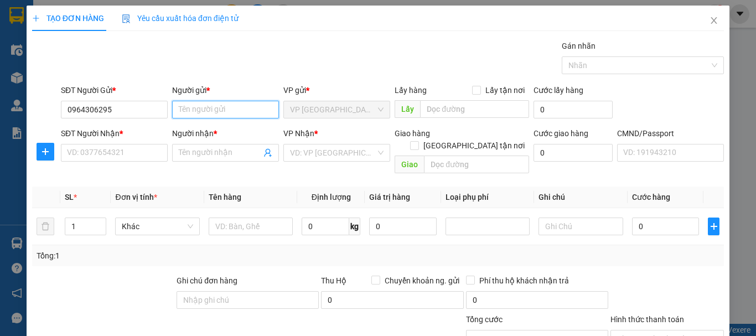
click at [224, 116] on input "Người gửi *" at bounding box center [225, 110] width 107 height 18
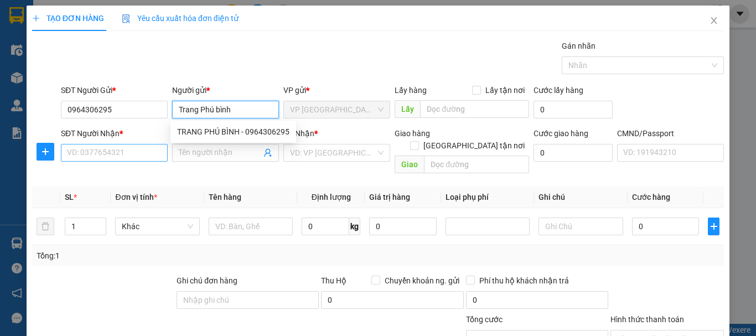
type input "Trang Phú bình"
click at [135, 154] on input "SĐT Người Nhận *" at bounding box center [114, 153] width 107 height 18
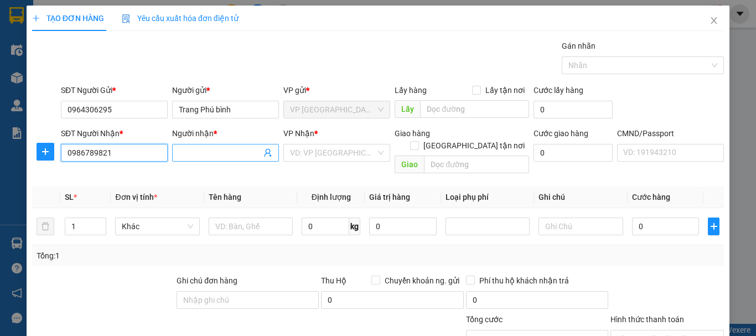
type input "0986789821"
click at [225, 146] on span at bounding box center [225, 153] width 107 height 18
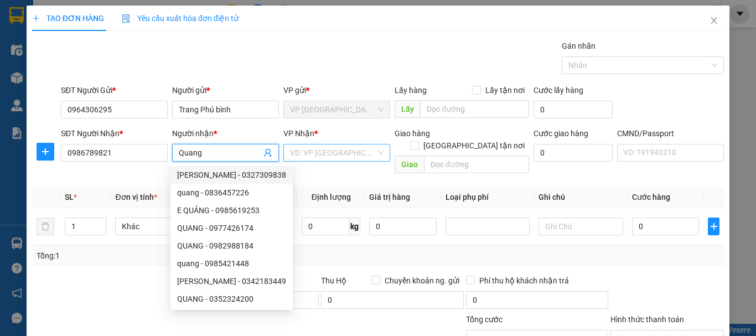
type input "Quang"
click at [330, 152] on input "search" at bounding box center [333, 152] width 86 height 17
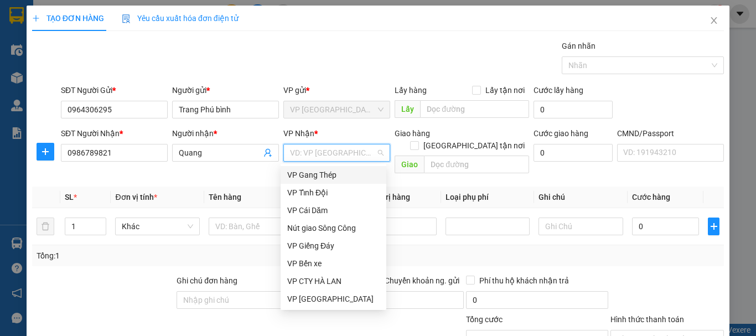
type input "b"
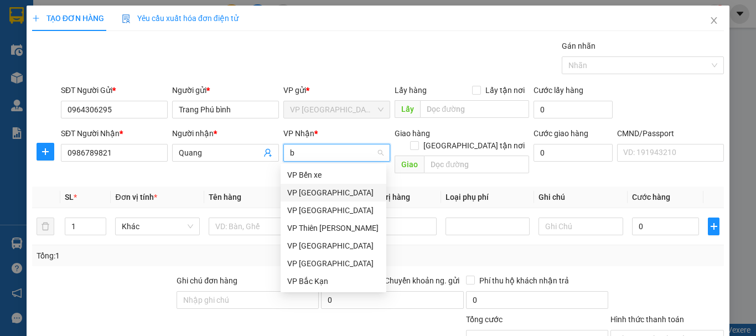
click at [316, 191] on div "VP [GEOGRAPHIC_DATA]" at bounding box center [333, 192] width 92 height 12
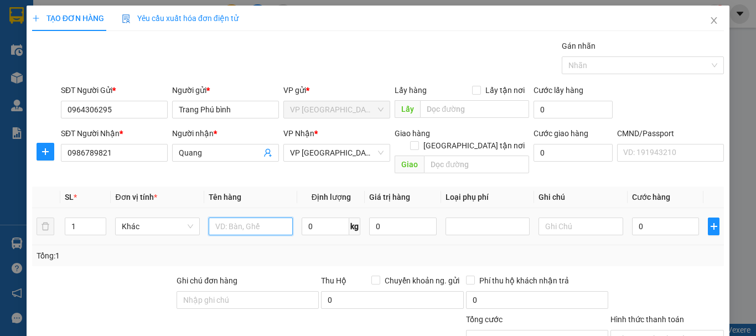
click at [235, 217] on input "text" at bounding box center [251, 226] width 84 height 18
click at [44, 150] on icon "plus" at bounding box center [45, 151] width 9 height 9
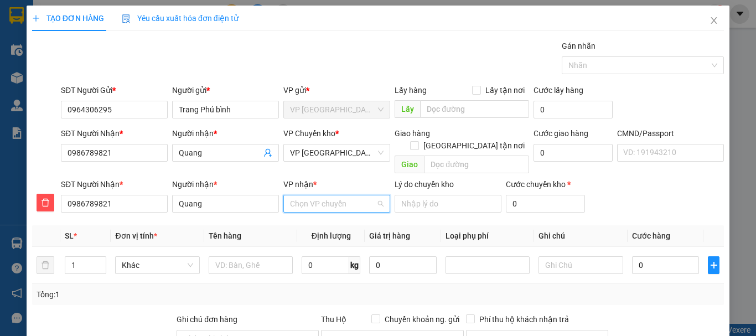
click at [323, 195] on input "VP nhận *" at bounding box center [333, 203] width 86 height 17
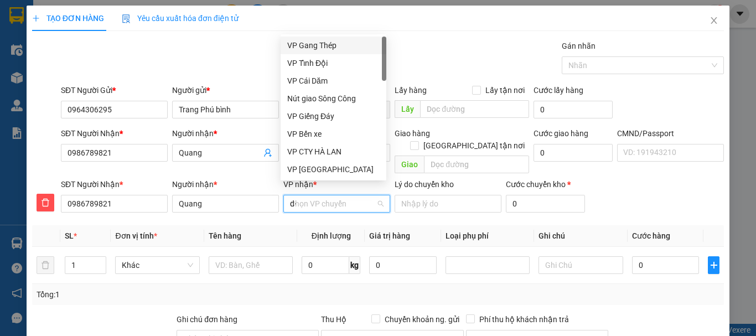
type input "d"
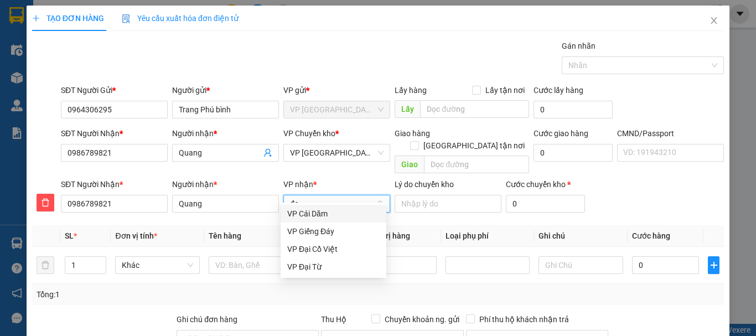
type input "đai"
click at [302, 207] on div "VP Đại Cồ Việt" at bounding box center [333, 213] width 92 height 12
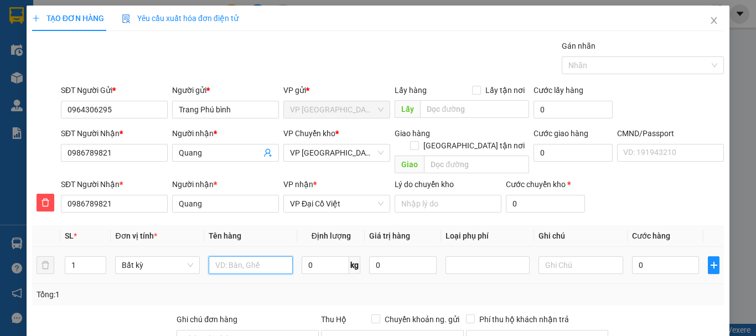
click at [252, 256] on input "text" at bounding box center [251, 265] width 84 height 18
type input "Hộp màu vàng cam LK"
click at [334, 256] on input "0" at bounding box center [326, 265] width 48 height 18
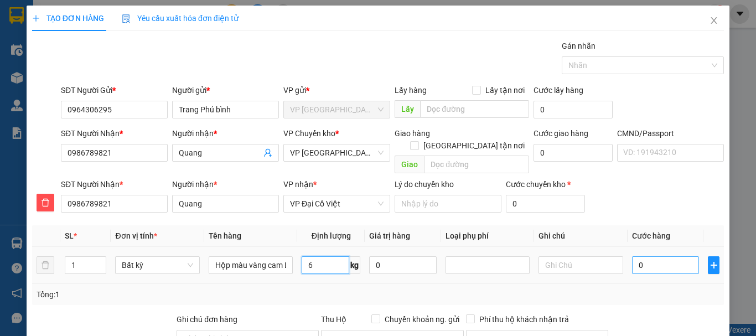
type input "6"
click at [642, 256] on input "0" at bounding box center [665, 265] width 67 height 18
type input "40.000"
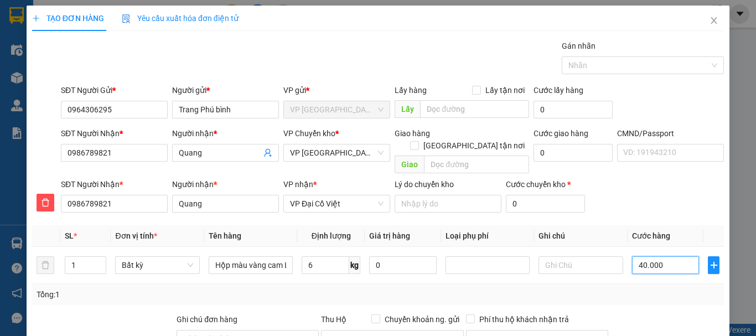
scroll to position [134, 0]
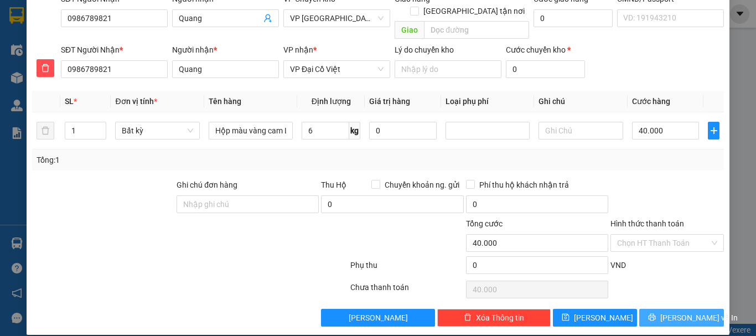
click at [678, 311] on span "[PERSON_NAME] và In" at bounding box center [698, 317] width 77 height 12
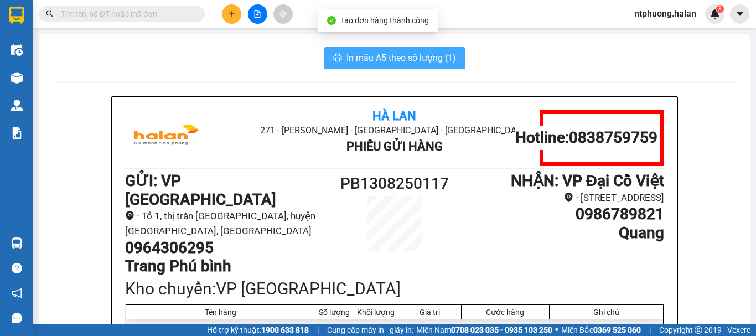
click at [386, 59] on span "In mẫu A5 theo số lượng (1)" at bounding box center [401, 58] width 110 height 14
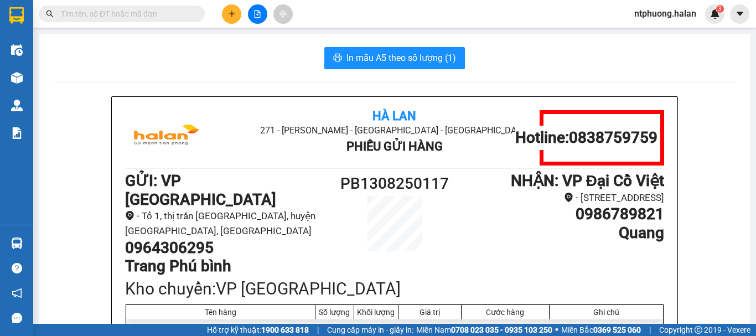
click at [128, 18] on input "text" at bounding box center [126, 14] width 131 height 12
click at [116, 19] on input "text" at bounding box center [126, 14] width 131 height 12
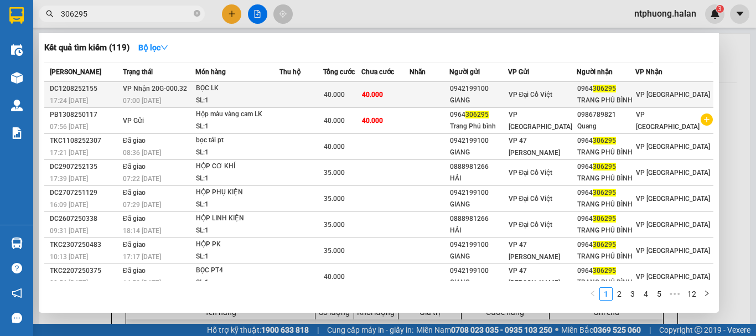
type input "306295"
click at [275, 92] on div "BỌC LK" at bounding box center [237, 88] width 83 height 12
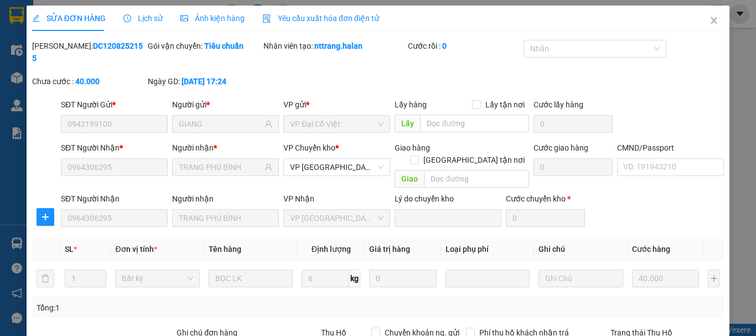
scroll to position [136, 0]
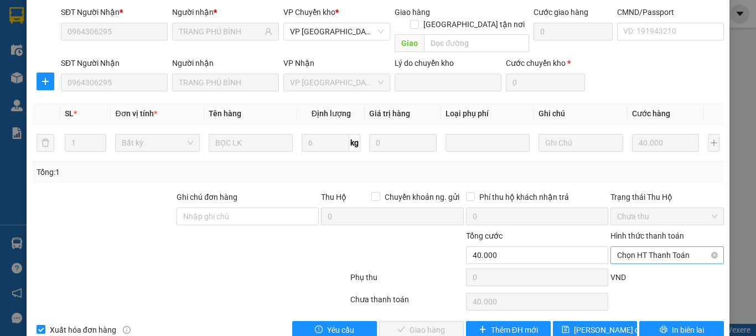
click at [641, 247] on span "Chọn HT Thanh Toán" at bounding box center [667, 255] width 100 height 17
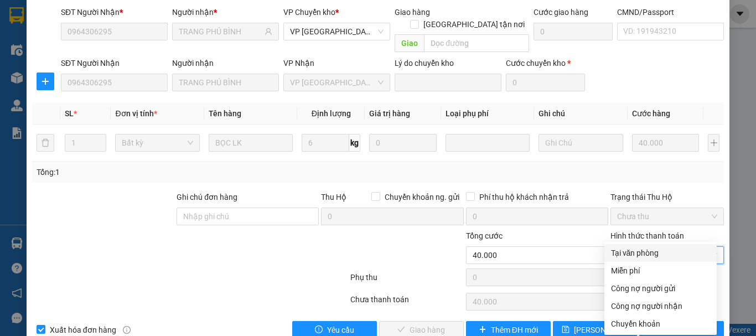
drag, startPoint x: 636, startPoint y: 250, endPoint x: 612, endPoint y: 252, distance: 23.9
click at [636, 250] on div "Tại văn phòng" at bounding box center [660, 253] width 99 height 12
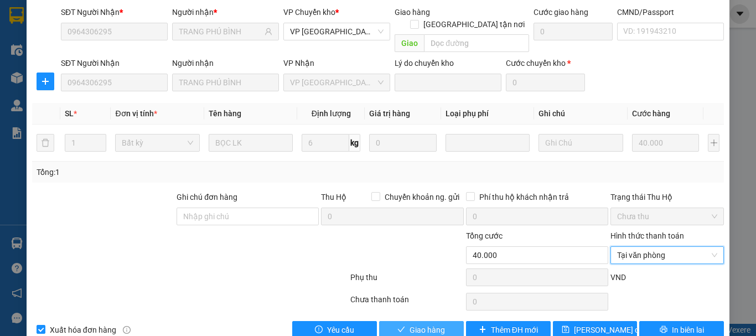
click at [438, 324] on span "Giao hàng" at bounding box center [426, 330] width 35 height 12
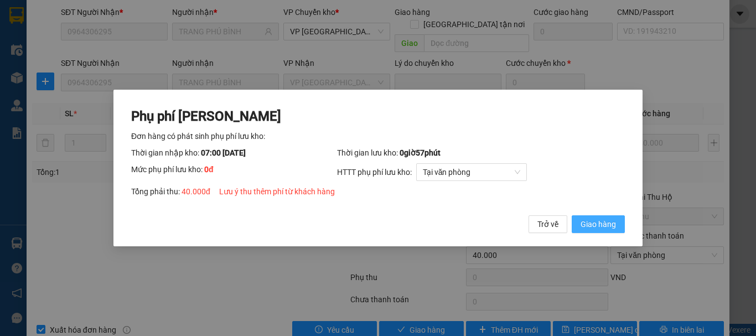
click at [604, 217] on button "Giao hàng" at bounding box center [598, 224] width 53 height 18
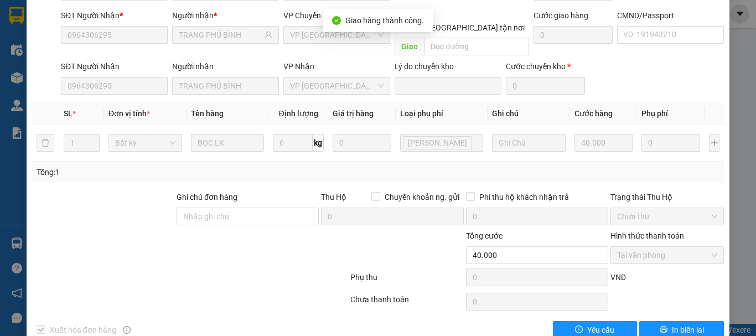
scroll to position [0, 0]
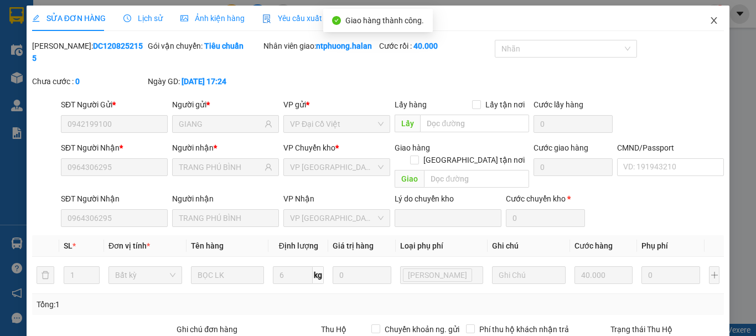
click at [711, 22] on icon "close" at bounding box center [714, 20] width 6 height 7
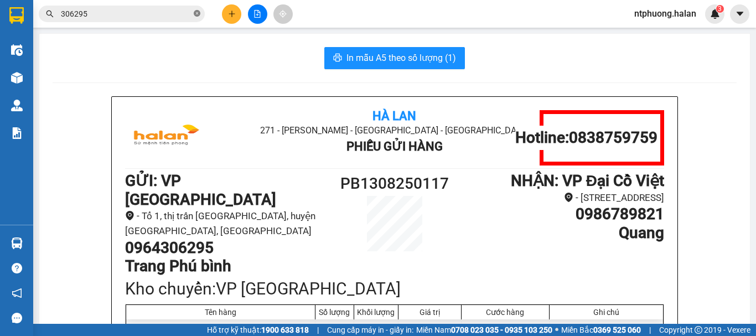
click at [197, 13] on icon "close-circle" at bounding box center [197, 13] width 7 height 7
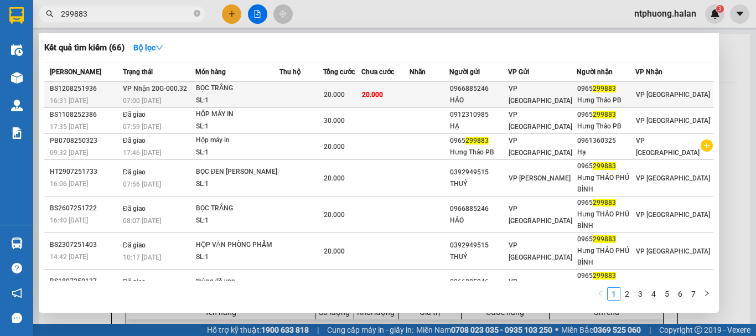
click at [279, 100] on div "SL: 1" at bounding box center [237, 101] width 83 height 12
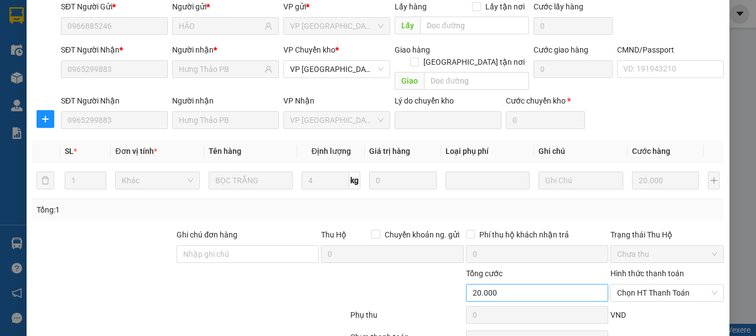
scroll to position [136, 0]
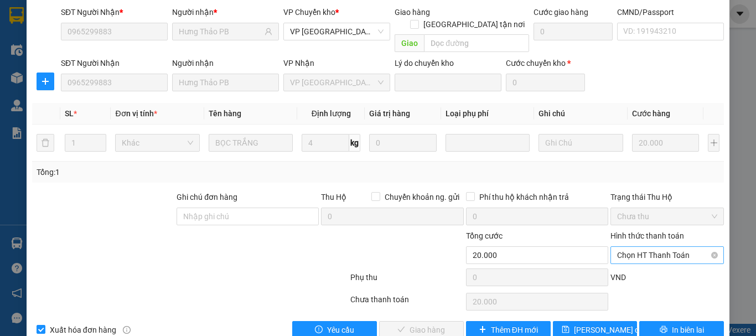
click at [662, 247] on span "Chọn HT Thanh Toán" at bounding box center [667, 255] width 100 height 17
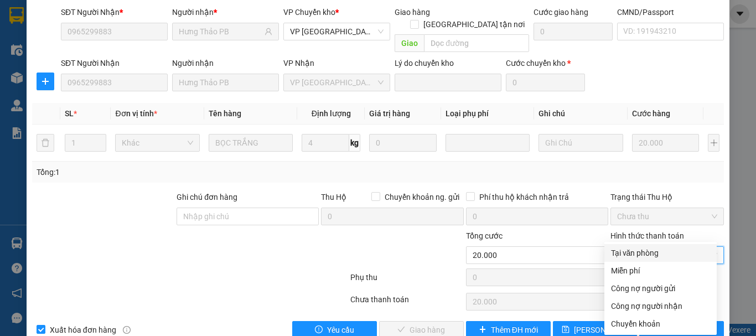
click at [648, 254] on div "Tại văn phòng" at bounding box center [660, 253] width 99 height 12
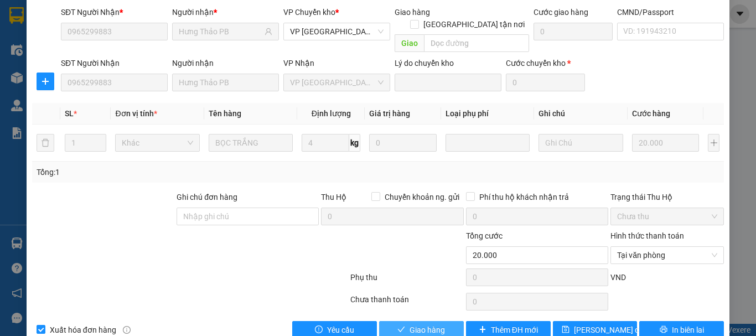
drag, startPoint x: 438, startPoint y: 308, endPoint x: 490, endPoint y: 257, distance: 72.8
click at [439, 324] on span "Giao hàng" at bounding box center [426, 330] width 35 height 12
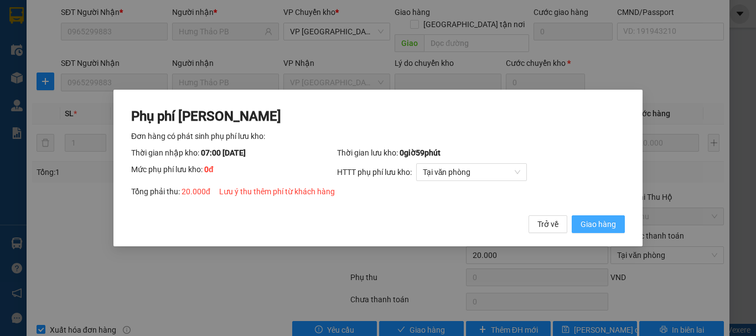
click at [587, 226] on span "Giao hàng" at bounding box center [597, 224] width 35 height 12
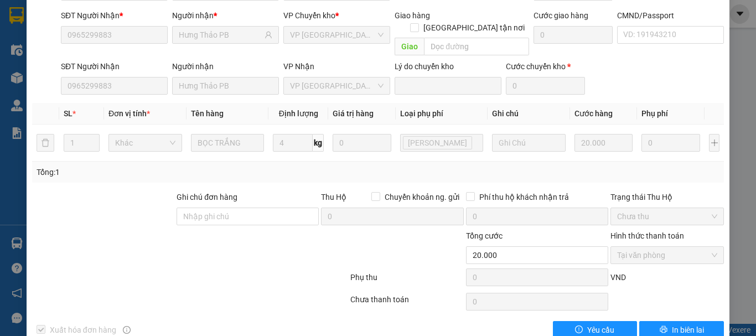
scroll to position [0, 0]
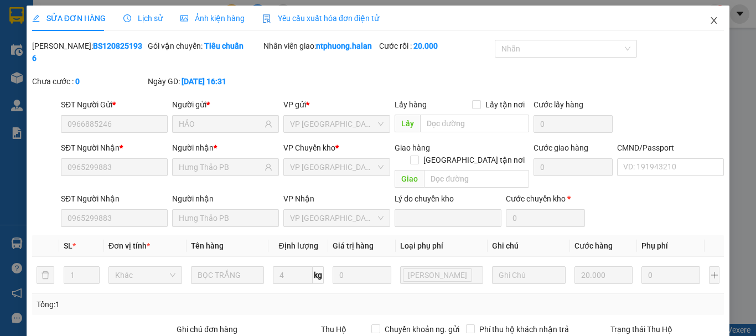
click at [711, 20] on icon "close" at bounding box center [714, 20] width 6 height 7
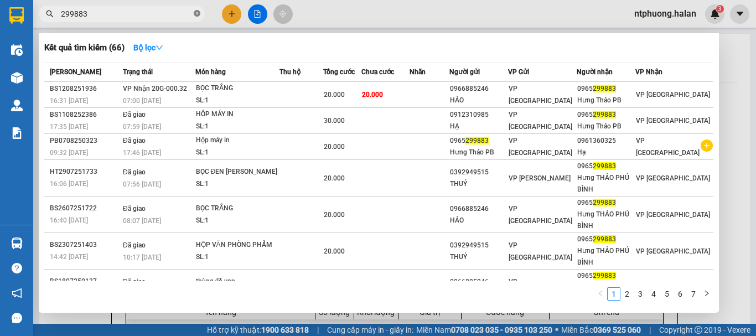
click at [198, 11] on icon "close-circle" at bounding box center [197, 13] width 7 height 7
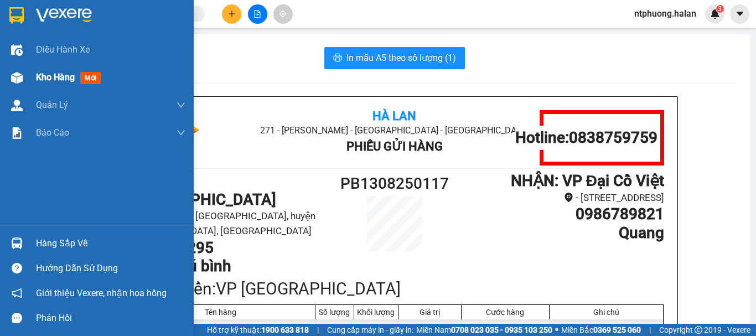
drag, startPoint x: 61, startPoint y: 80, endPoint x: 168, endPoint y: 48, distance: 111.5
click at [61, 77] on span "Kho hàng" at bounding box center [55, 77] width 39 height 11
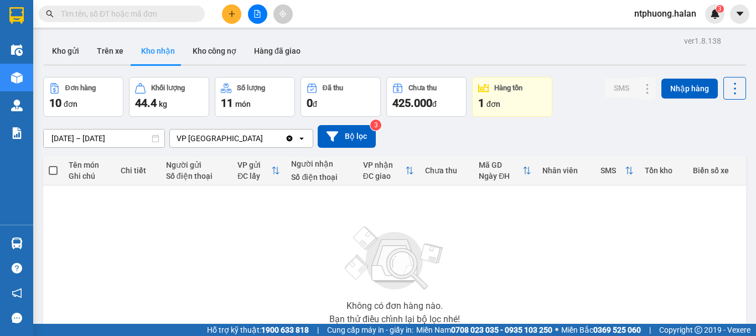
scroll to position [80, 0]
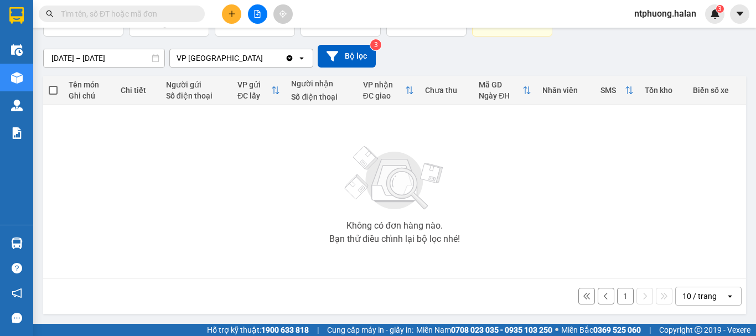
click at [271, 95] on icon at bounding box center [275, 90] width 9 height 9
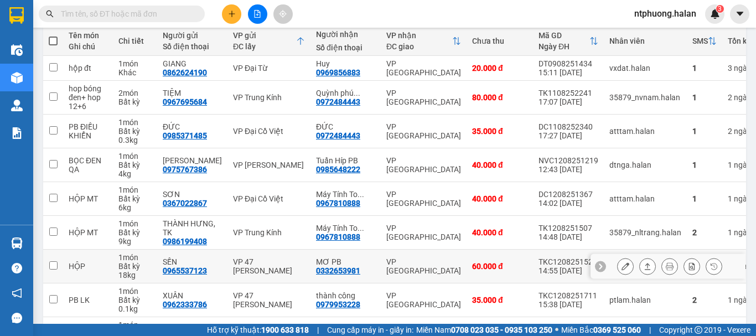
scroll to position [19, 0]
